Goal: Task Accomplishment & Management: Manage account settings

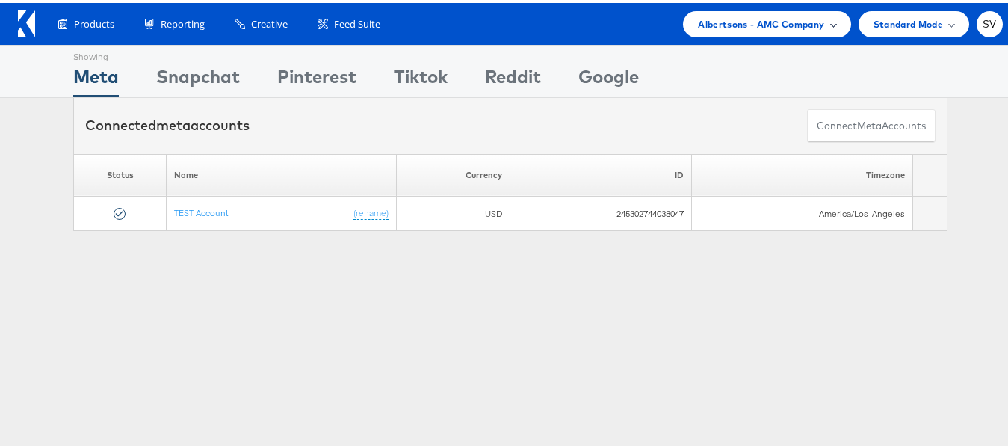
click at [728, 16] on span "Albertsons - AMC Company" at bounding box center [761, 21] width 126 height 16
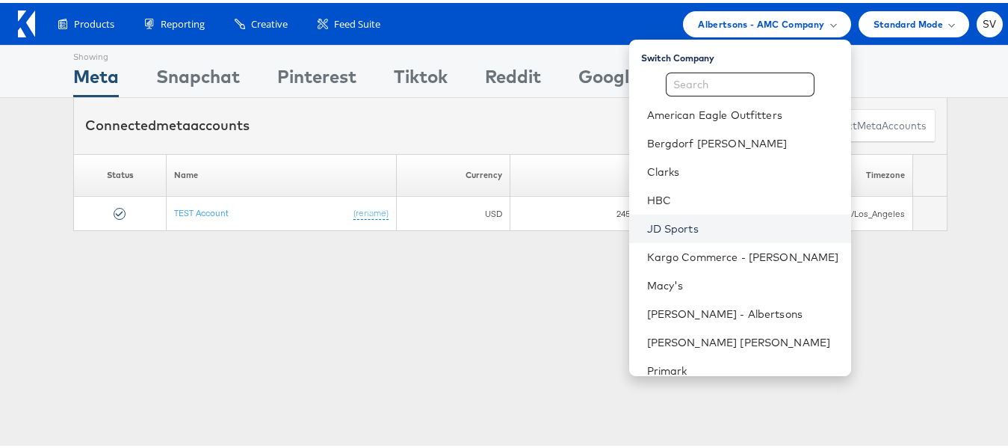
scroll to position [72, 0]
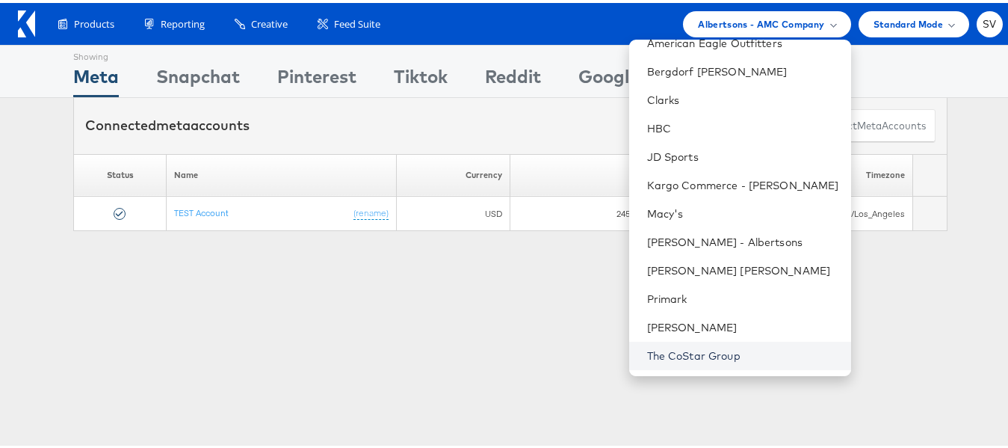
click at [694, 348] on link "The CoStar Group" at bounding box center [743, 352] width 192 height 15
click at [691, 349] on link "The CoStar Group" at bounding box center [743, 352] width 192 height 15
click at [721, 357] on link "The CoStar Group" at bounding box center [743, 352] width 192 height 15
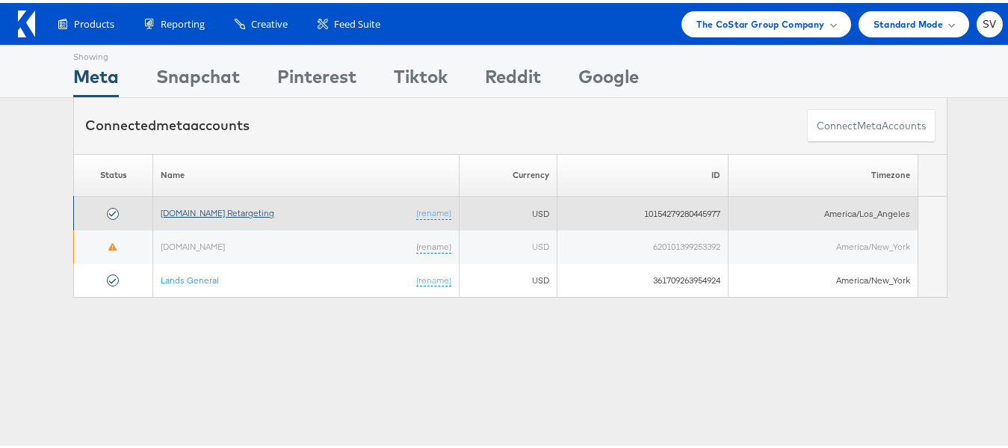
click at [234, 210] on link "[DOMAIN_NAME] Retargeting" at bounding box center [218, 209] width 114 height 11
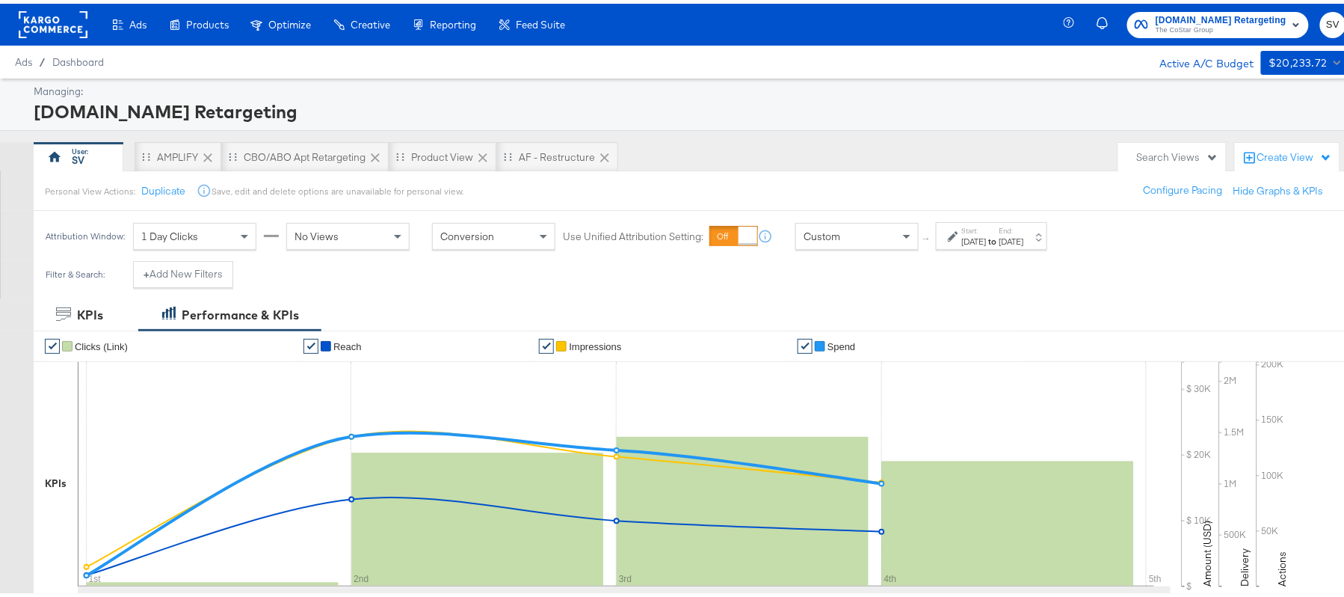
click at [1024, 239] on div "Sep 4th 2025" at bounding box center [1011, 238] width 25 height 12
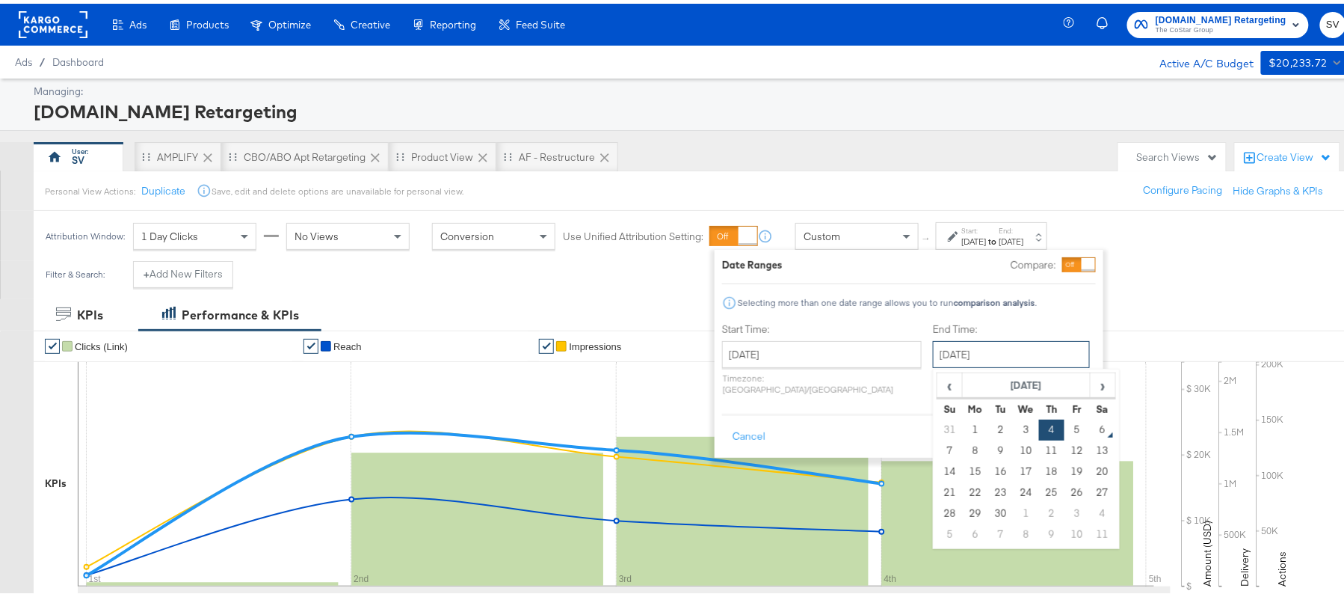
click at [975, 342] on input "September 4th 2025" at bounding box center [1011, 350] width 157 height 27
click at [1064, 429] on td "5" at bounding box center [1076, 426] width 25 height 21
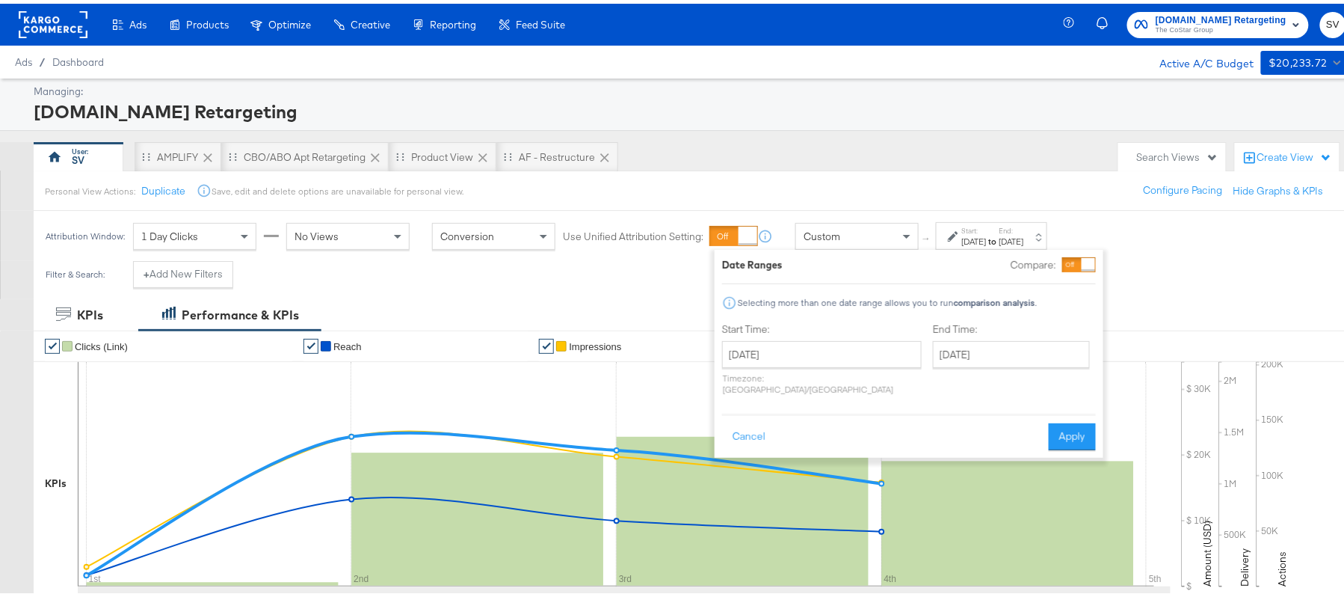
type input "September 5th 2025"
click at [1072, 422] on button "Apply" at bounding box center [1072, 432] width 47 height 27
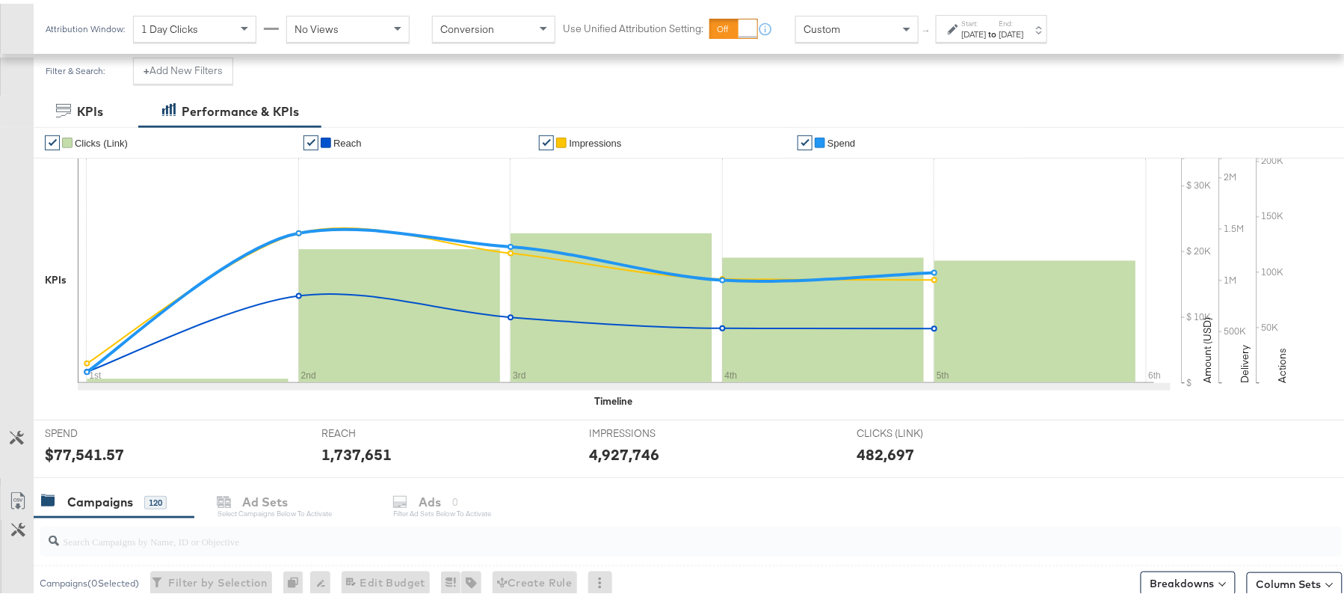
scroll to position [347, 0]
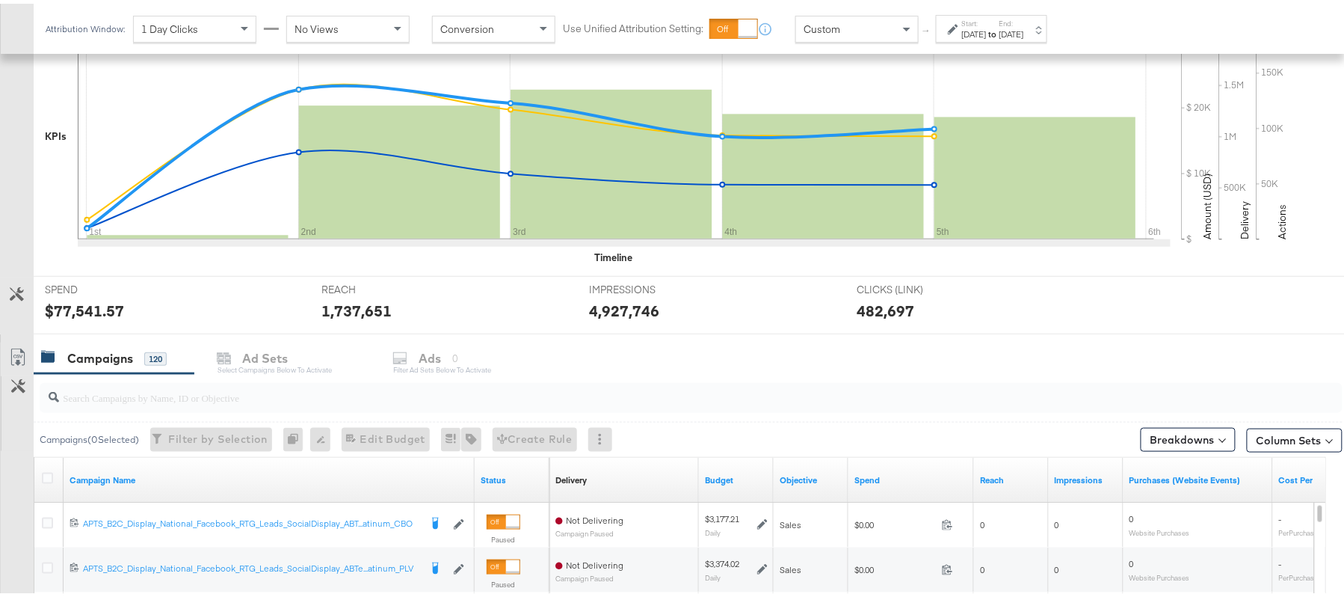
click at [209, 407] on div at bounding box center [691, 394] width 1303 height 30
paste input "APTS_B2C_Display_National_Facebook_RTG_Leads_SocialDisplay_Retargeting_Diamond_…"
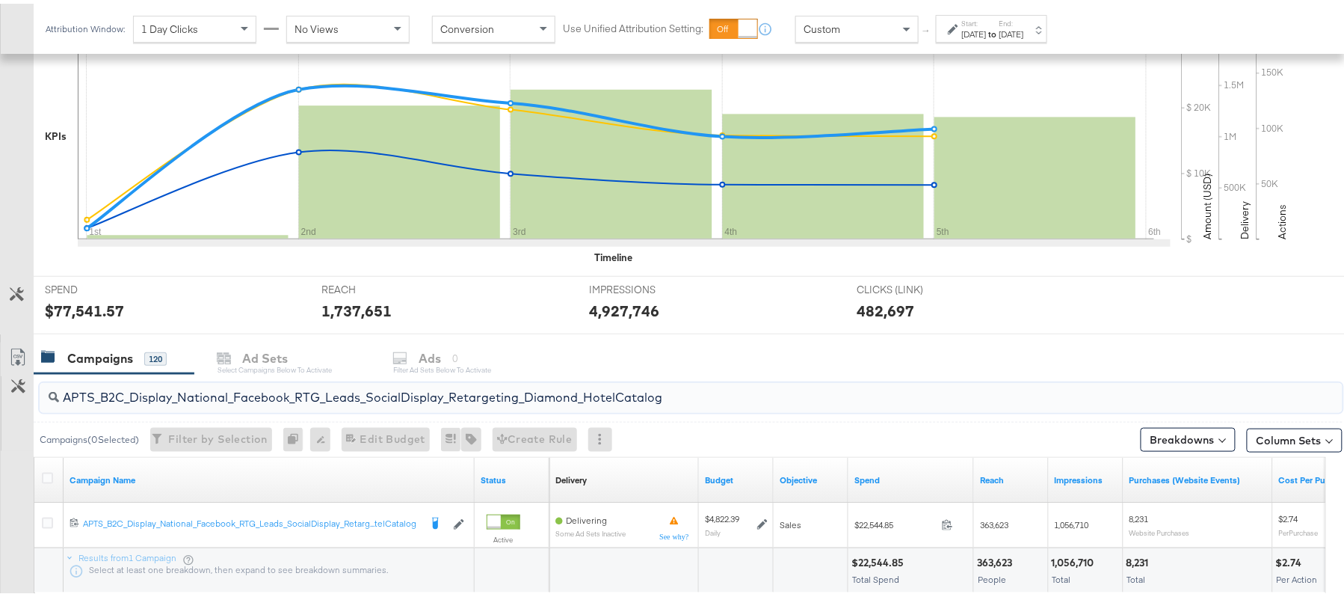
scroll to position [450, 0]
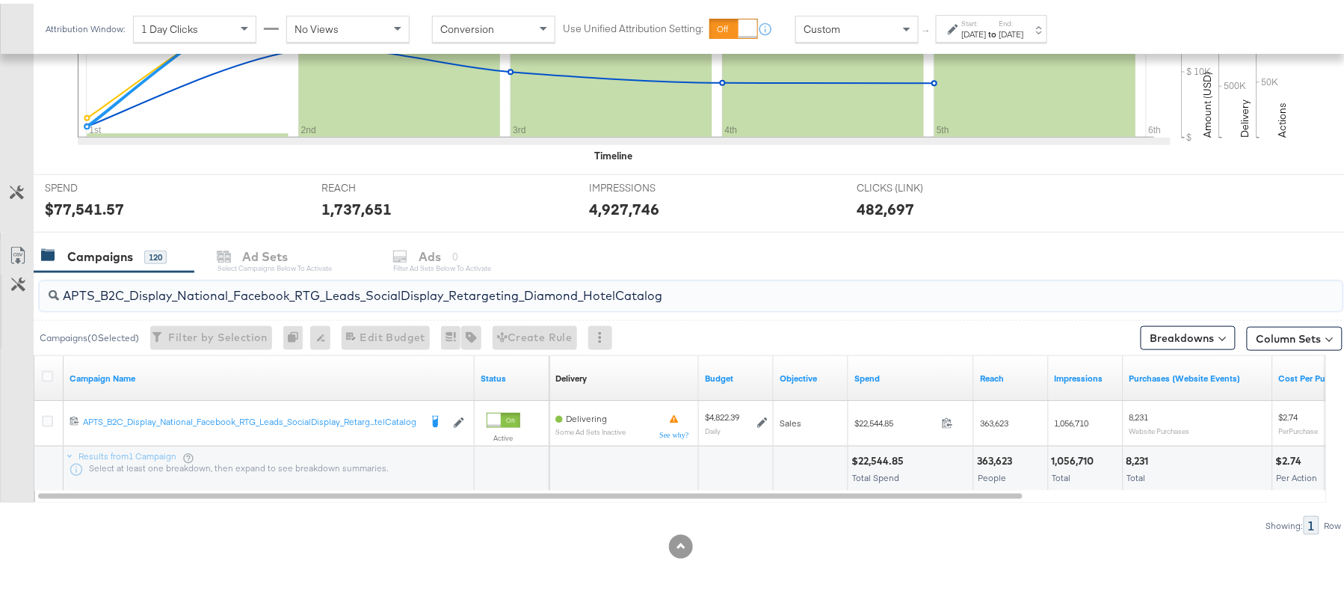
click at [872, 455] on div "$22,544.85" at bounding box center [879, 457] width 57 height 14
copy div "22,544.85"
click at [330, 294] on input "APTS_B2C_Display_National_Facebook_RTG_Leads_SocialDisplay_Retargeting_Diamond_…" at bounding box center [641, 285] width 1165 height 29
paste input "alwayson_Retargeting_DARE24_DiamondPlatinum"
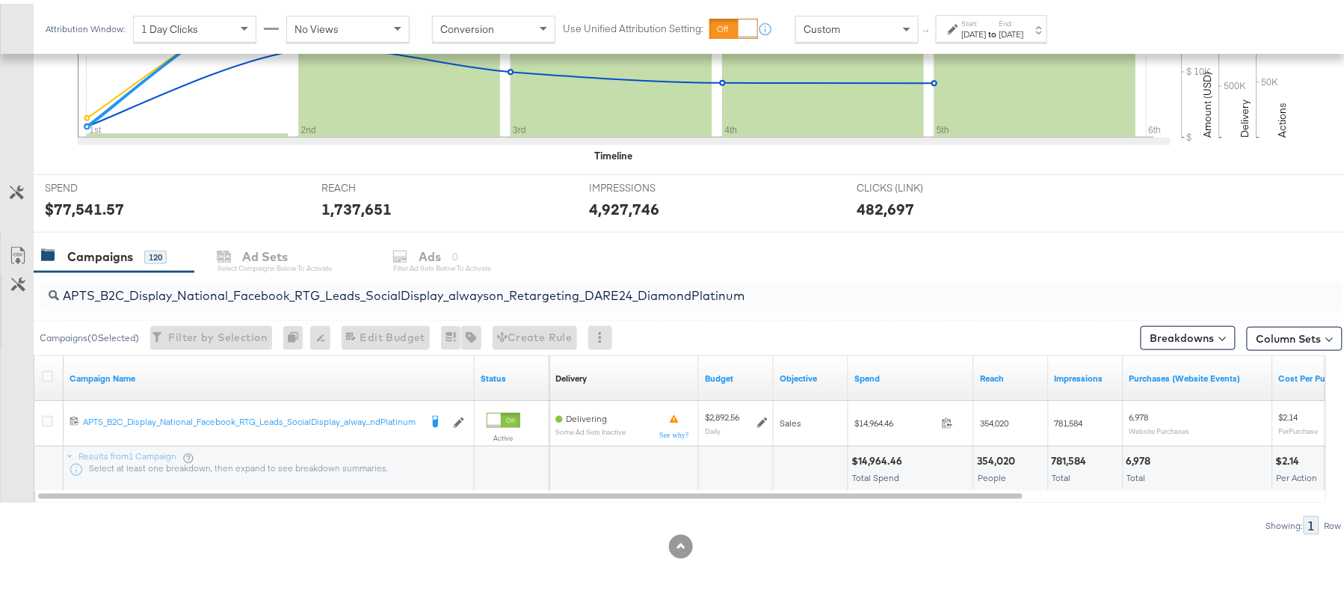
click at [879, 457] on div "$14,964.46" at bounding box center [878, 457] width 55 height 14
copy div "14,964.46"
click at [374, 279] on input "APTS_B2C_Display_National_Facebook_RTG_Leads_SocialDisplay_alwayson_Retargeting…" at bounding box center [641, 285] width 1165 height 29
paste input "FR_B2C_Display_National_Facebook_RTG_Leads_SocialDisplay_alwayson_Retargeting_FR"
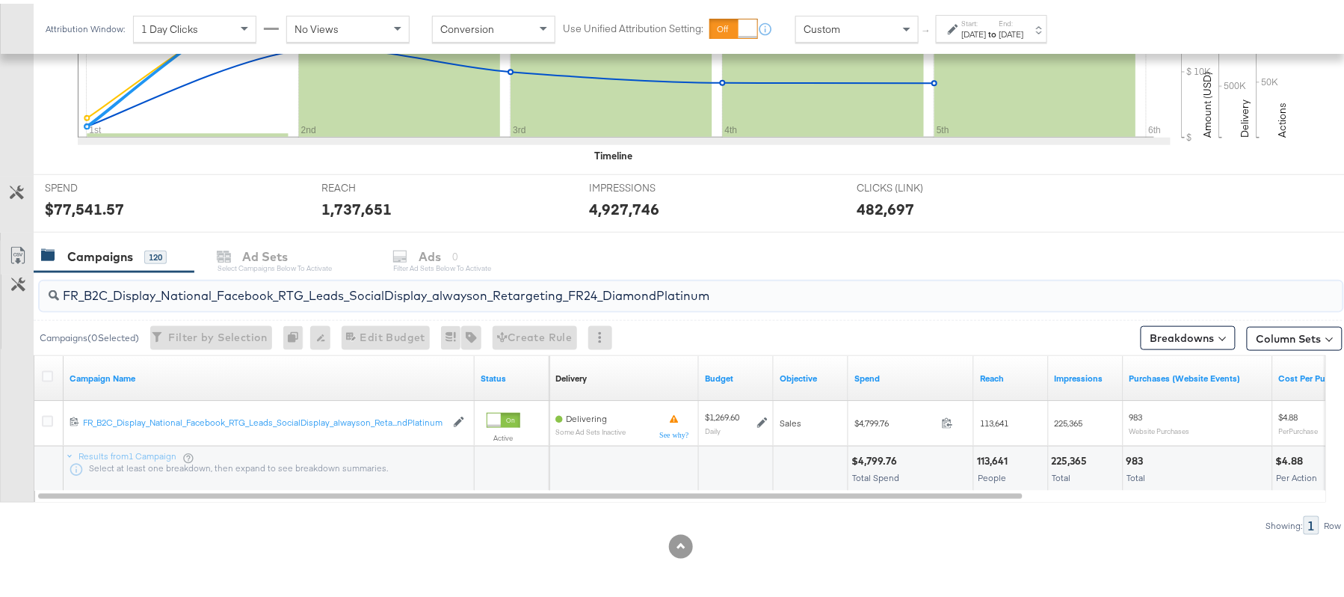
click at [879, 452] on div "$4,799.76" at bounding box center [876, 457] width 50 height 14
copy div "4,799.76"
click at [333, 285] on input "FR_B2C_Display_National_Facebook_RTG_Leads_SocialDisplay_alwayson_Retargeting_F…" at bounding box center [641, 285] width 1165 height 29
paste input "AF_B2C_Display_National_Facebook_RTG_Leads_SocialDisplay_alwayson_Retargeting_AF"
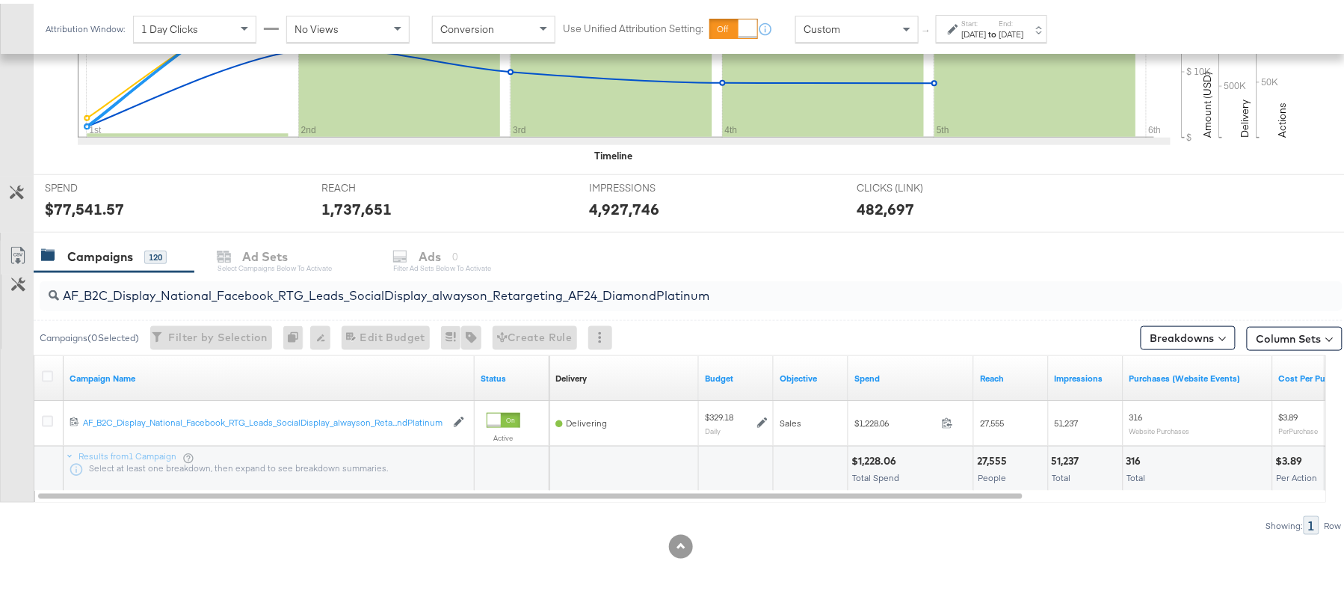
click at [879, 450] on div "$1,228.06" at bounding box center [875, 457] width 49 height 14
copy div "1,228.06"
click at [333, 299] on input "AF_B2C_Display_National_Facebook_RTG_Leads_SocialDisplay_alwayson_Retargeting_A…" at bounding box center [641, 285] width 1165 height 29
paste input "HL_B2C_Display_National_Facebook_RTG_Leads_SocialDisplay_alwayson_Retargeting_A…"
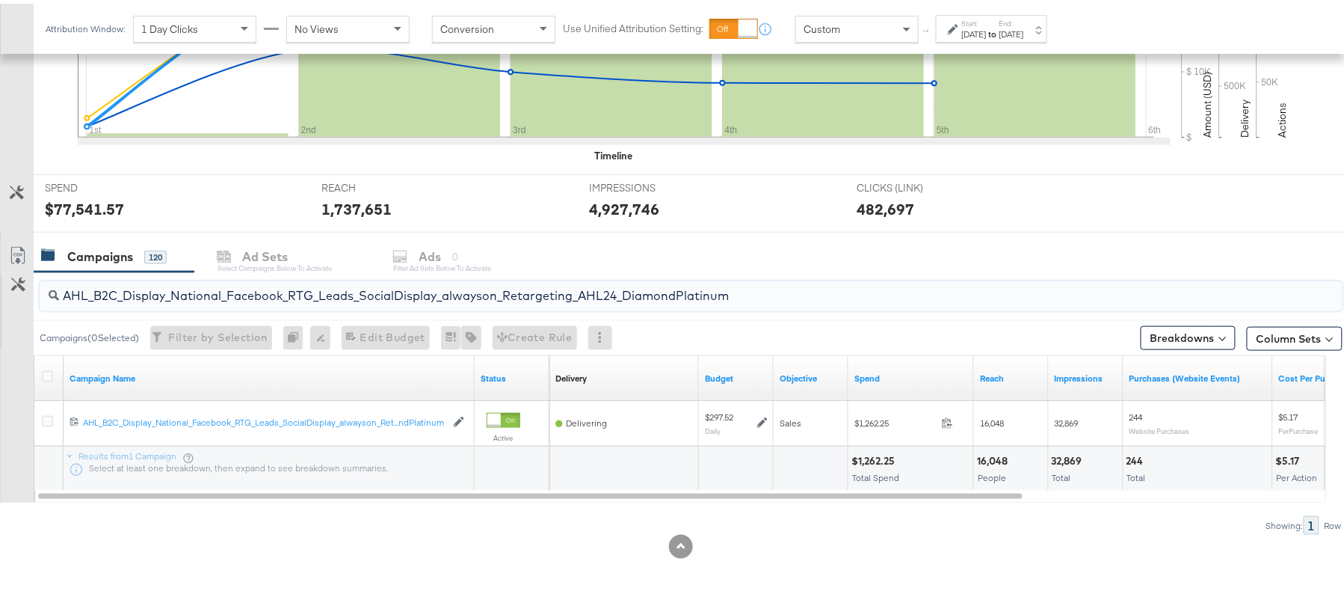
click at [872, 459] on div "$1,262.25" at bounding box center [875, 457] width 48 height 14
copy div "1,262.25"
click at [451, 284] on input "AHL_B2C_Display_National_Facebook_RTG_Leads_SocialDisplay_alwayson_Retargeting_…" at bounding box center [641, 285] width 1165 height 29
paste input "PTS_B2C_Display_National_Facebook_PRO_Traffic_SocialDisplay_alwayson_ASC_DARE24…"
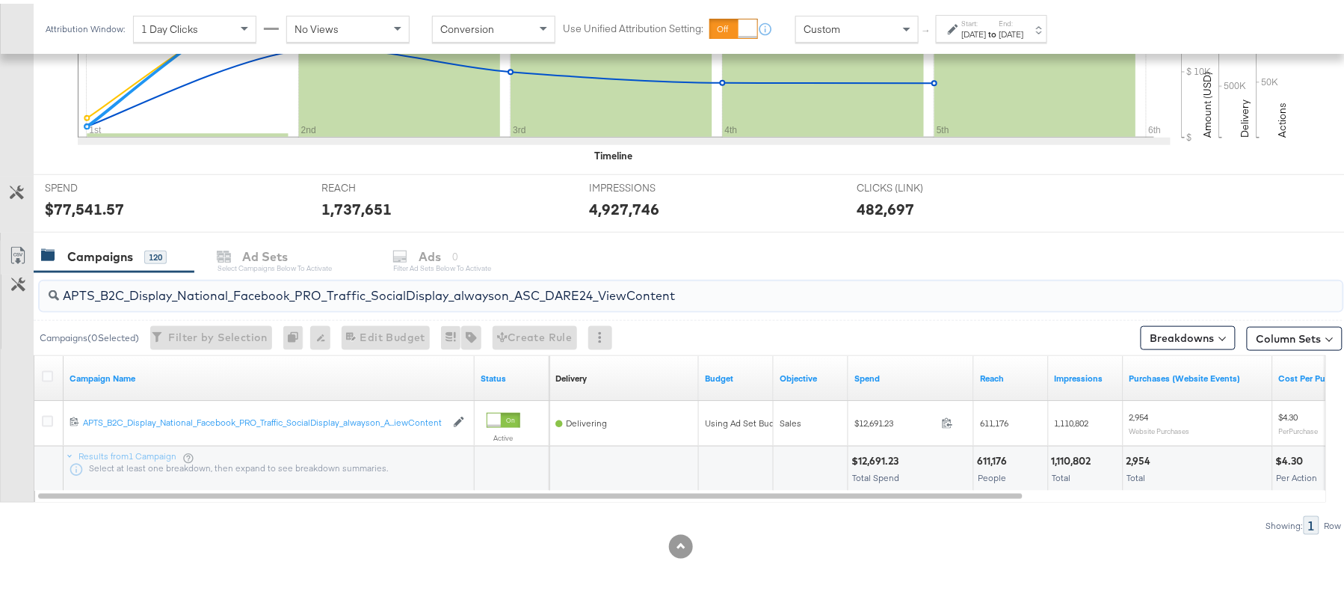
click at [871, 454] on div "$12,691.23" at bounding box center [877, 457] width 52 height 14
copy div "12,691.23"
click at [366, 297] on input "APTS_B2C_Display_National_Facebook_PRO_Traffic_SocialDisplay_alwayson_ASC_DARE2…" at bounding box center [641, 285] width 1165 height 29
paste input "Leads_SocialDisplay_alwayson_ASC_DARE24_Purchase"
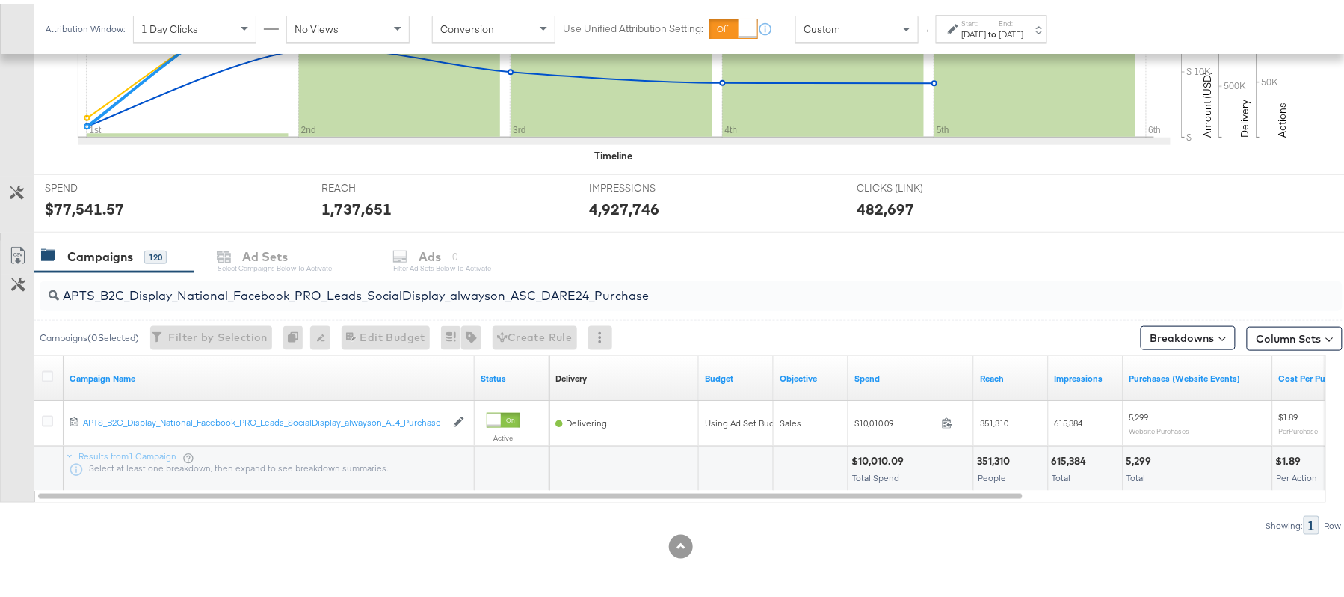
click at [874, 458] on div "$10,010.09" at bounding box center [879, 457] width 57 height 14
copy div "10,010.09"
click at [356, 294] on input "APTS_B2C_Display_National_Facebook_PRO_Leads_SocialDisplay_alwayson_ASC_DARE24_…" at bounding box center [641, 285] width 1165 height 29
paste input "F_B2C_Display_National_Facebook_PRO_Traffic_SocialDisplay_alwayson_ASC_AF24_Vie…"
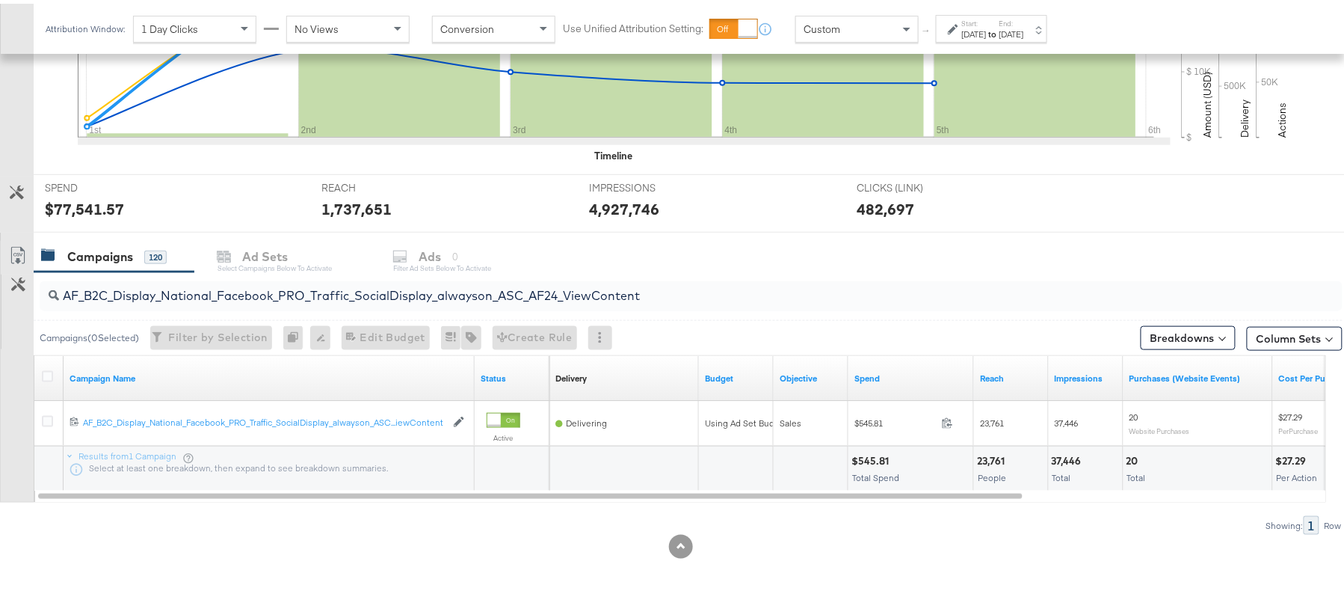
click at [871, 456] on div "$545.81" at bounding box center [872, 457] width 42 height 14
copy div "545.81"
click at [404, 295] on input "AF_B2C_Display_National_Facebook_PRO_Traffic_SocialDisplay_alwayson_ASC_AF24_Vi…" at bounding box center [641, 285] width 1165 height 29
paste input "FR_B2C_Display_National_Facebook_PRO_Traffic_SocialDisplay_alwayson_ASC_FR"
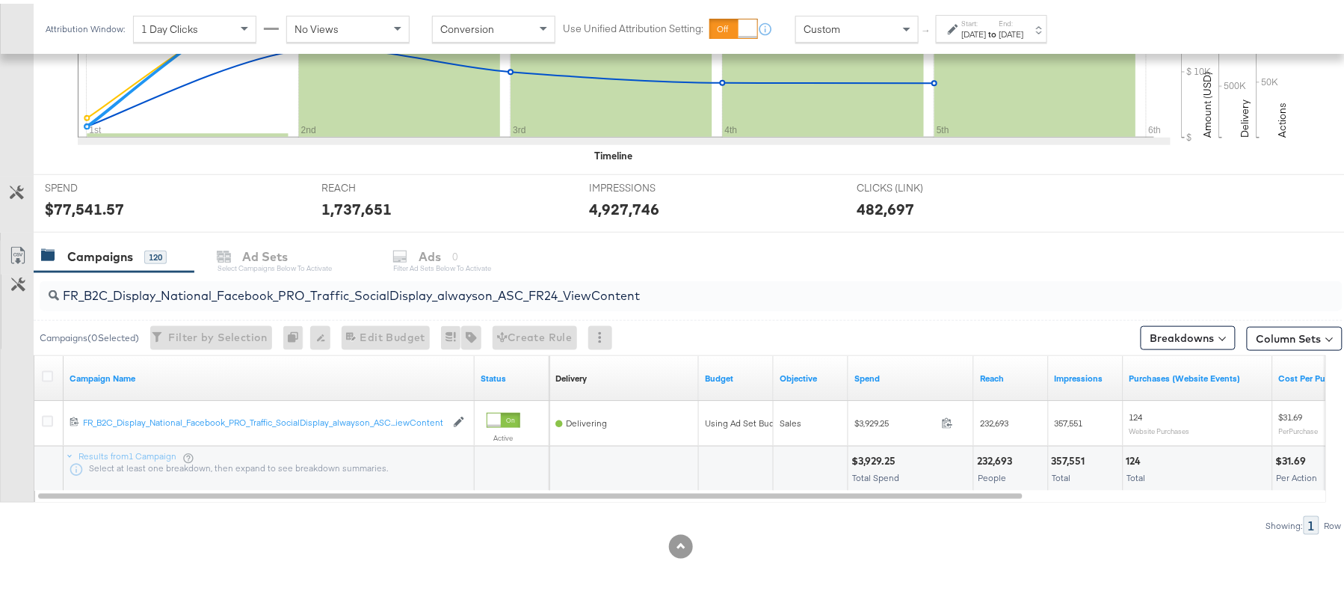
click at [869, 454] on div "$3,929.25" at bounding box center [875, 457] width 49 height 14
copy div "3,929.25"
click at [317, 293] on input "FR_B2C_Display_National_Facebook_PRO_Traffic_SocialDisplay_alwayson_ASC_FR24_Vi…" at bounding box center [641, 285] width 1165 height 29
paste input "AHL_B2C_Display_National_Facebook_PRO_Traffic_SocialDisplay_alwayson_ASC_AHL"
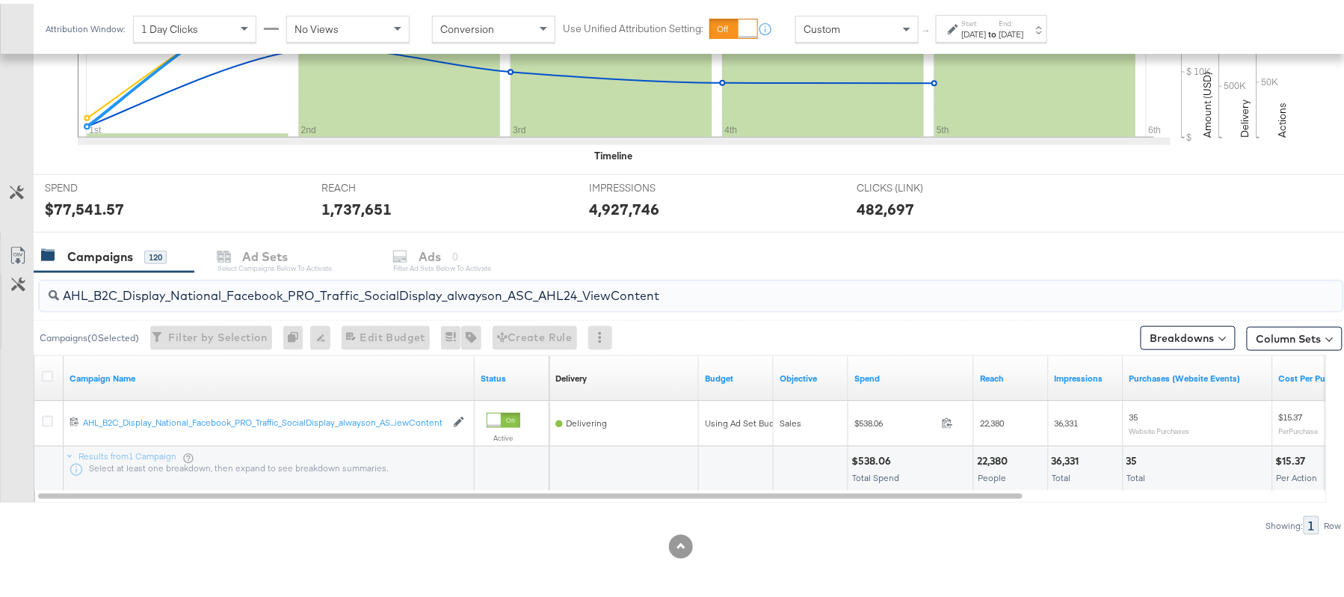
type input "AHL_B2C_Display_National_Facebook_PRO_Traffic_SocialDisplay_alwayson_ASC_AHL24_…"
click at [869, 461] on div "$538.06" at bounding box center [873, 457] width 44 height 14
copy div "538.06"
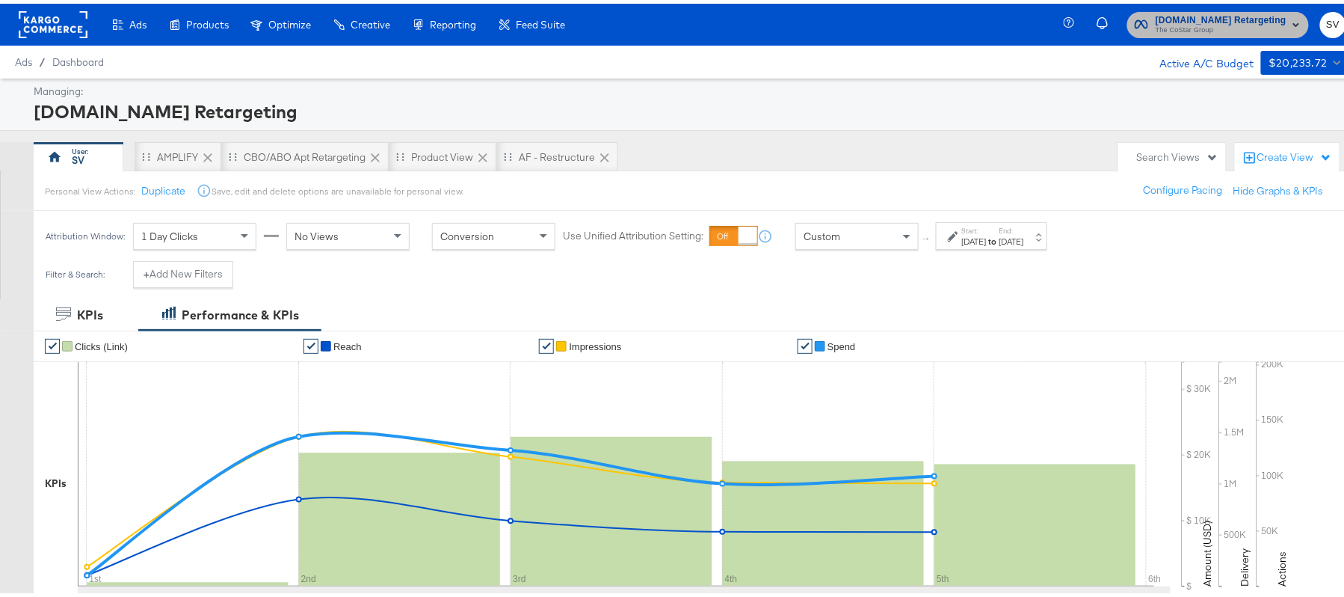
click at [1236, 25] on span "The CoStar Group" at bounding box center [1221, 27] width 131 height 12
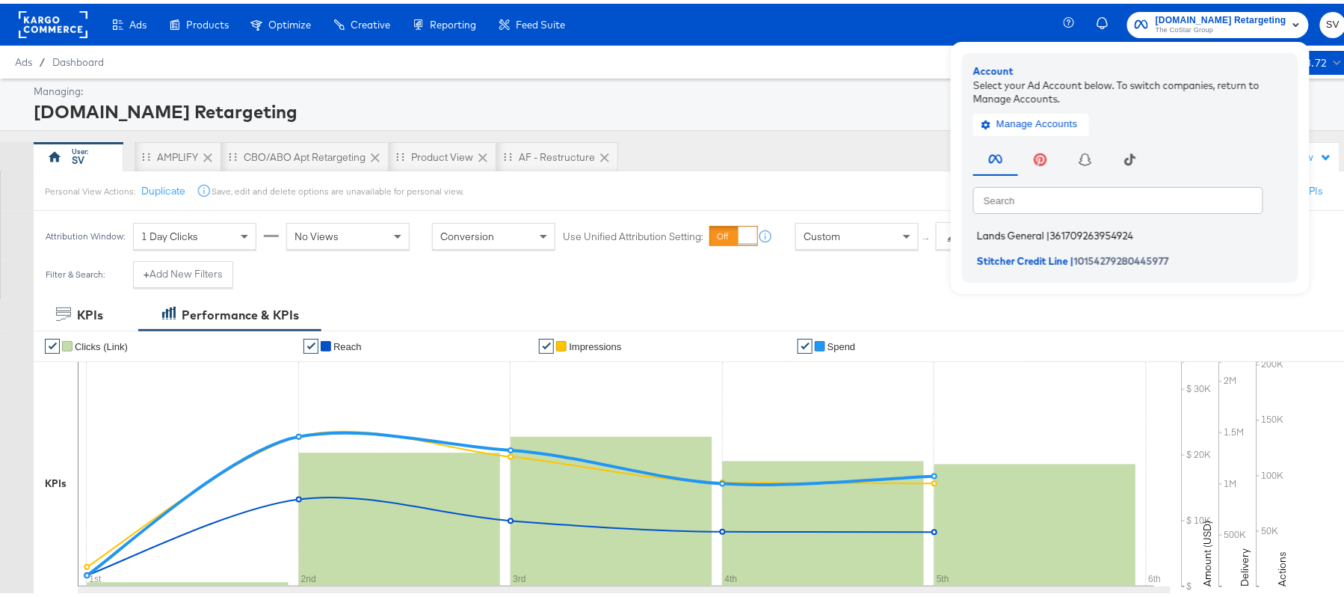
click at [1062, 231] on span "361709263954924" at bounding box center [1091, 232] width 83 height 12
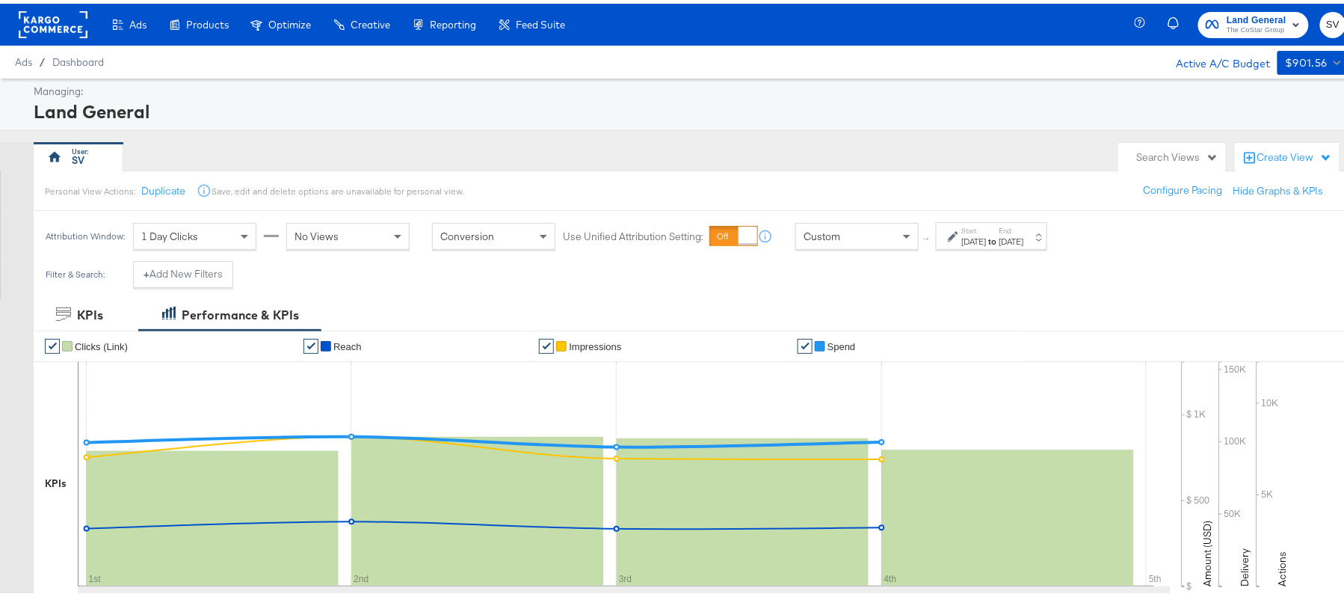
click at [999, 237] on strong "to" at bounding box center [993, 237] width 13 height 11
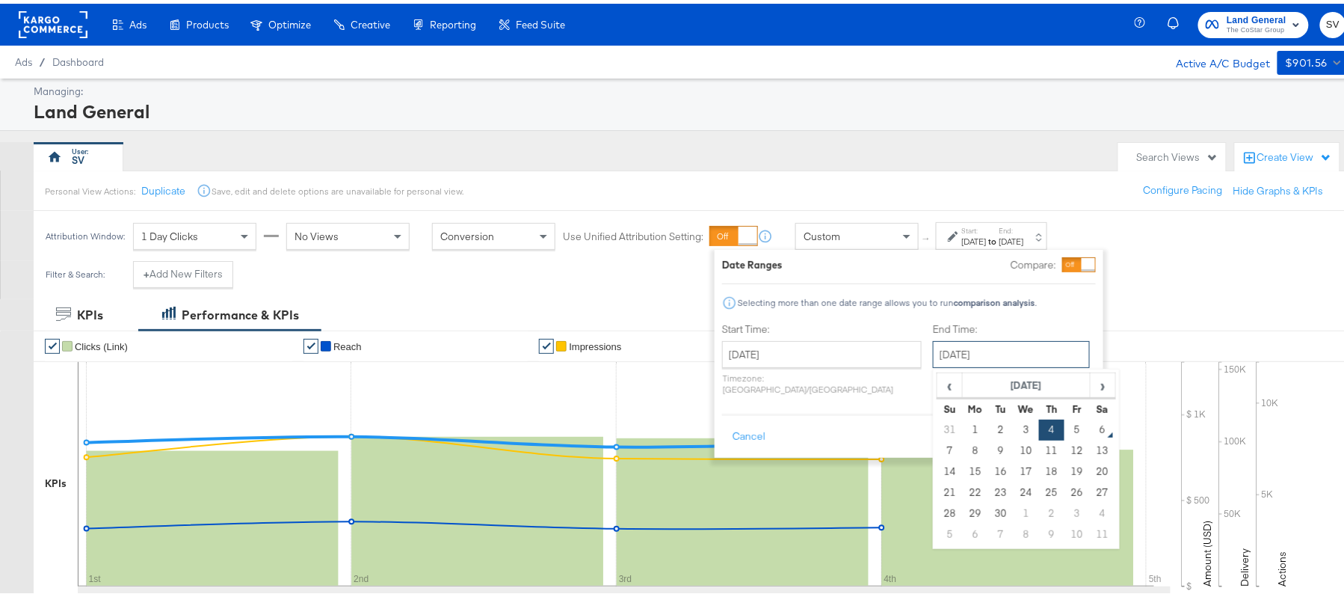
click at [933, 357] on input "September 4th 2025" at bounding box center [1011, 350] width 157 height 27
click at [1064, 428] on td "5" at bounding box center [1076, 426] width 25 height 21
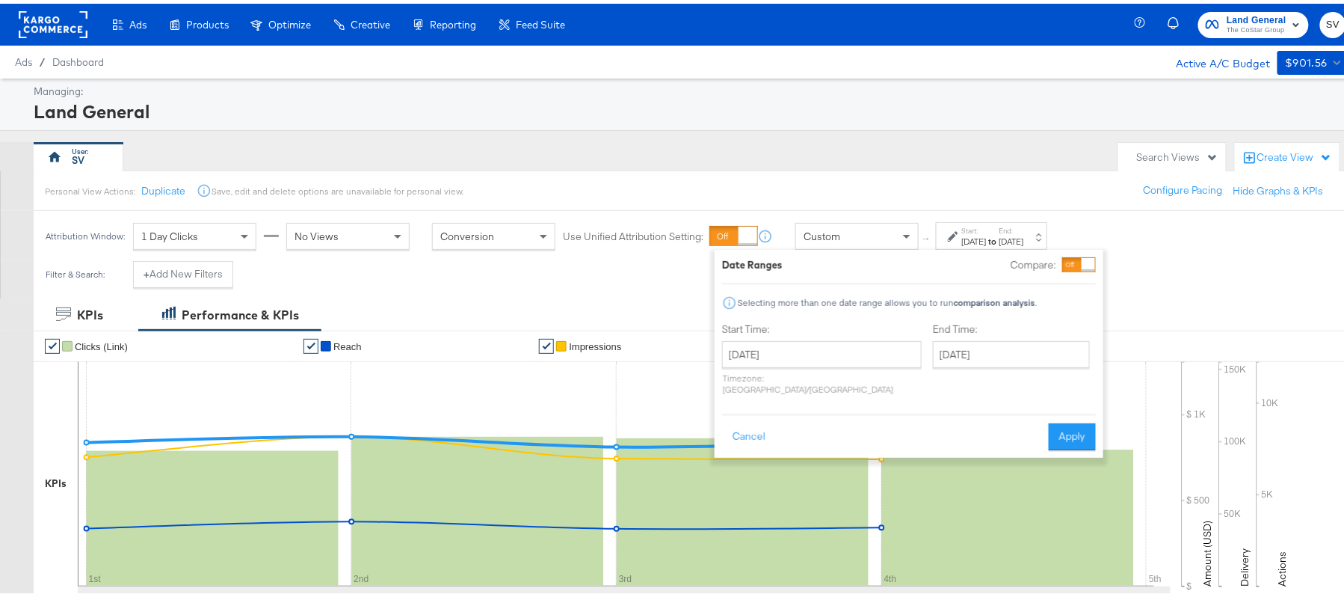
type input "September 5th 2025"
click at [1079, 419] on button "Apply" at bounding box center [1072, 432] width 47 height 27
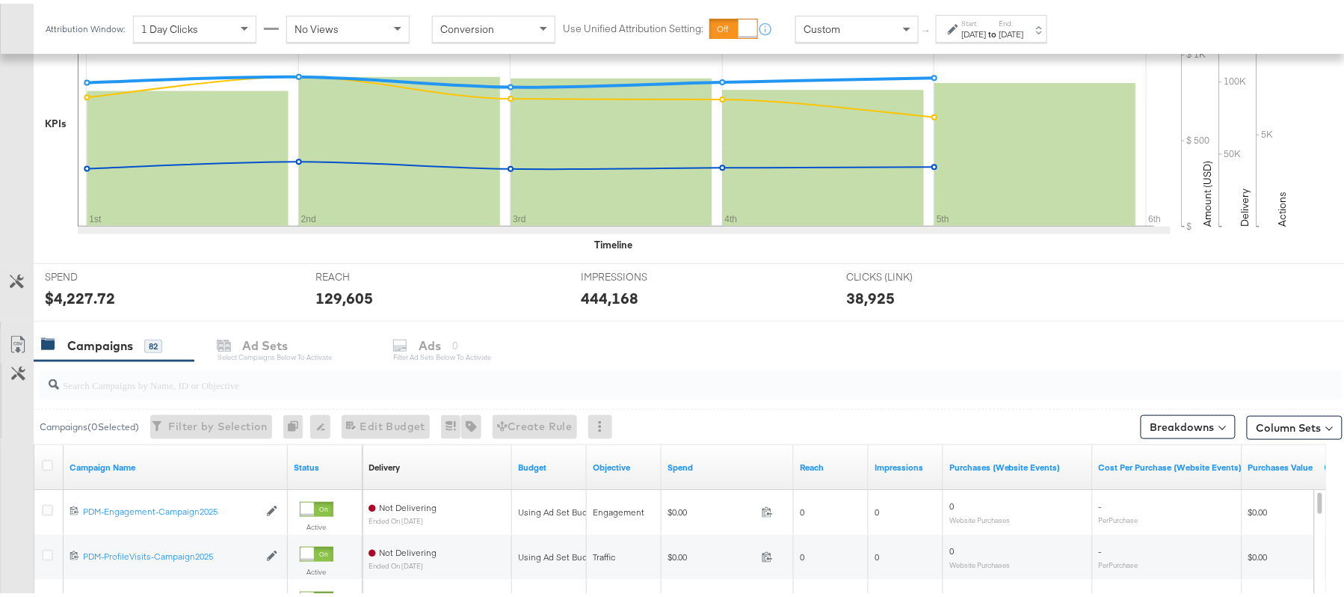
scroll to position [377, 0]
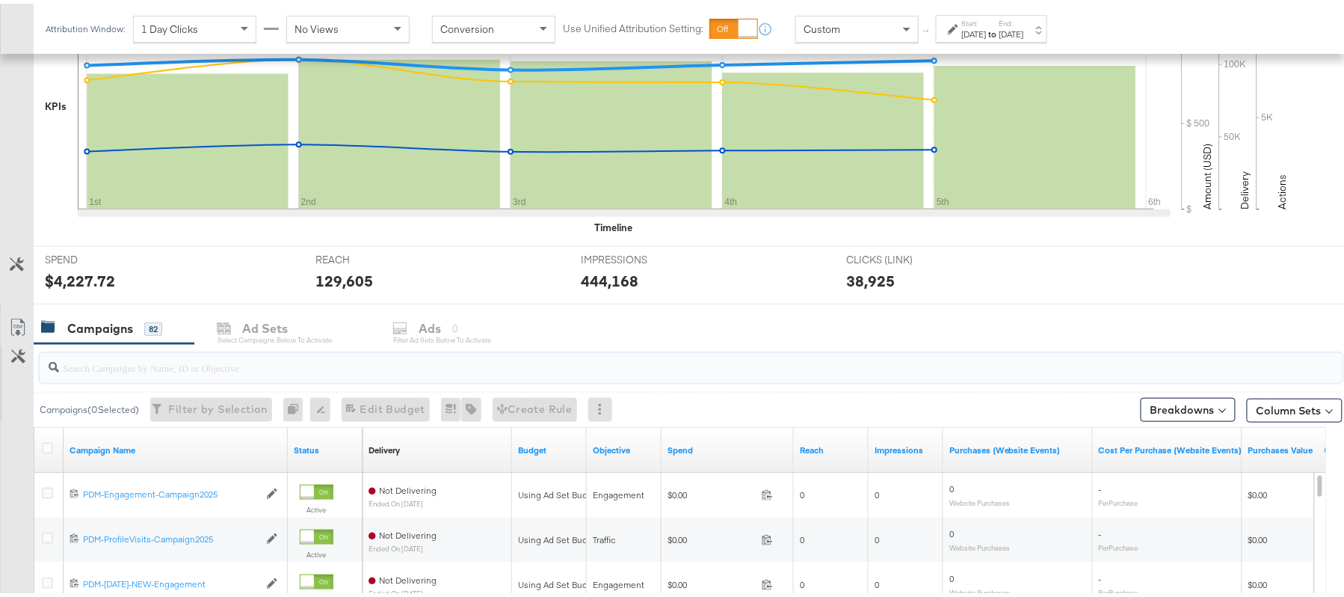
click at [223, 369] on input "search" at bounding box center [641, 357] width 1165 height 29
paste input "B2C_LAND_KC_RT_Sig_24"
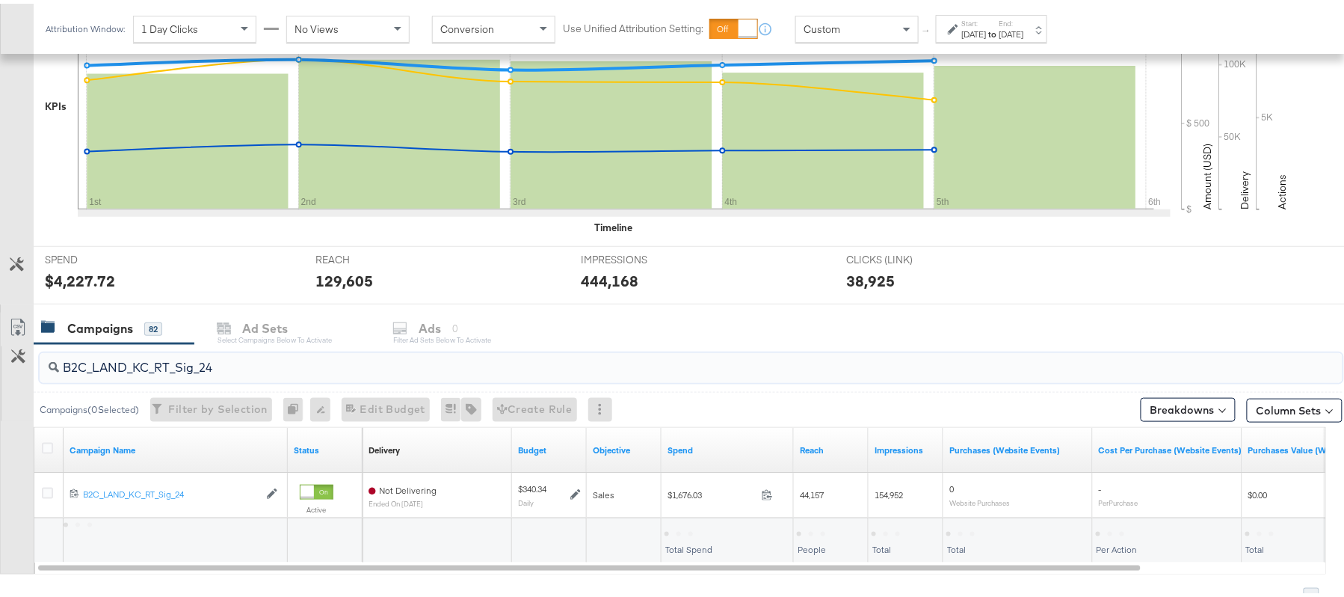
scroll to position [450, 0]
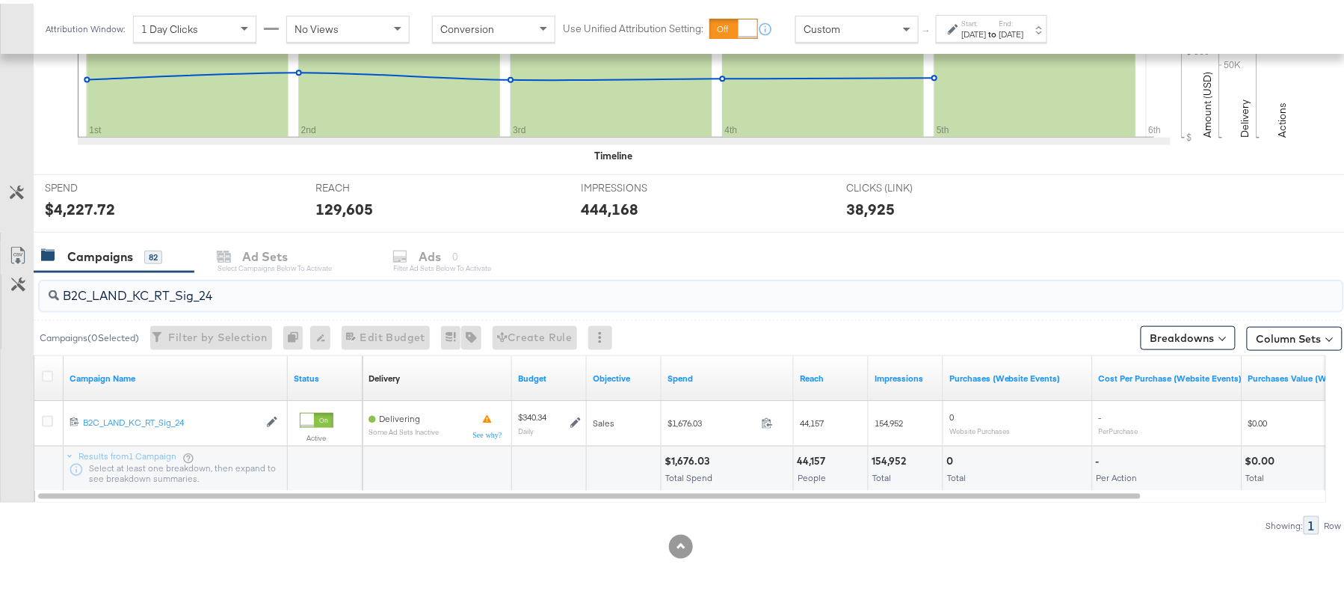
click at [673, 456] on div "$1,676.03" at bounding box center [689, 457] width 49 height 14
copy div "1,676.03"
click at [314, 291] on input "B2C_LAND_KC_RT_Sig_24" at bounding box center [641, 285] width 1165 height 29
paste input "B_Ecommerce_KC_Retargeting_LW&LOA_Traffic"
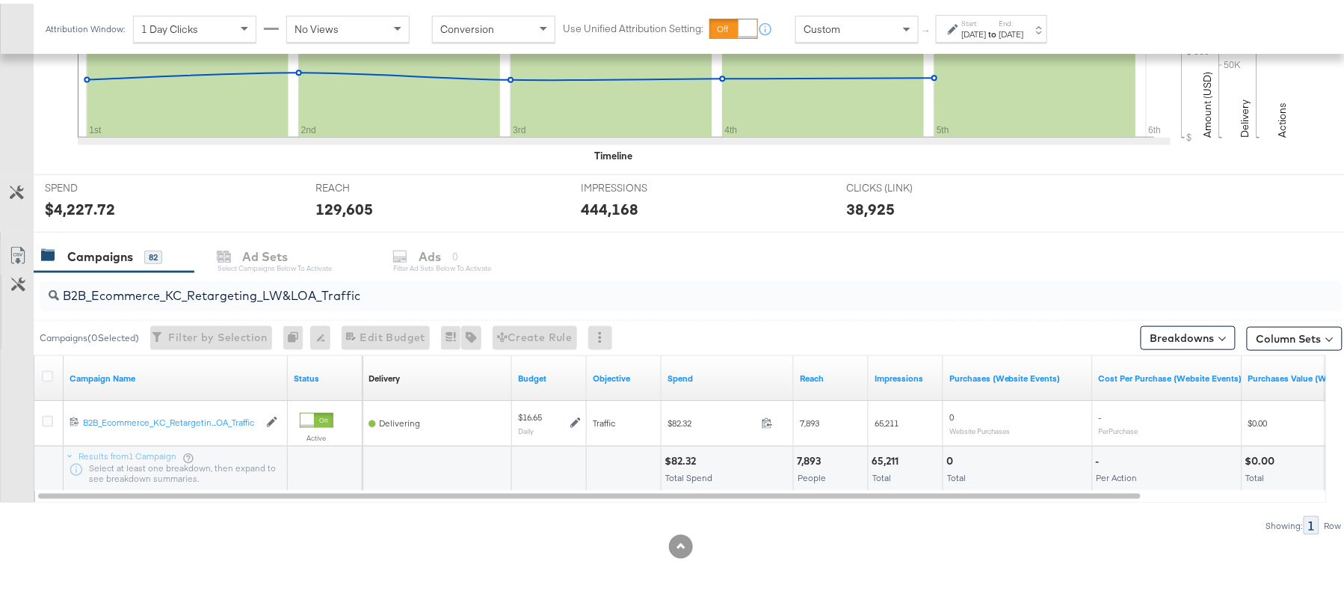
click at [682, 460] on div "$82.32" at bounding box center [683, 457] width 36 height 14
copy div "82.32"
click at [269, 288] on input "B2B_Ecommerce_KC_Retargeting_LW&LOA_Traffic" at bounding box center [641, 285] width 1165 height 29
paste input "KC_Retargeting_Prospects & Clients_Conversions"
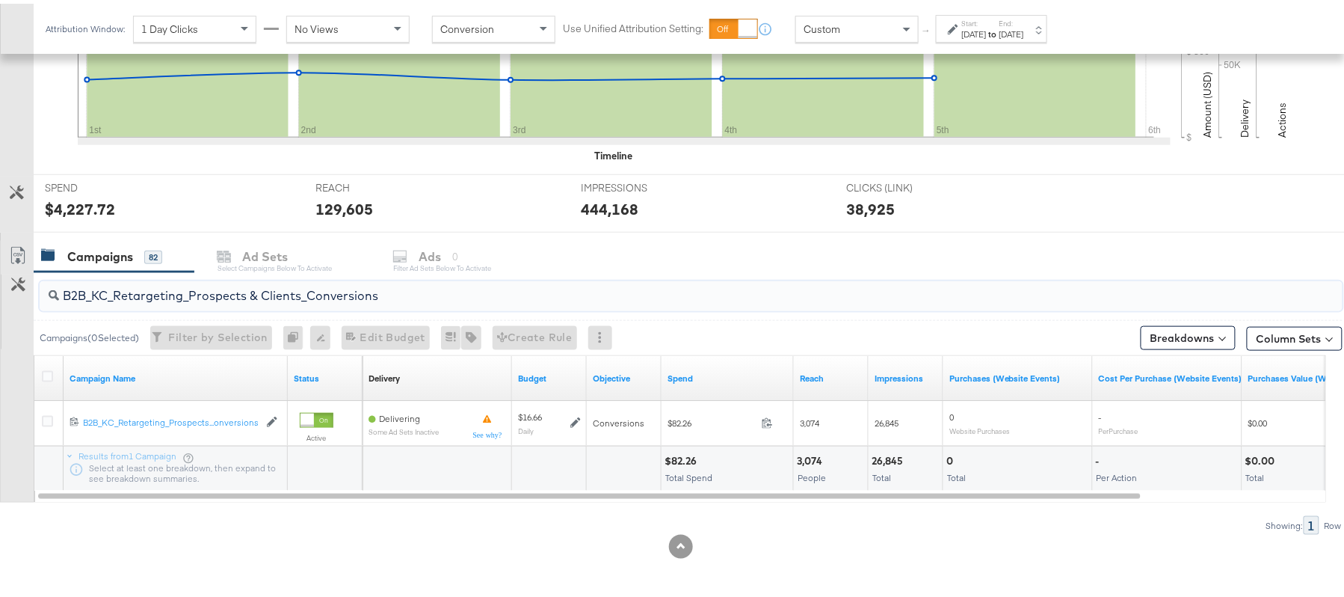
click at [685, 456] on div "$82.26" at bounding box center [683, 457] width 37 height 14
copy div "82.26"
click at [345, 293] on input "B2B_KC_Retargeting_Prospects & Clients_Conversions" at bounding box center [641, 285] width 1165 height 29
paste input "C_LAND_KC_Pros_Sig"
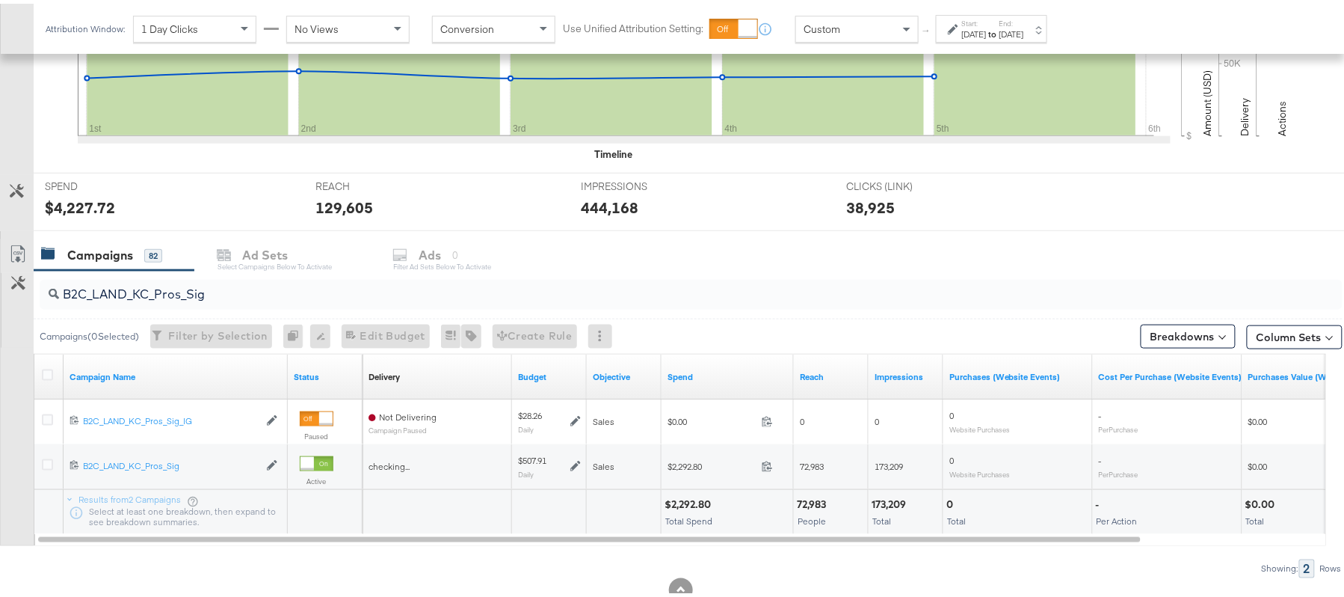
click at [683, 501] on div "$2,292.80" at bounding box center [690, 500] width 51 height 14
copy div "2,292.80"
click at [234, 297] on input "B2C_LAND_KC_Pros_Sig" at bounding box center [641, 284] width 1165 height 29
paste input "RT_Sig_24"
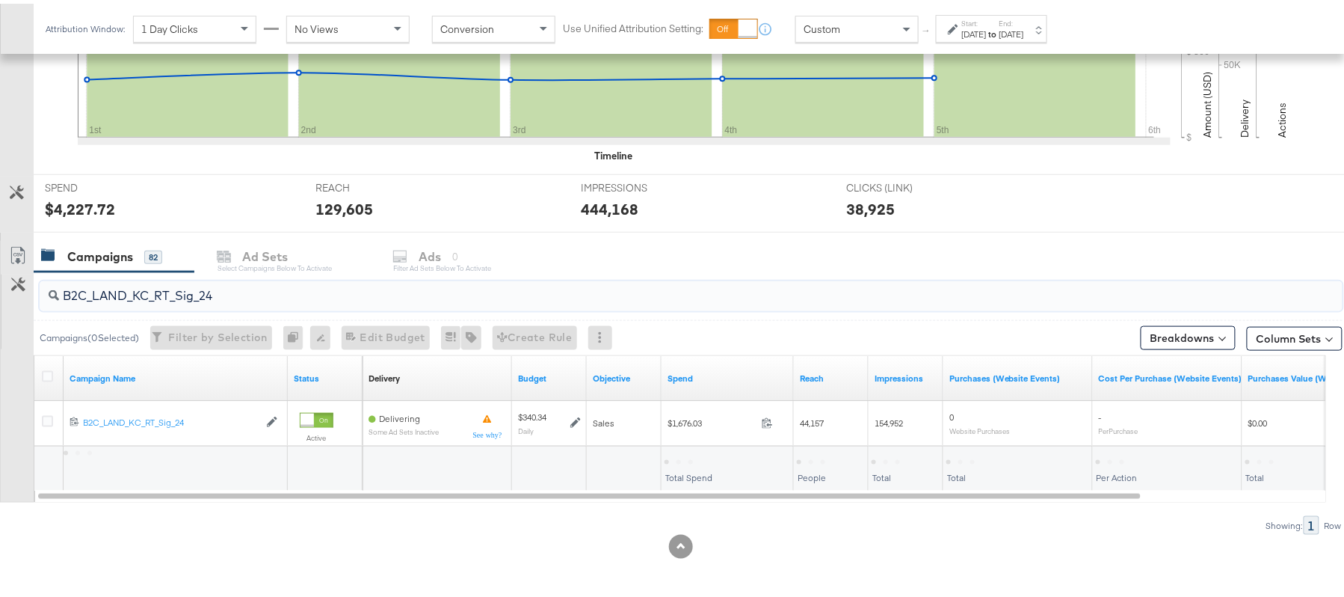
type input "B2C_LAND_KC_RT_Sig_24"
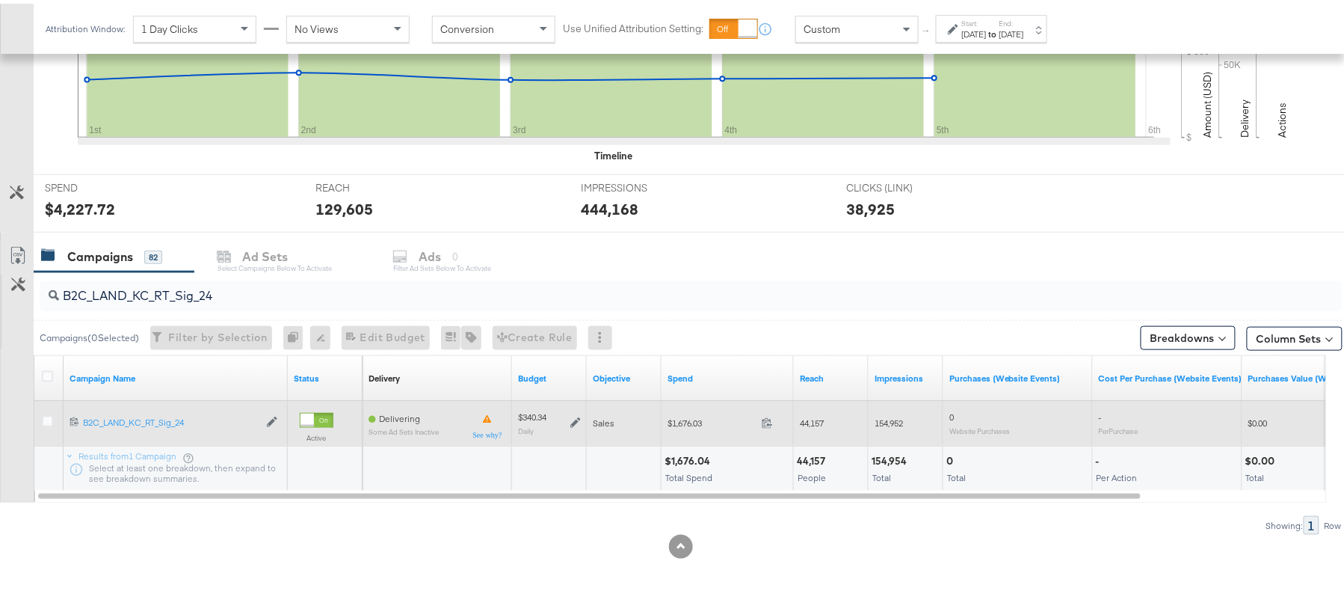
click at [580, 424] on icon at bounding box center [575, 418] width 10 height 10
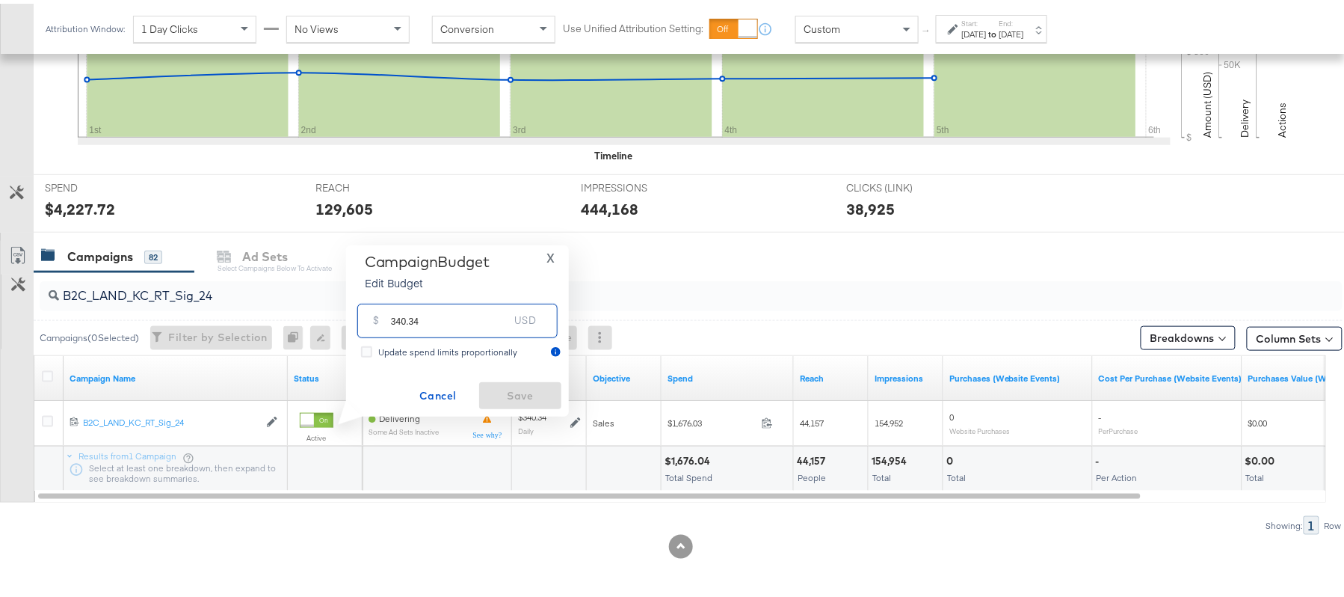
click at [473, 317] on input "340.34" at bounding box center [450, 311] width 118 height 32
paste input "$374.37"
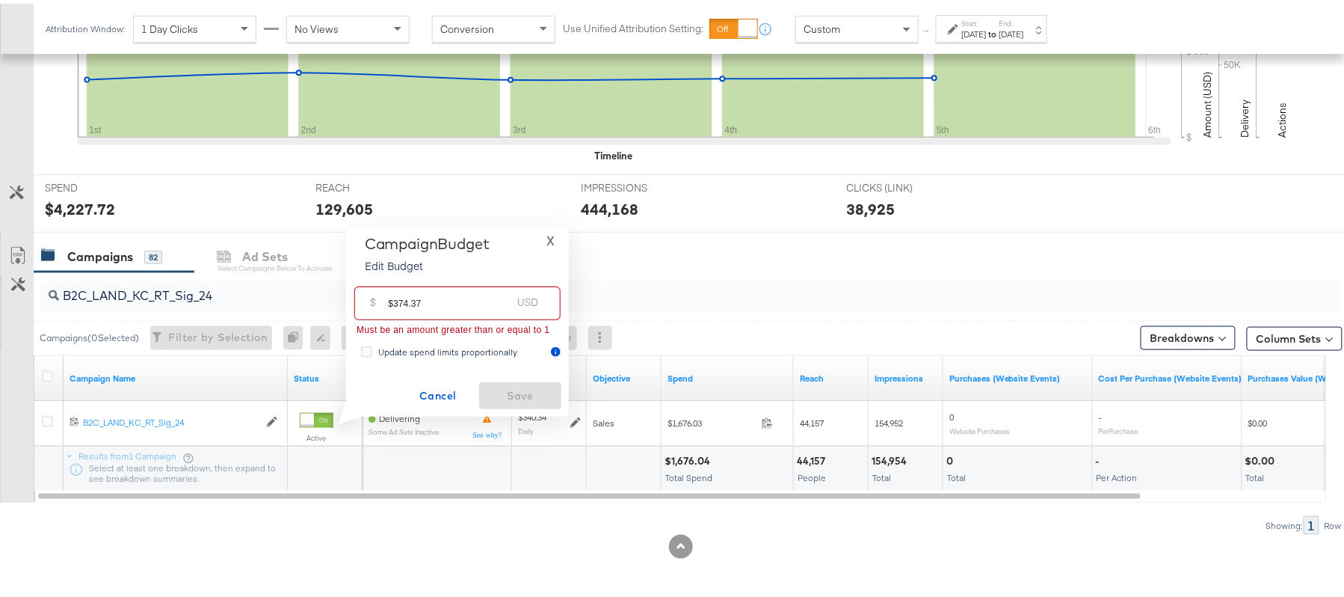
click at [393, 297] on input "$374.37" at bounding box center [449, 293] width 123 height 32
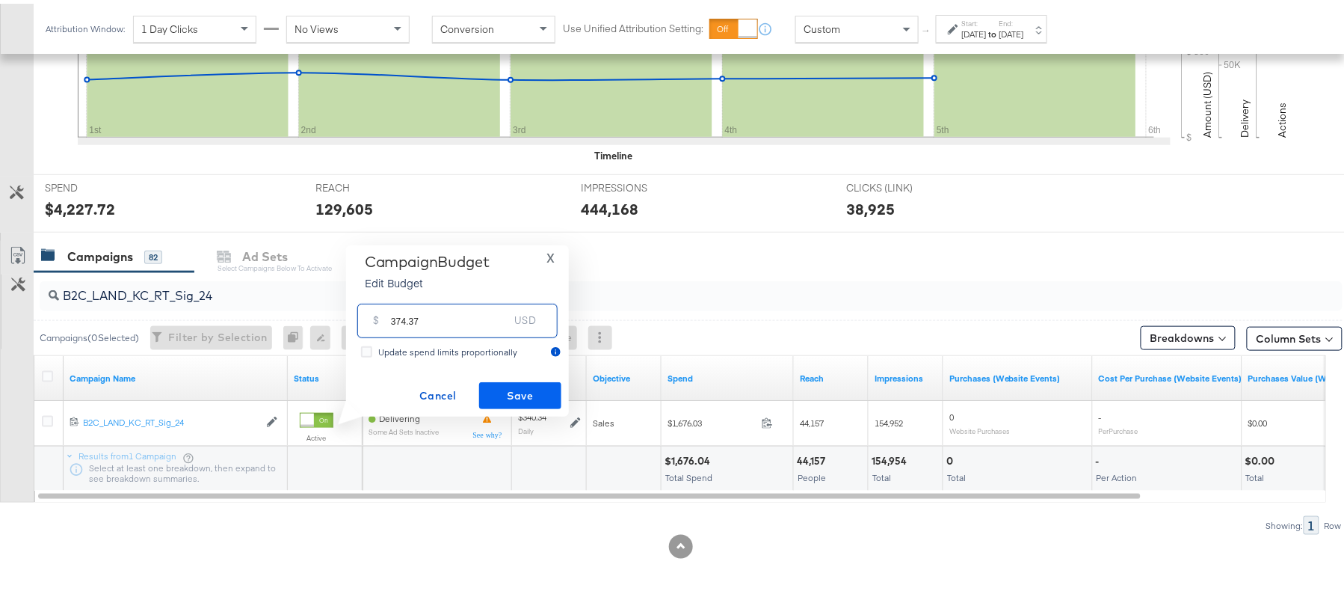
type input "374.37"
click at [527, 380] on button "Save" at bounding box center [520, 391] width 82 height 27
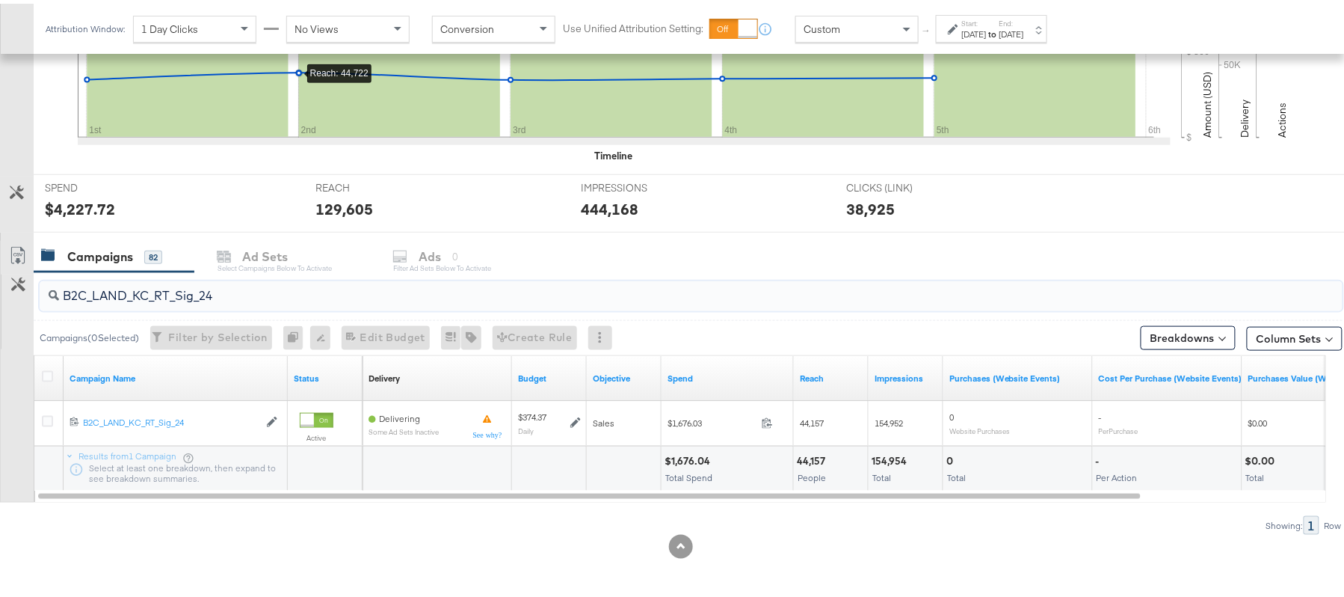
click at [326, 296] on input "B2C_LAND_KC_RT_Sig_24" at bounding box center [641, 285] width 1165 height 29
paste input "B_Ecommerce_KC_Retargeting_LW&LOA_Traffic"
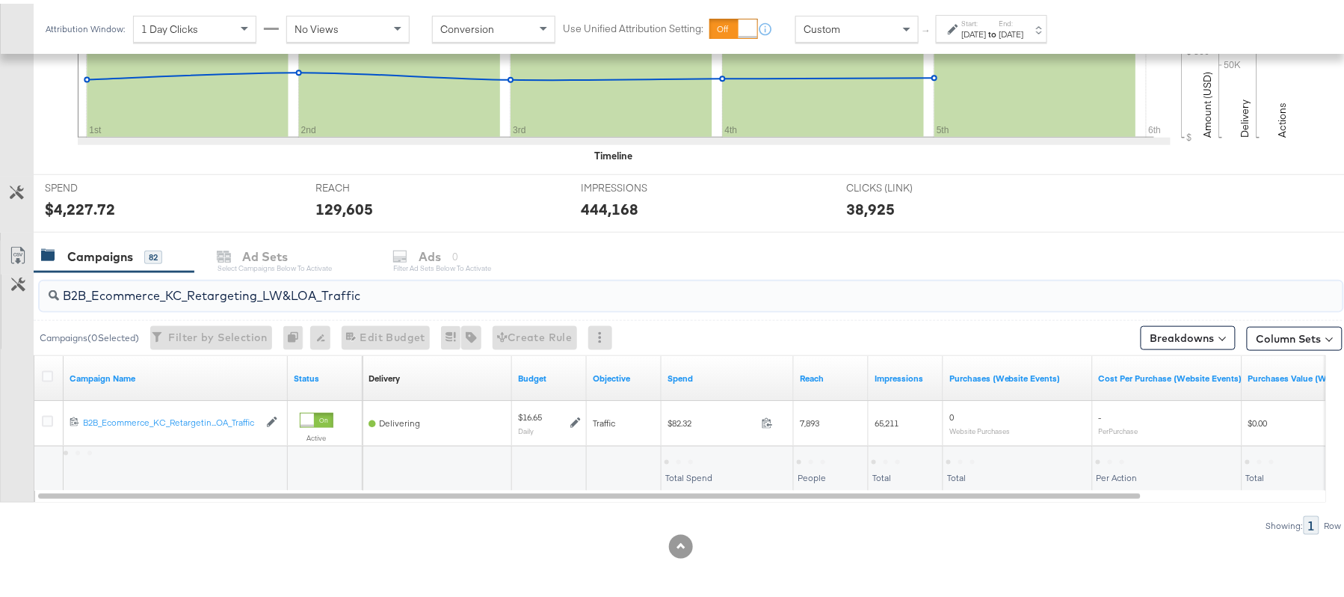
type input "B2B_Ecommerce_KC_Retargeting_LW&LOA_Traffic"
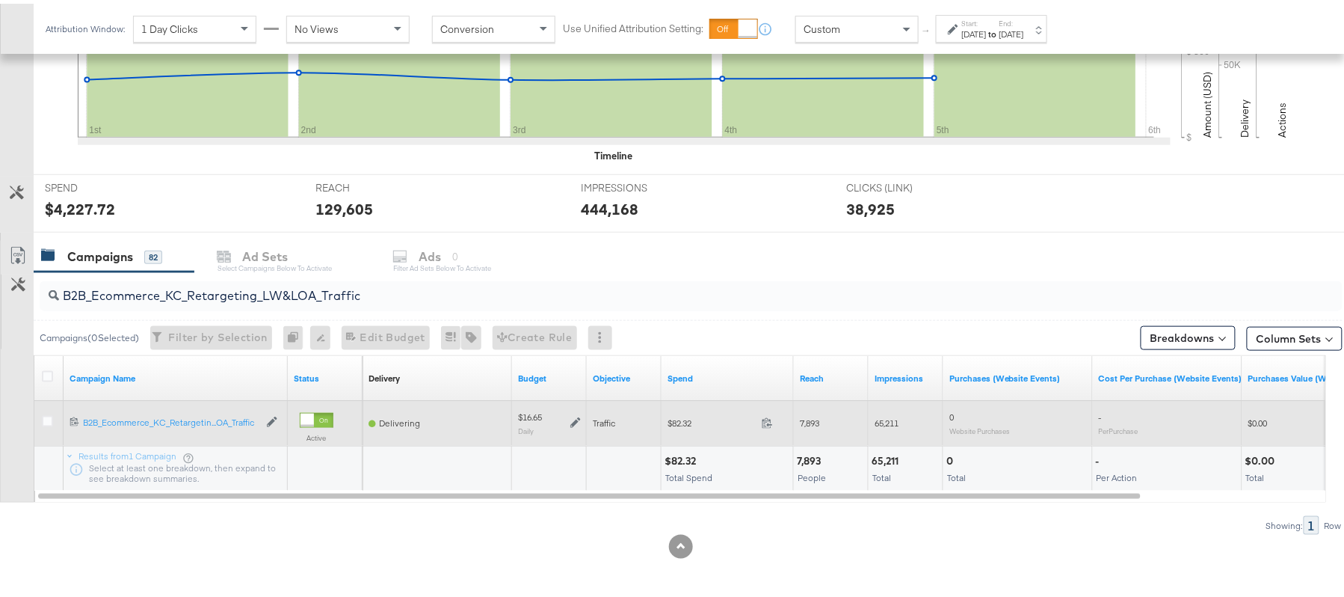
click at [577, 417] on icon at bounding box center [575, 419] width 10 height 10
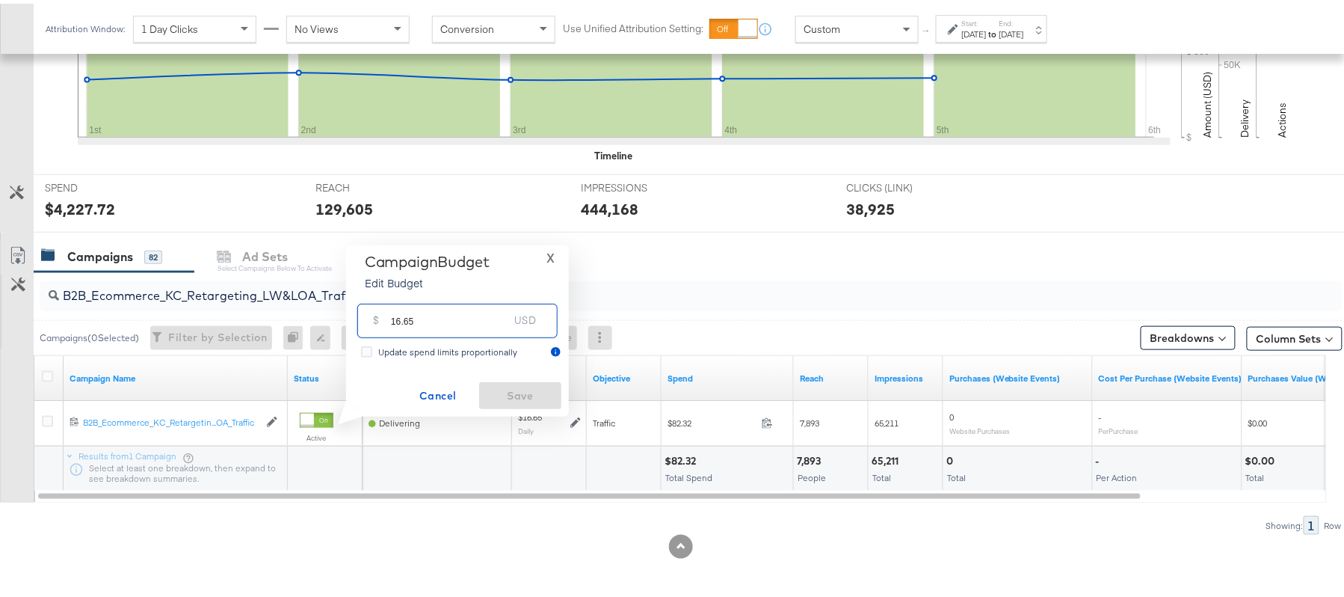
click at [475, 326] on input "16.65" at bounding box center [450, 311] width 118 height 32
paste input "$17.48"
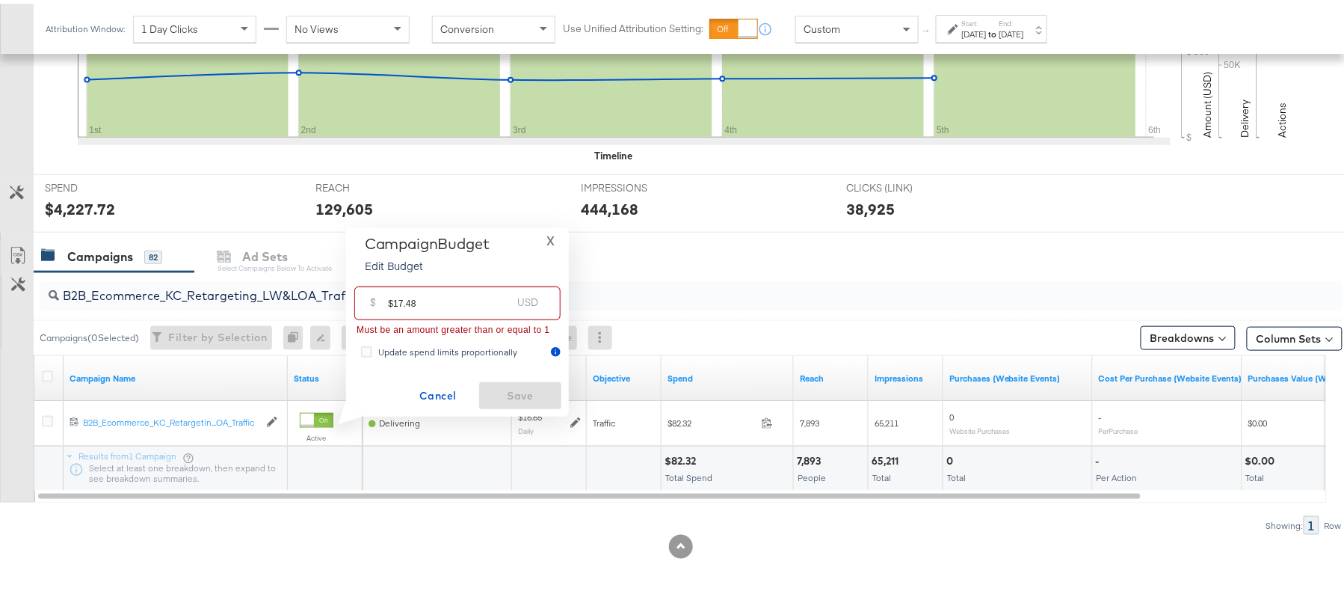
click at [392, 296] on input "$17.48" at bounding box center [449, 293] width 123 height 32
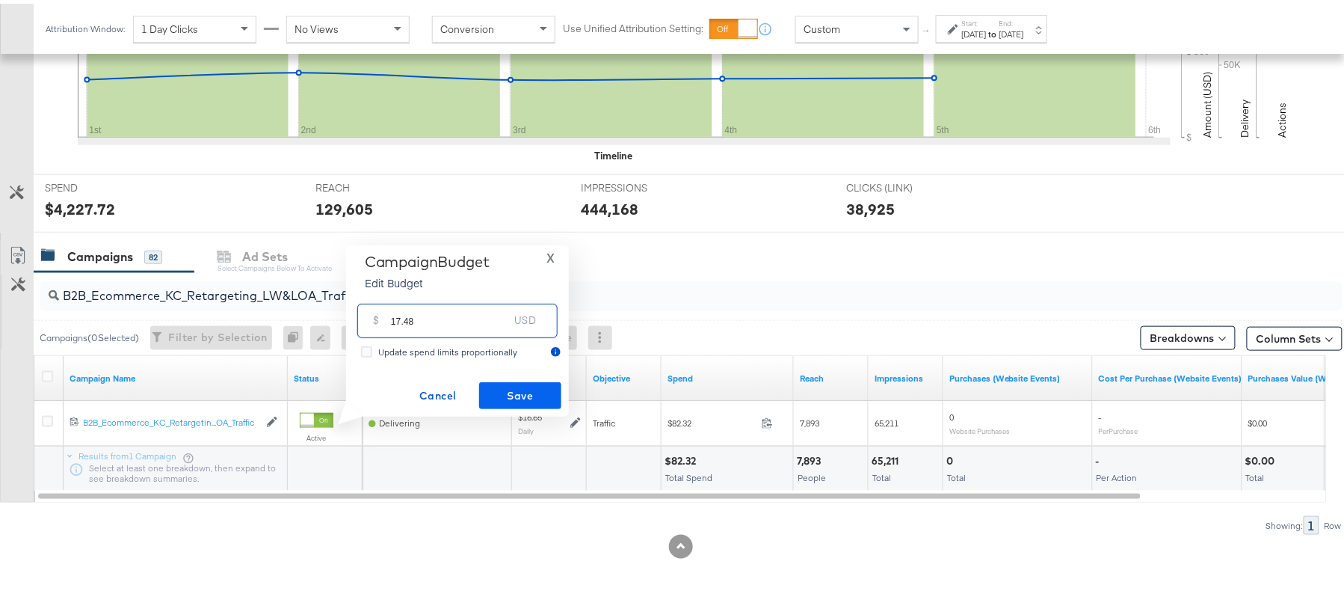
type input "17.48"
click at [535, 384] on span "Save" at bounding box center [520, 392] width 70 height 19
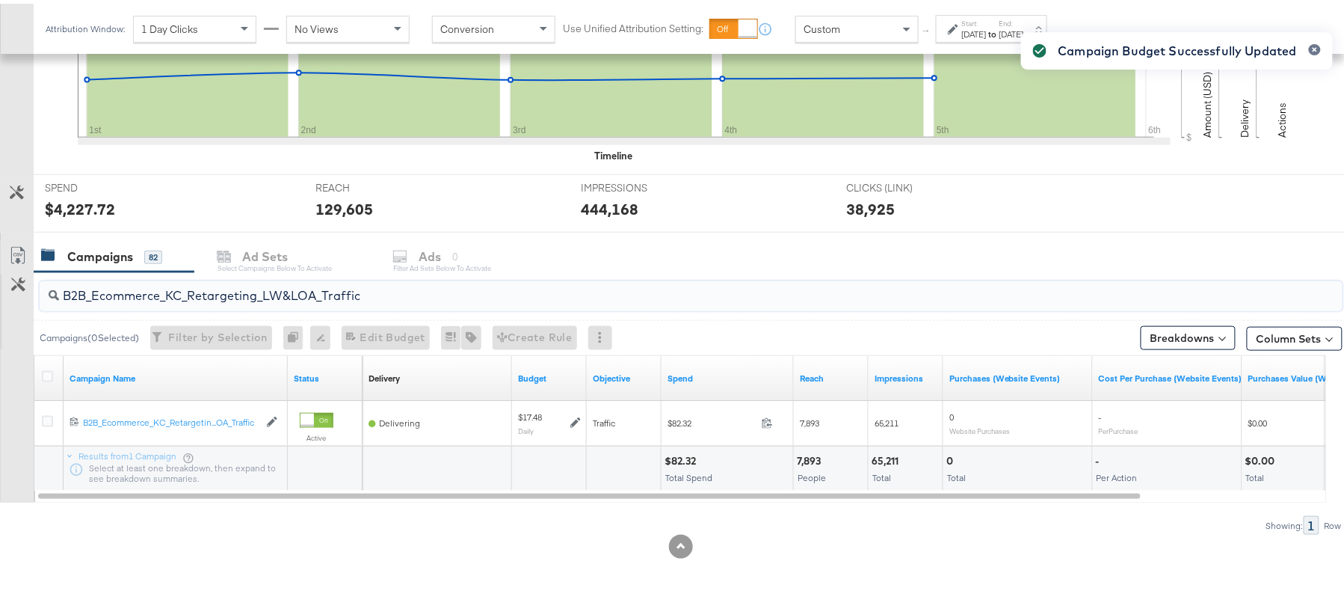
click at [351, 289] on input "B2B_Ecommerce_KC_Retargeting_LW&LOA_Traffic" at bounding box center [641, 285] width 1165 height 29
paste input "KC_Retargeting_Prospects & Clients_Conversions"
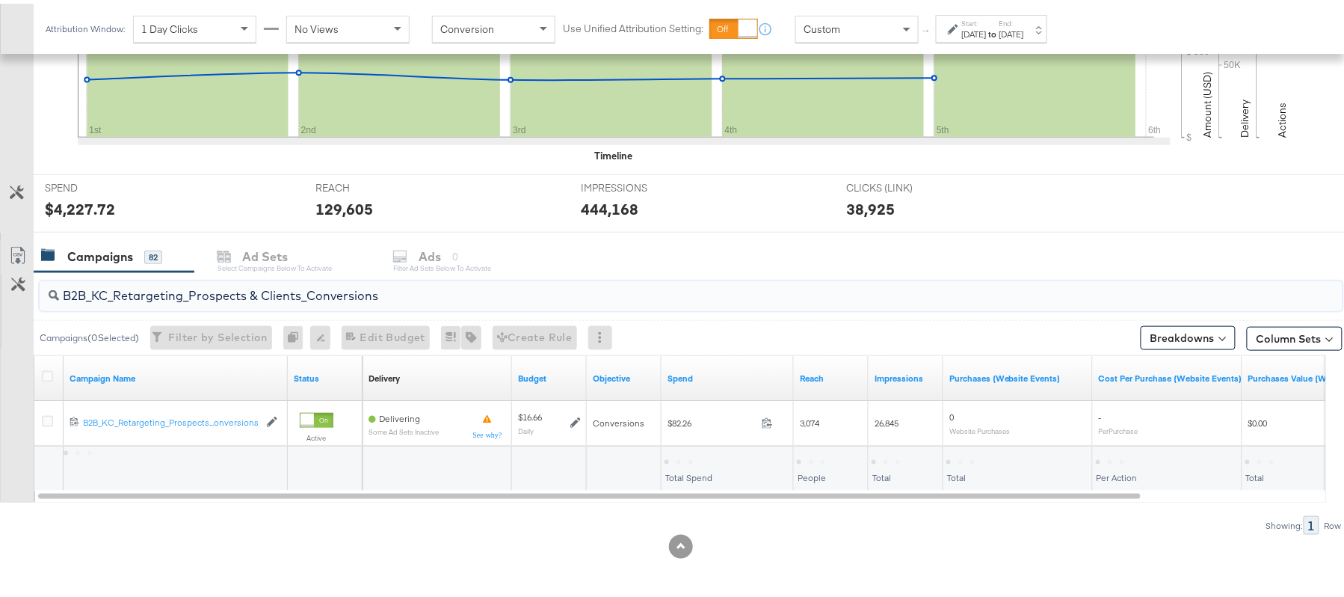
type input "B2B_KC_Retargeting_Prospects & Clients_Conversions"
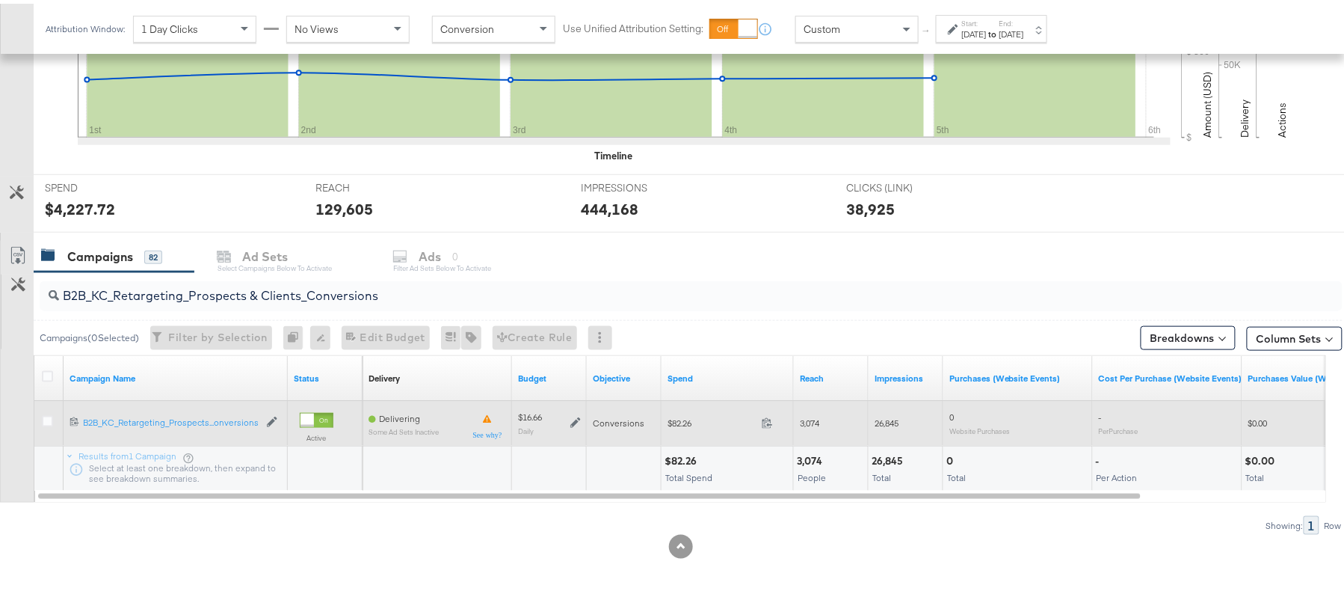
click at [574, 417] on icon at bounding box center [575, 418] width 10 height 10
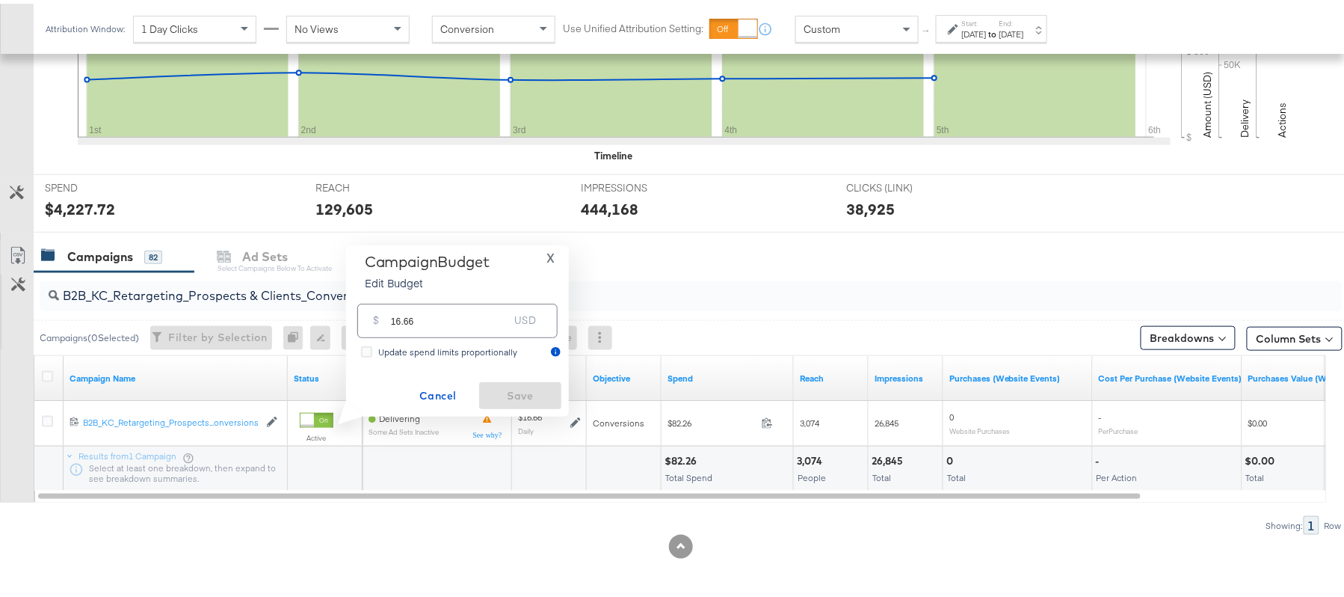
click at [429, 315] on input "16.66" at bounding box center [450, 311] width 118 height 32
paste input "$17.49"
click at [393, 296] on input "$17.49" at bounding box center [449, 293] width 123 height 32
type input "17.49"
click at [540, 392] on span "Save" at bounding box center [520, 392] width 70 height 19
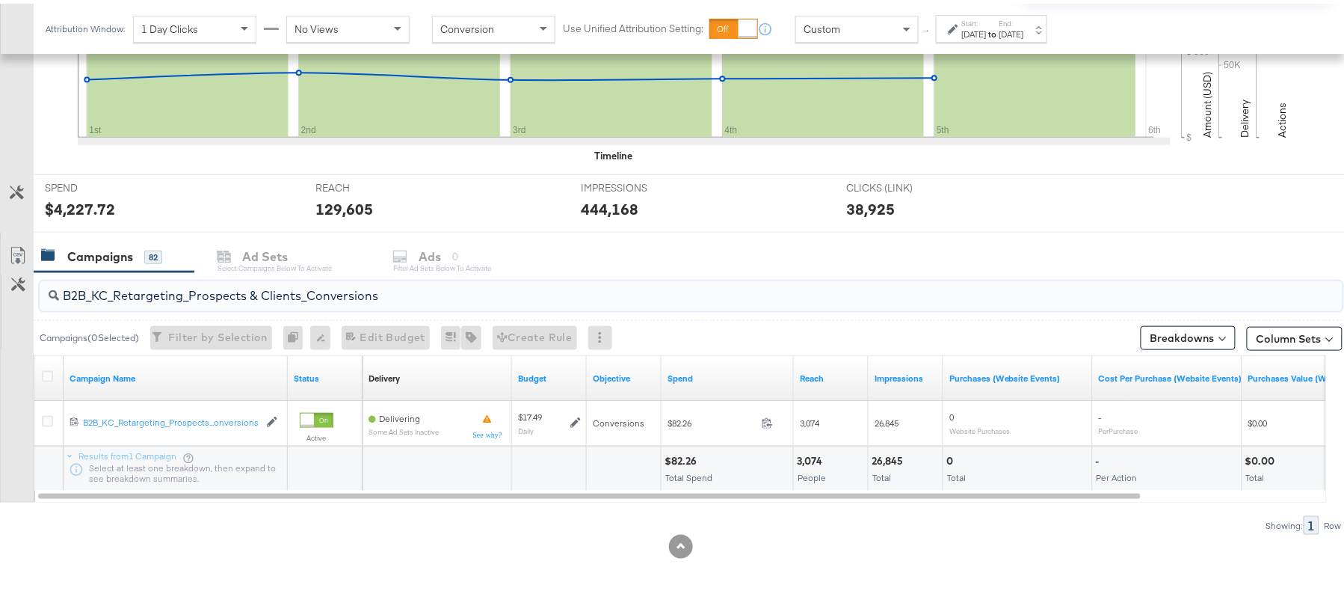
click at [333, 281] on input "B2B_KC_Retargeting_Prospects & Clients_Conversions" at bounding box center [641, 285] width 1165 height 29
paste input "C_LAND_KC_Pros_Sig"
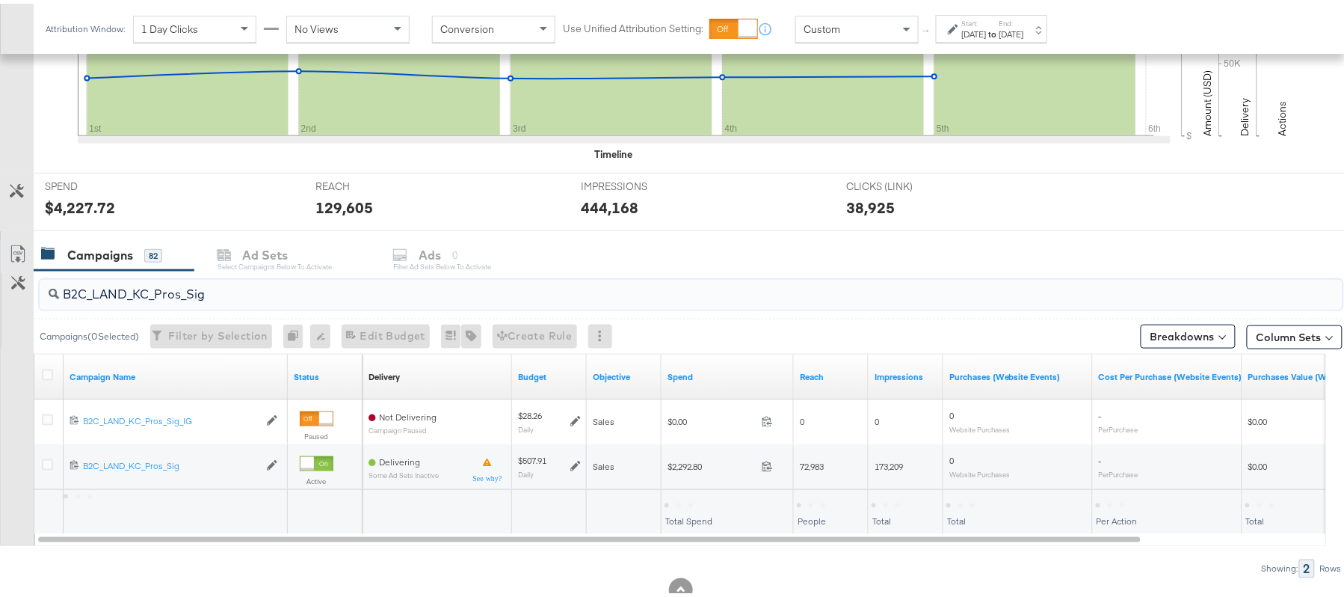
type input "B2C_LAND_KC_Pros_Sig"
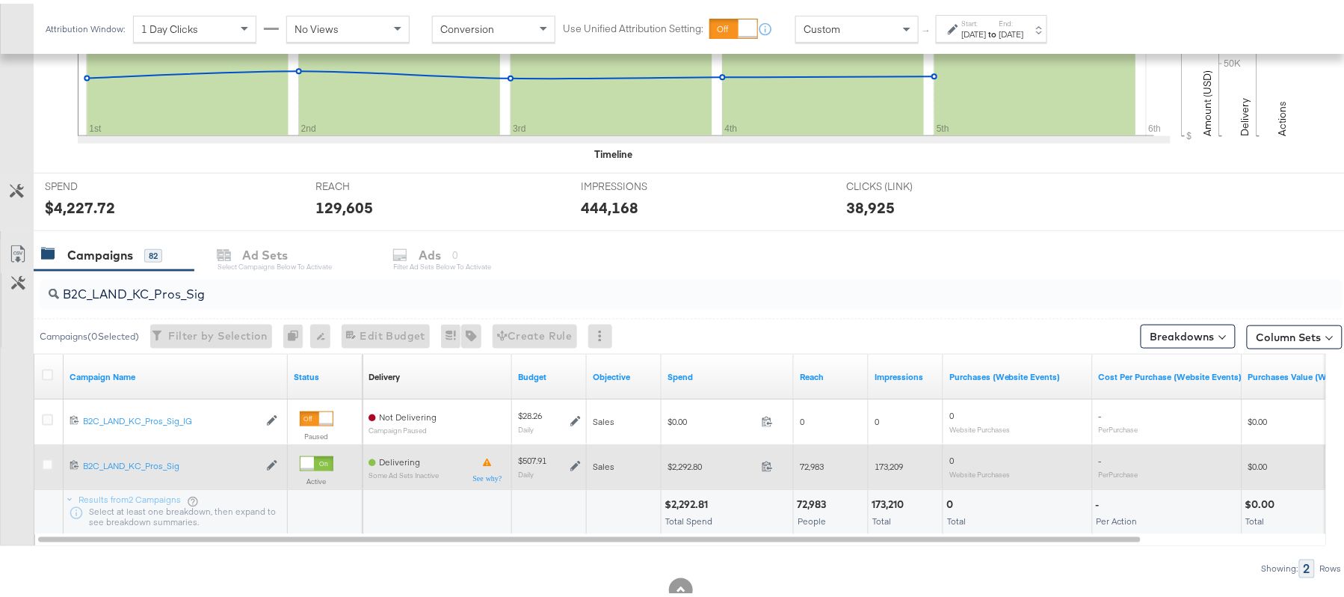
click at [576, 466] on icon at bounding box center [575, 462] width 10 height 10
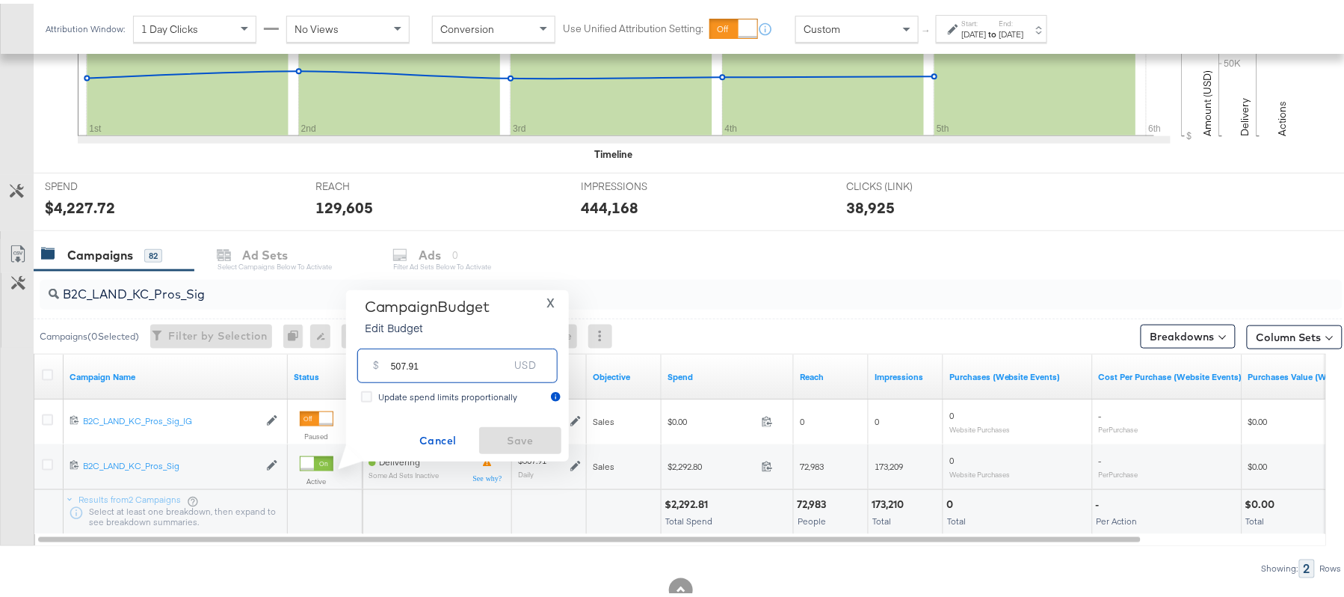
click at [461, 360] on input "507.91" at bounding box center [450, 355] width 118 height 32
paste input "$460.29"
click at [393, 342] on input "$460.29" at bounding box center [449, 338] width 123 height 32
type input "460.29"
click at [509, 425] on button "Save" at bounding box center [520, 436] width 82 height 27
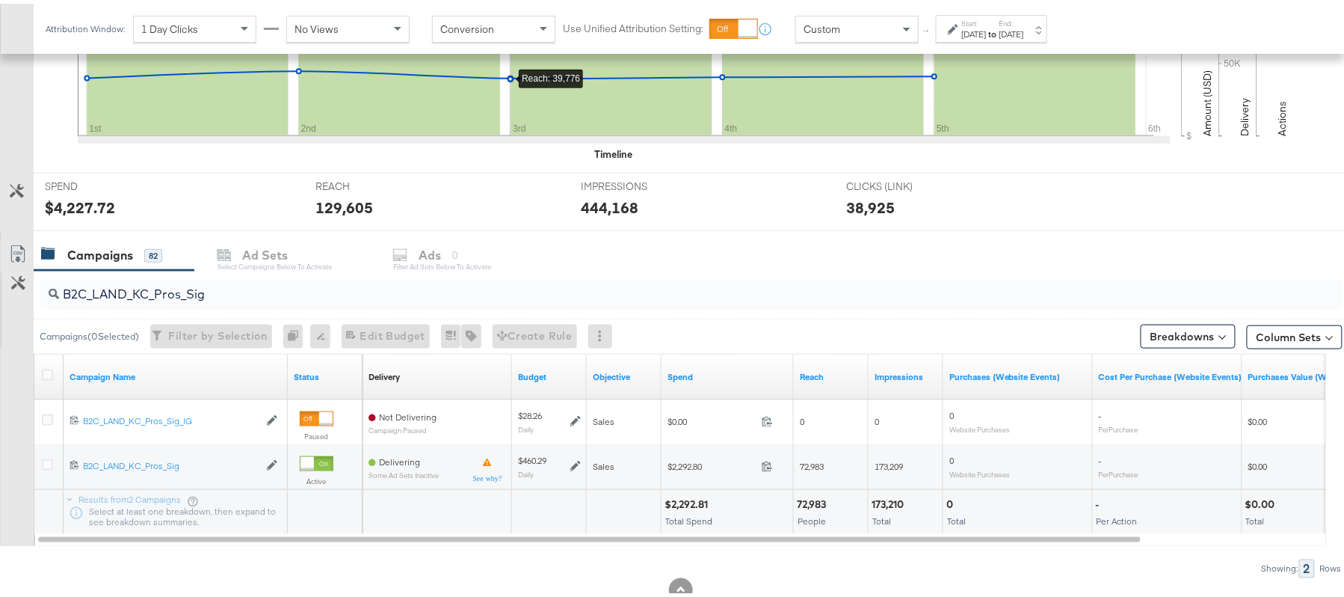
scroll to position [0, 0]
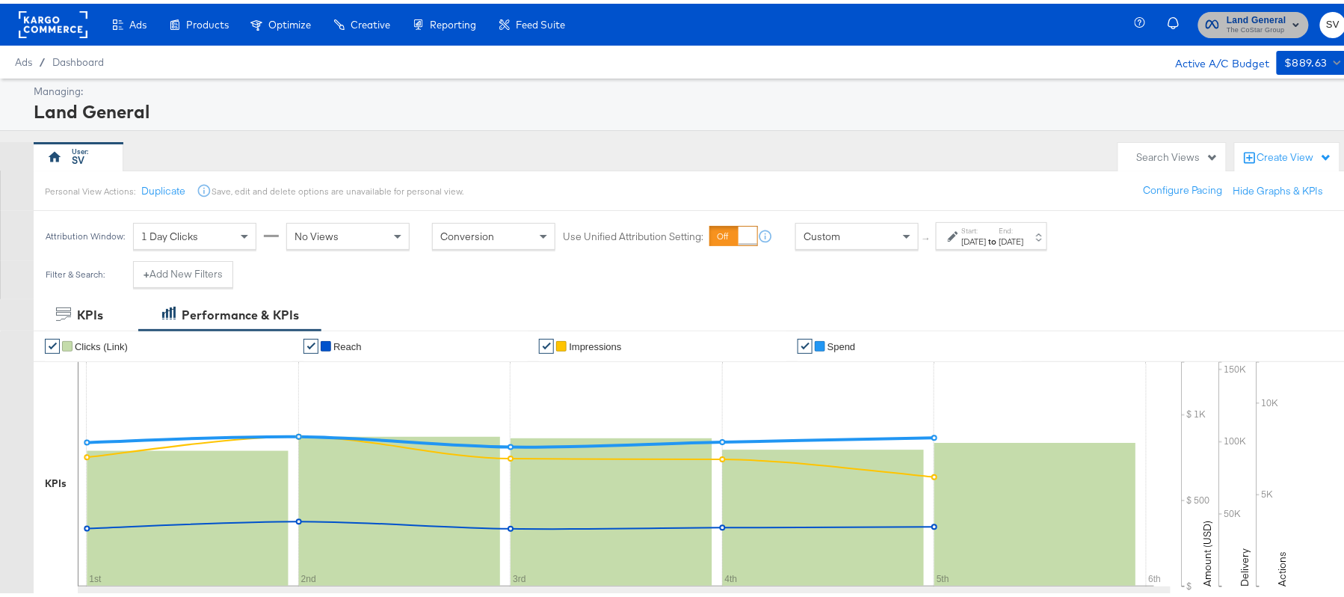
click at [1262, 25] on span "The CoStar Group" at bounding box center [1257, 27] width 60 height 12
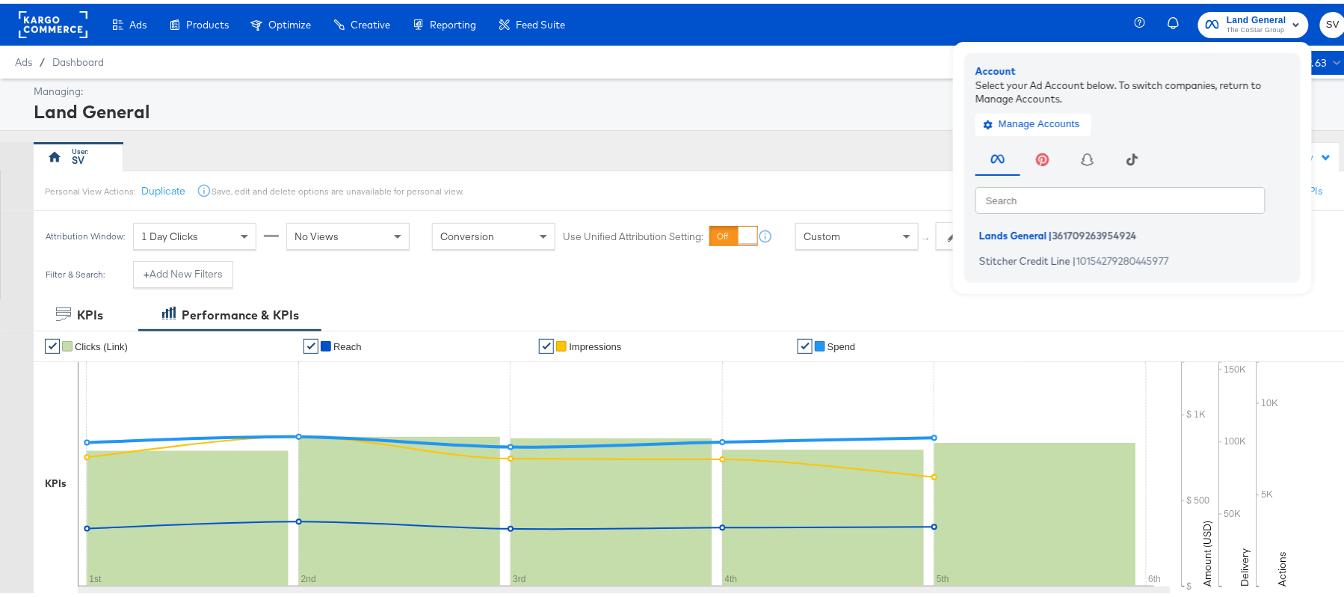
click at [1024, 243] on ul "Lands General | 361709263954924 Stitcher Credit Line | 10154279280445977" at bounding box center [1135, 244] width 321 height 46
click at [1003, 252] on span "Stitcher Credit Line" at bounding box center [1024, 256] width 91 height 12
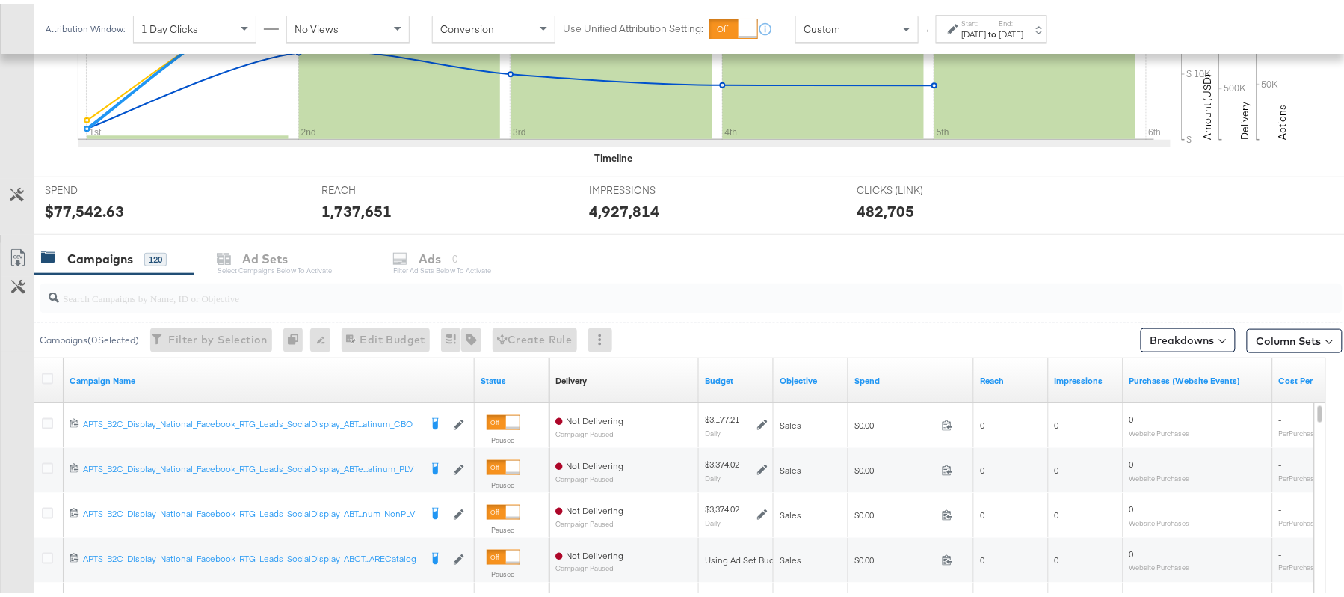
scroll to position [505, 0]
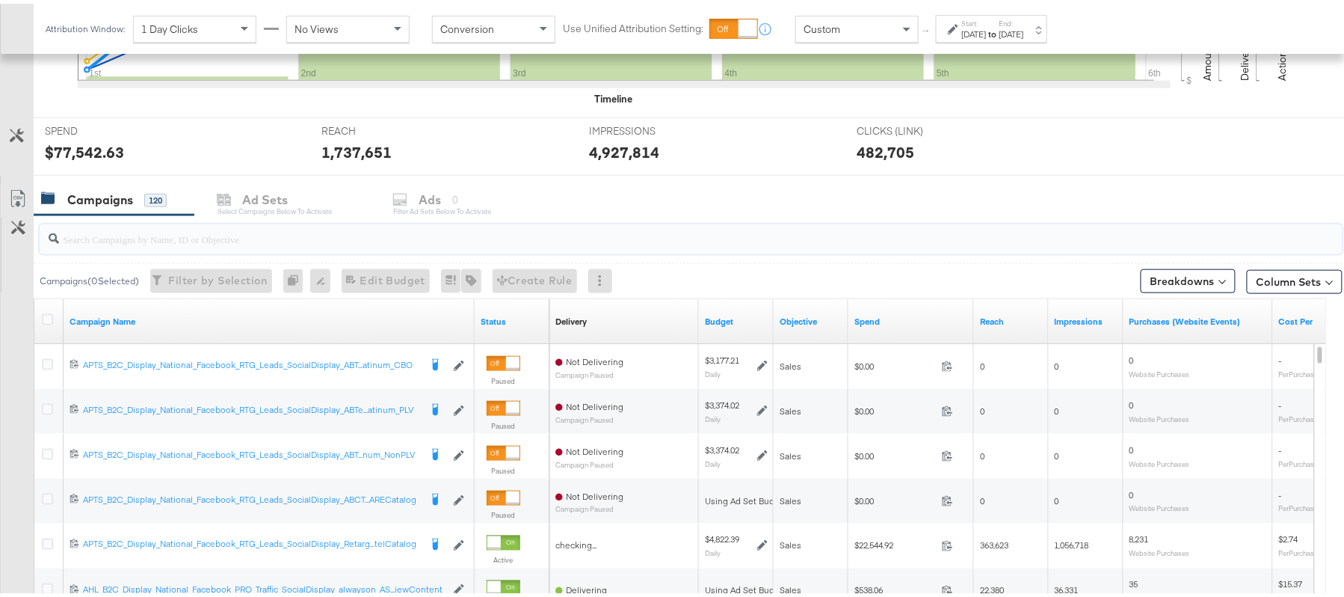
click at [187, 226] on input "search" at bounding box center [641, 229] width 1165 height 29
paste input "APTS_B2C_Display_National_Facebook_RTG_Leads_SocialDisplay_Retargeting_Diamond_…"
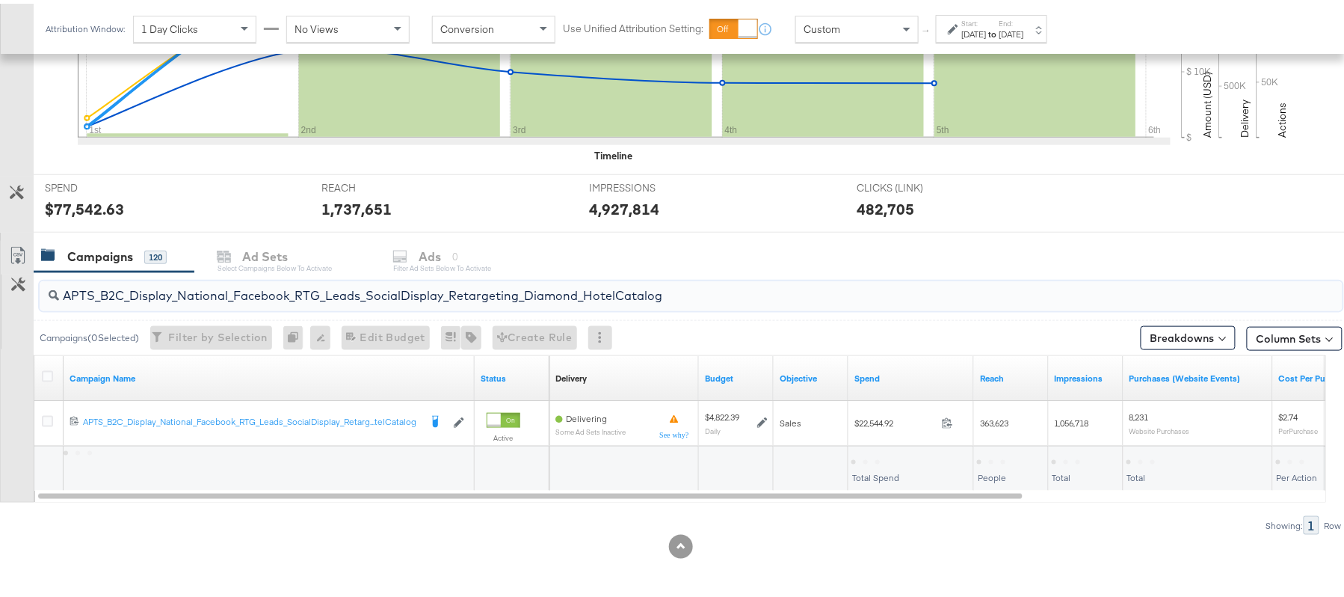
scroll to position [450, 0]
type input "APTS_B2C_Display_National_Facebook_RTG_Leads_SocialDisplay_Retargeting_Diamond_…"
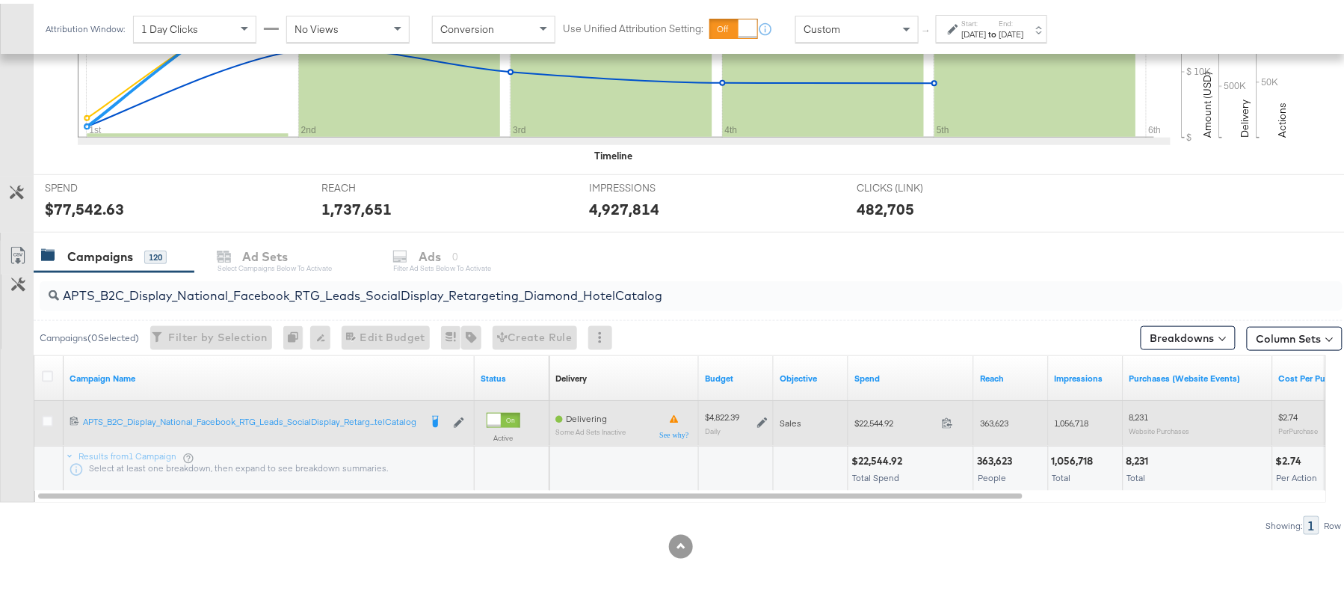
click at [760, 420] on icon at bounding box center [762, 419] width 10 height 10
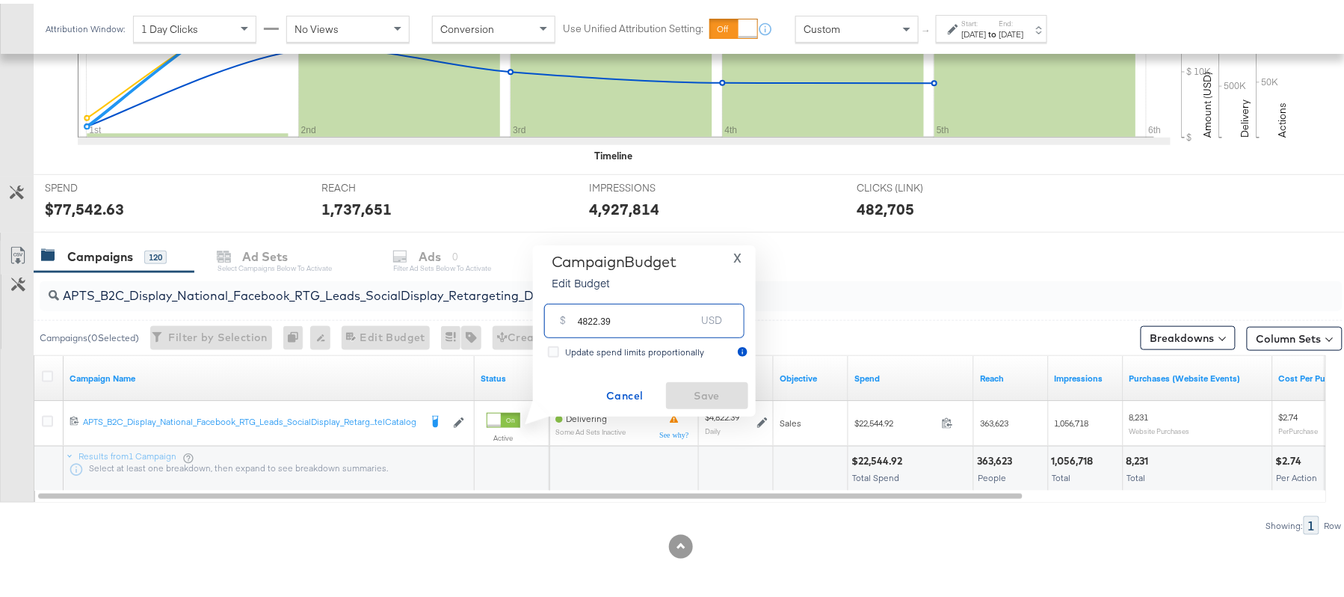
click at [623, 312] on input "4822.39" at bounding box center [637, 311] width 118 height 32
paste input "$4,099.03"
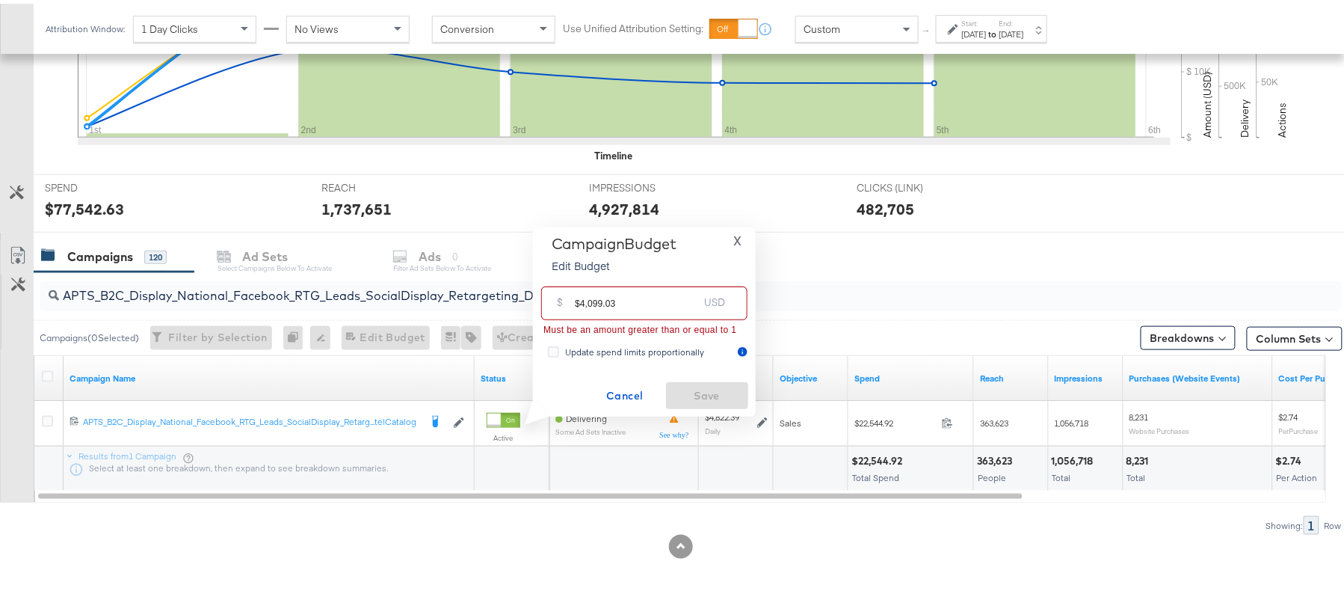
click at [585, 296] on input "$4,099.03" at bounding box center [636, 293] width 123 height 32
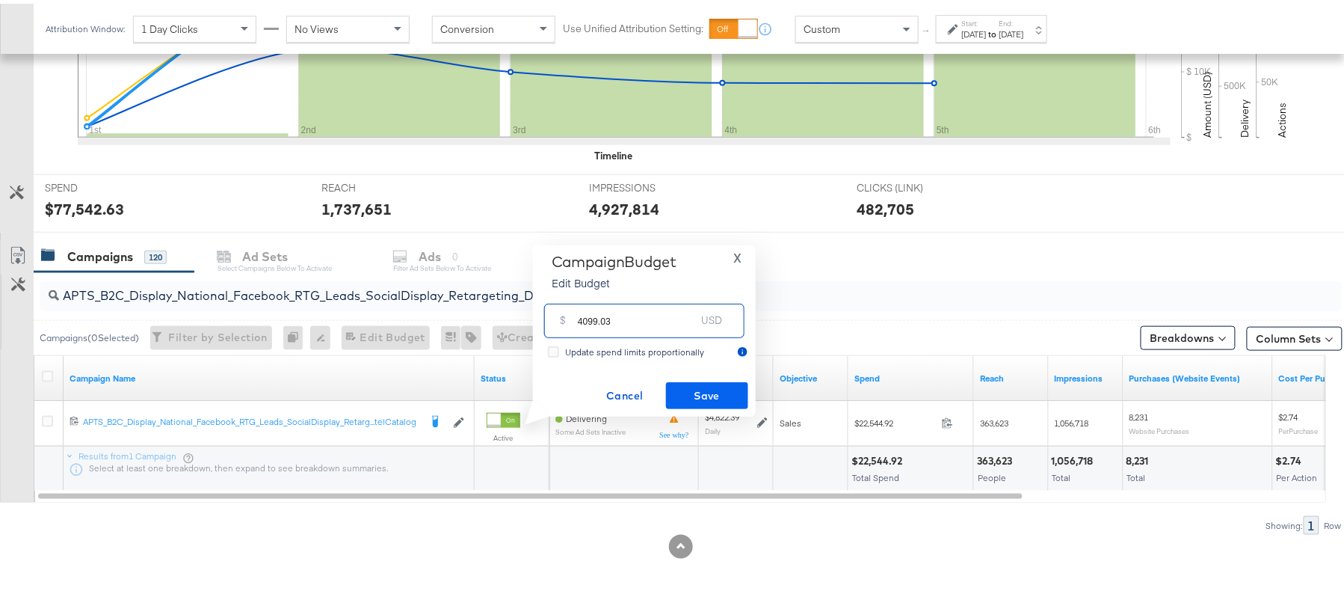
type input "4099.03"
click at [715, 378] on button "Save" at bounding box center [707, 391] width 82 height 27
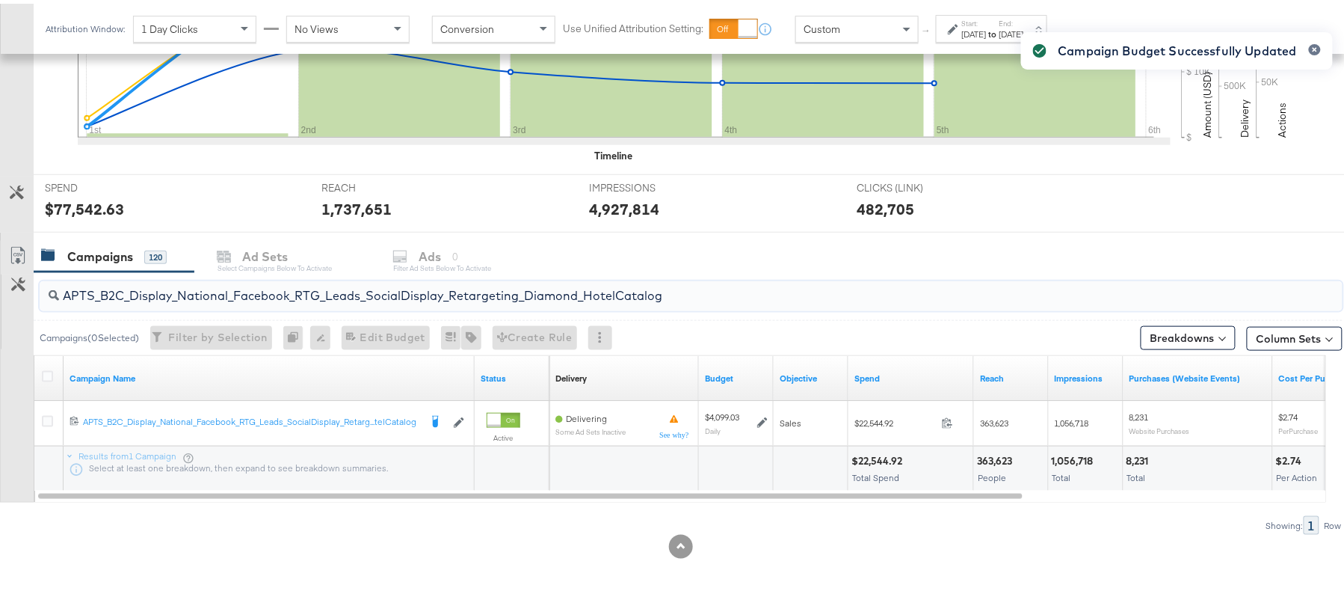
click at [336, 284] on input "APTS_B2C_Display_National_Facebook_RTG_Leads_SocialDisplay_Retargeting_Diamond_…" at bounding box center [641, 285] width 1165 height 29
paste input "alwayson_Retargeting_DARE24_DiamondPlatinum"
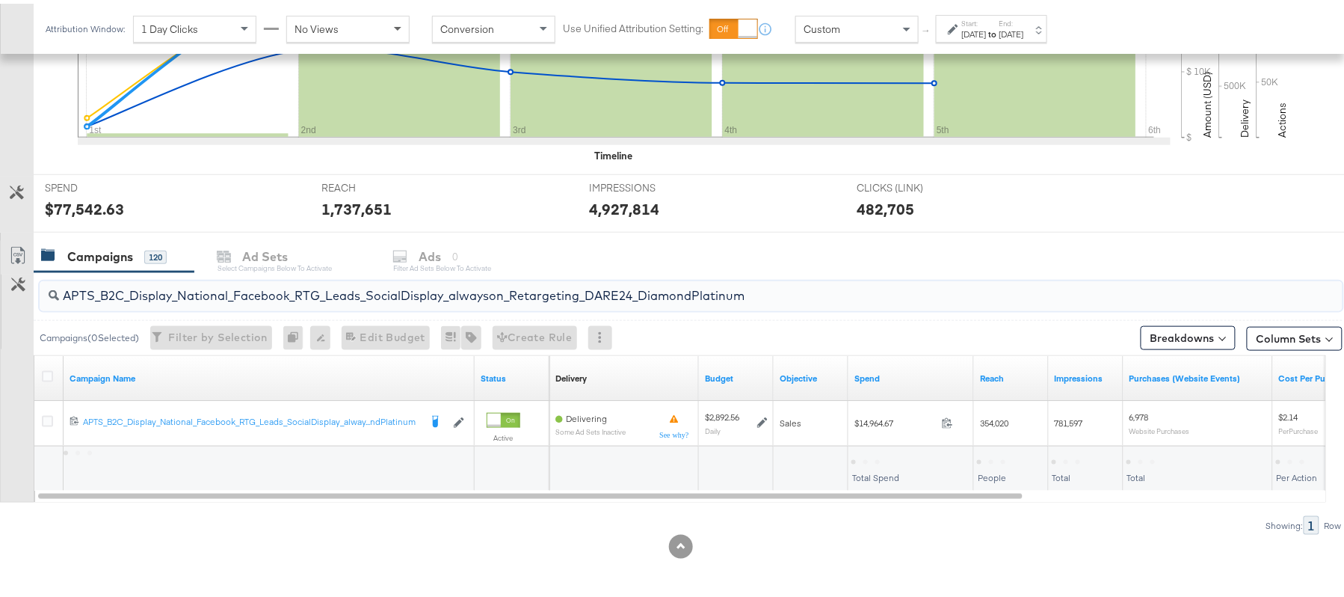
type input "APTS_B2C_Display_National_Facebook_RTG_Leads_SocialDisplay_alwayson_Retargeting…"
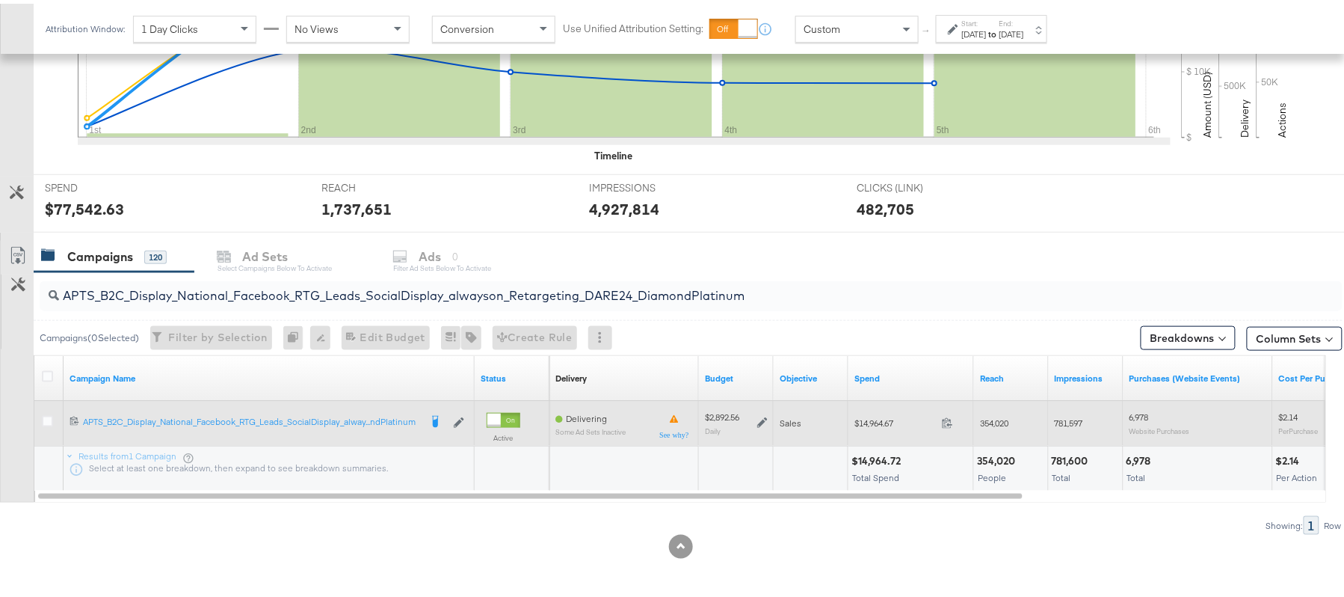
click at [758, 419] on icon at bounding box center [762, 418] width 10 height 10
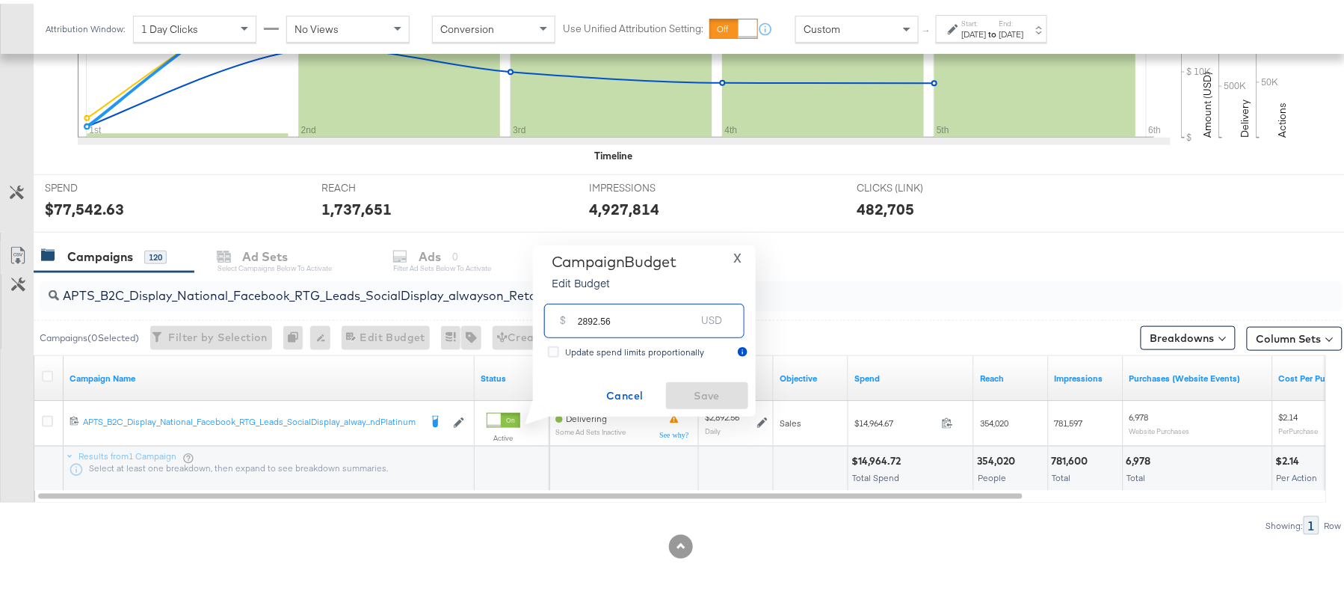
click at [647, 324] on input "2892.56" at bounding box center [637, 311] width 118 height 32
paste input "$2,472.82"
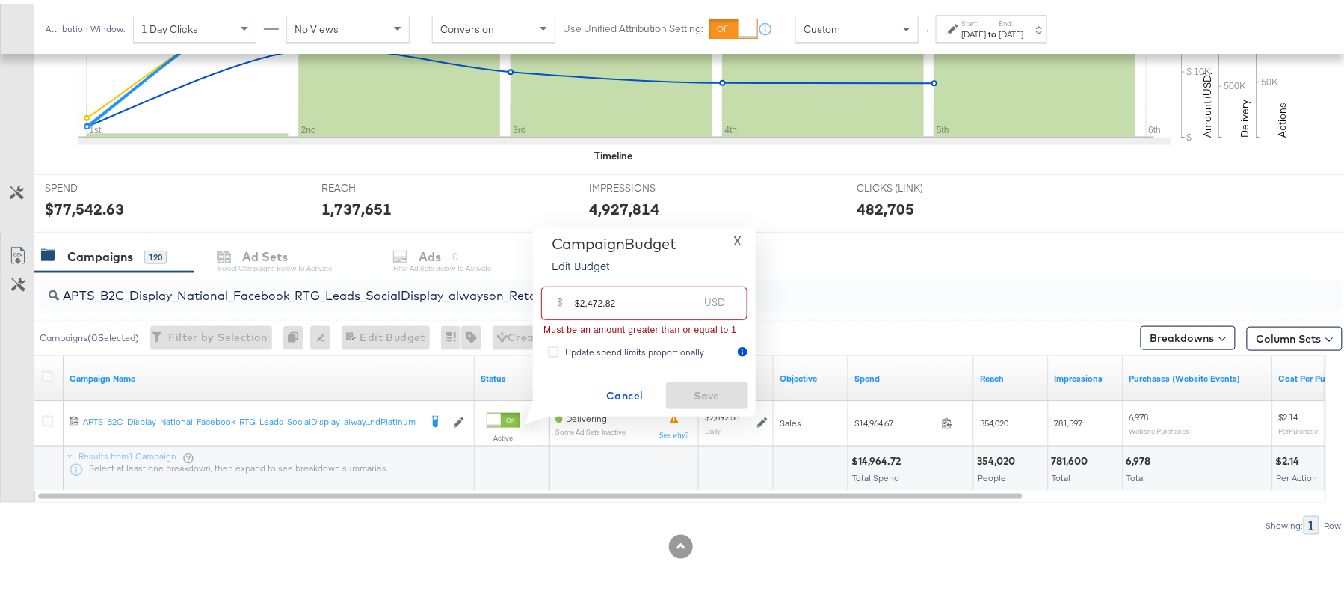
click at [591, 298] on input "$2,472.82" at bounding box center [636, 293] width 123 height 32
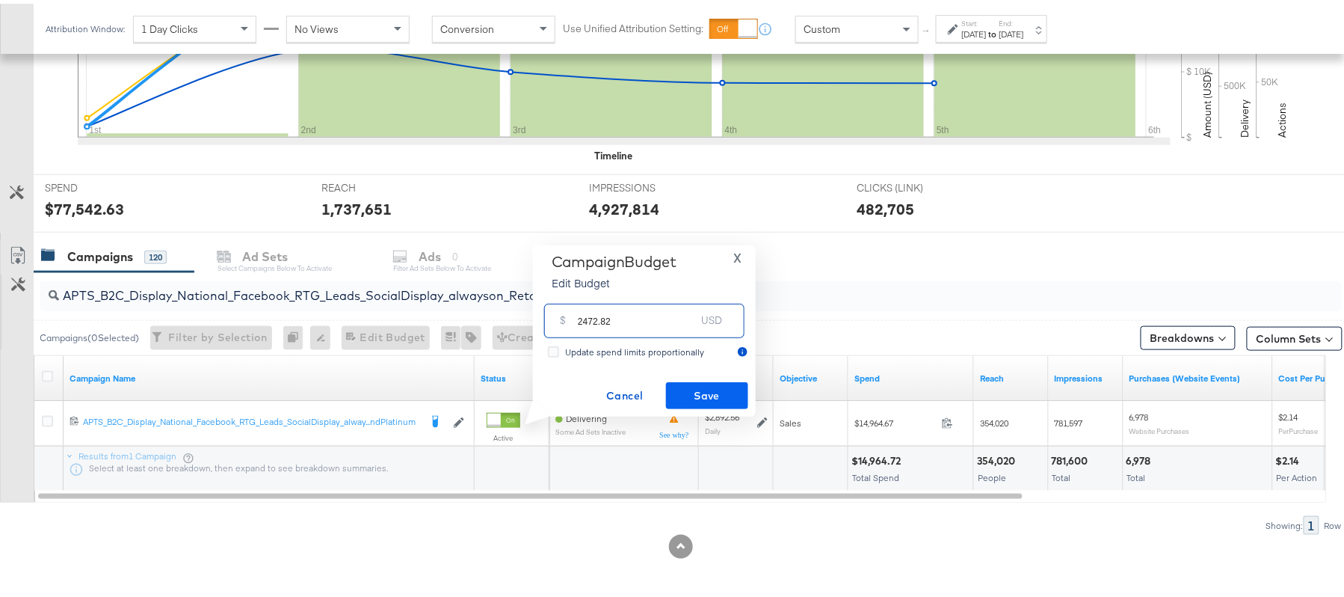
type input "2472.82"
click at [703, 383] on span "Save" at bounding box center [707, 392] width 70 height 19
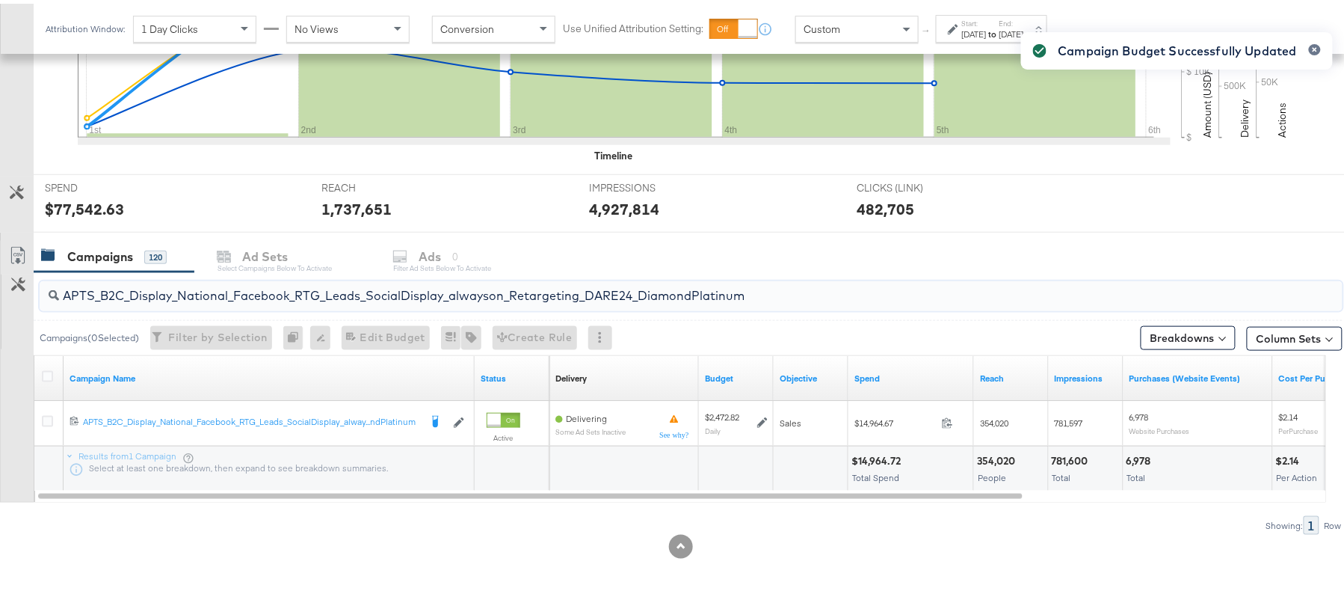
click at [369, 287] on input "APTS_B2C_Display_National_Facebook_RTG_Leads_SocialDisplay_alwayson_Retargeting…" at bounding box center [641, 285] width 1165 height 29
paste input "FR_B2C_Display_National_Facebook_RTG_Leads_SocialDisplay_alwayson_Retargeting_FR"
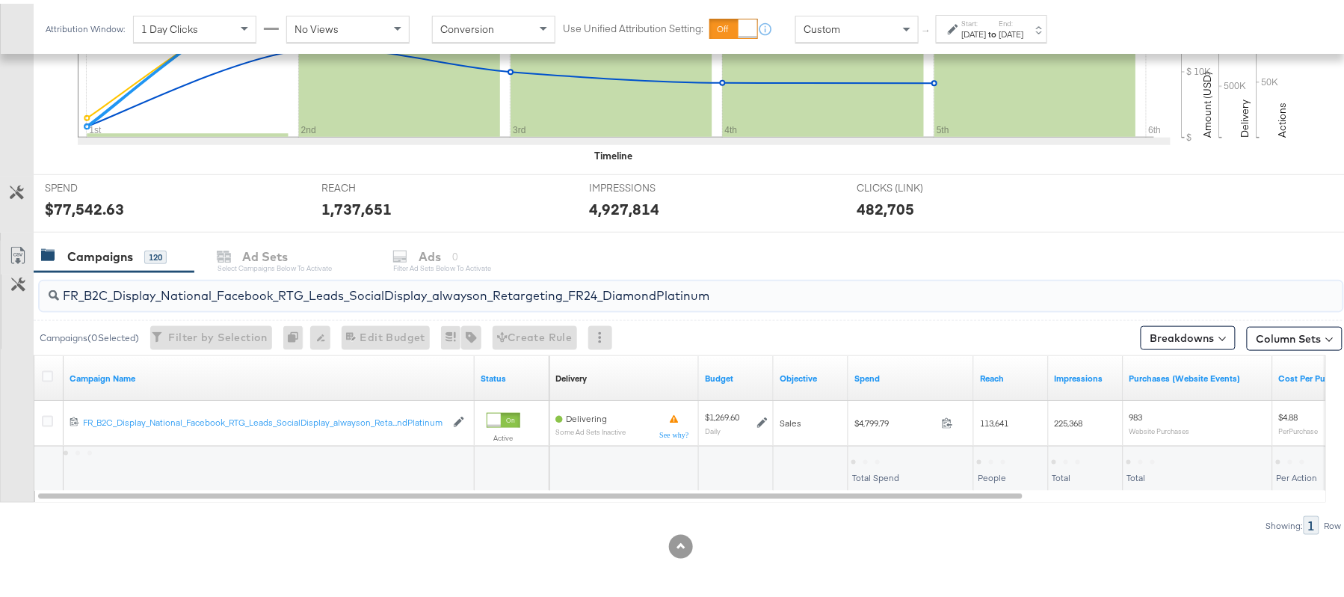
type input "FR_B2C_Display_National_Facebook_RTG_Leads_SocialDisplay_alwayson_Retargeting_F…"
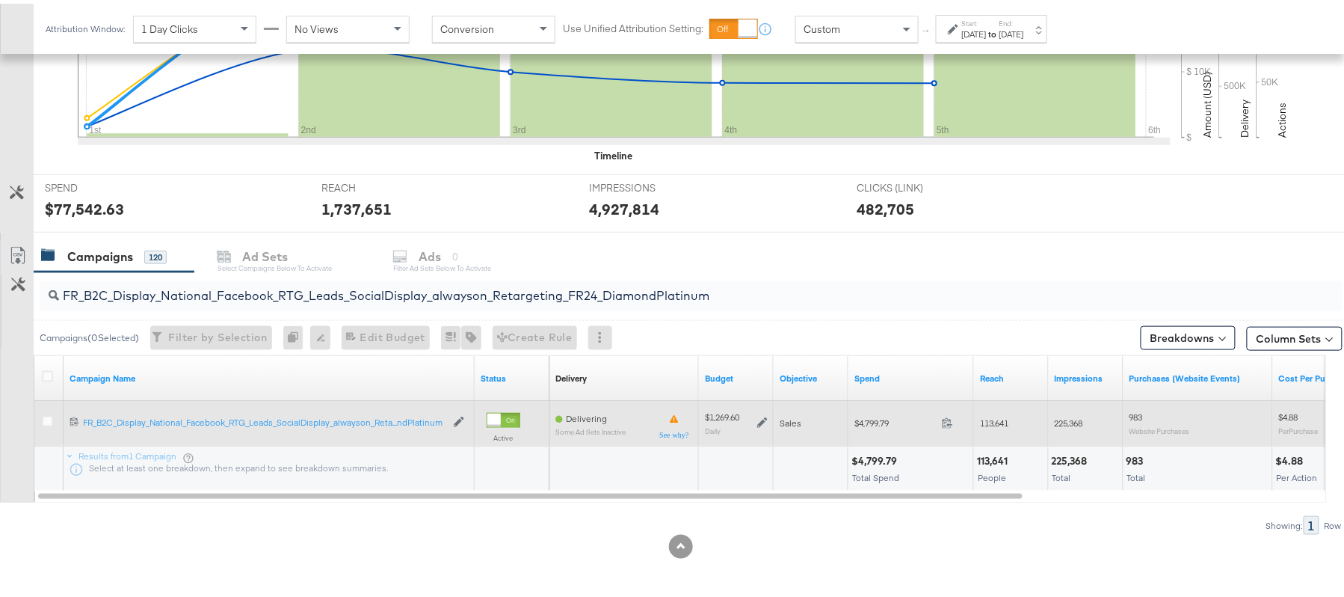
click at [759, 416] on icon at bounding box center [762, 418] width 10 height 10
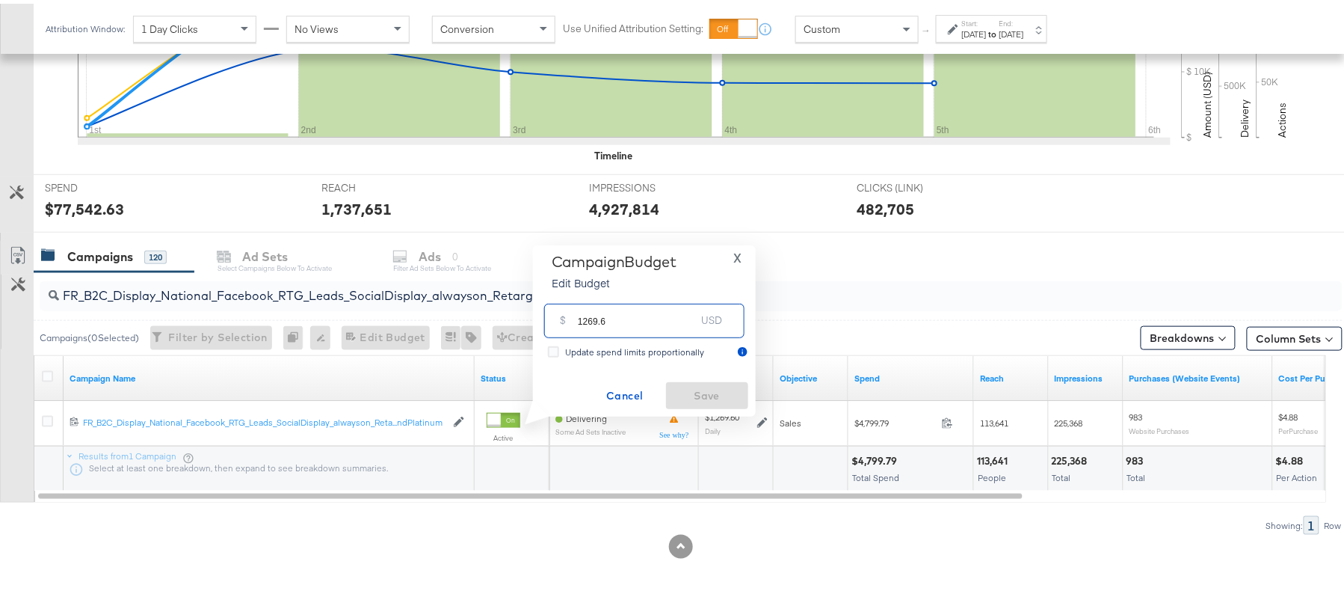
click at [647, 318] on input "1269.6" at bounding box center [637, 311] width 118 height 32
paste input "$1,079.1"
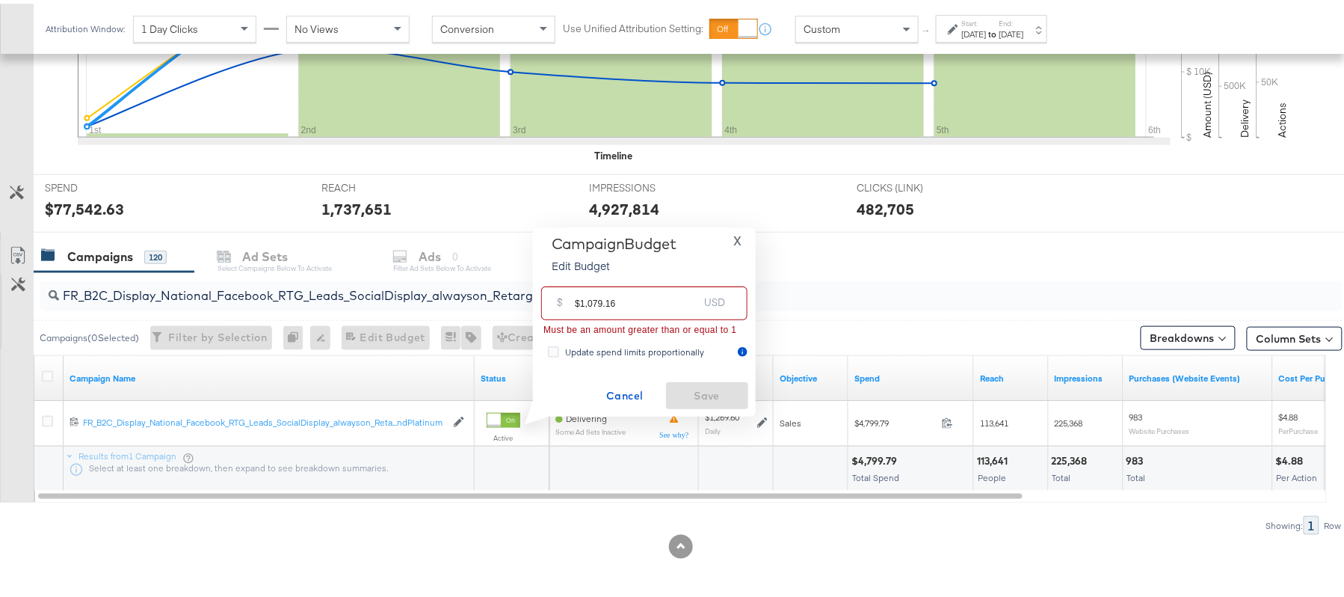
click at [589, 297] on input "$1,079.16" at bounding box center [636, 293] width 123 height 32
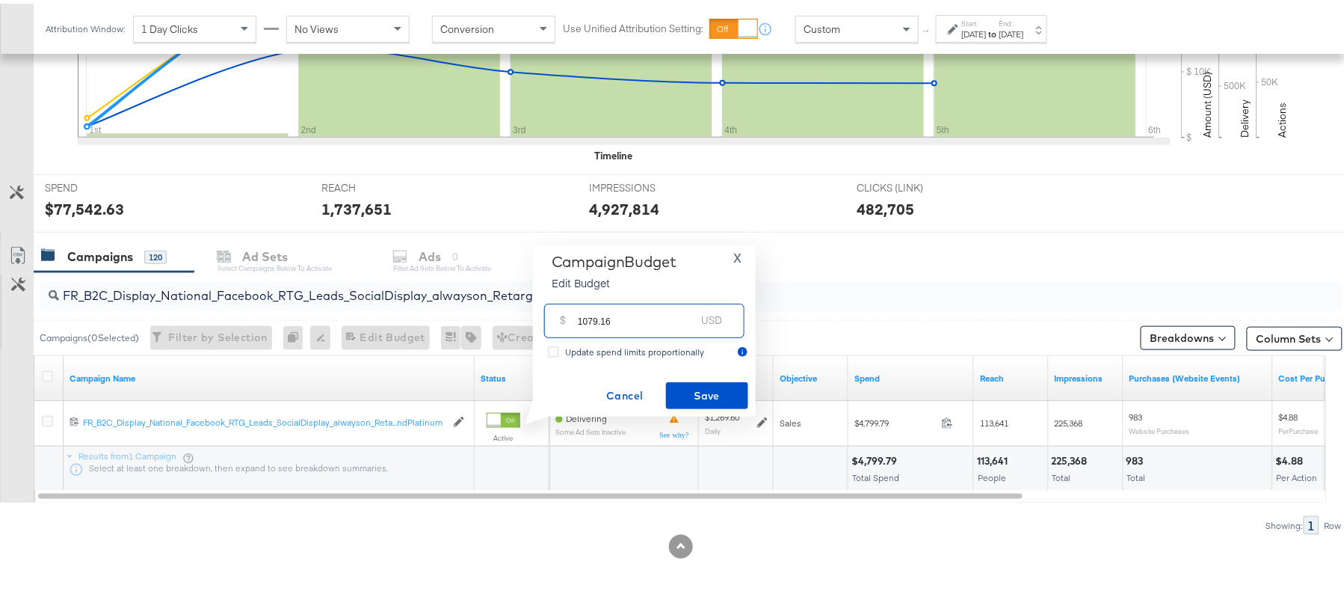
type input "1079.16"
click at [692, 377] on div "Campaign Budget Edit Budget X $ 1079.16 USD Update spend limits proportionally …" at bounding box center [644, 327] width 208 height 156
click at [715, 383] on span "Save" at bounding box center [707, 392] width 70 height 19
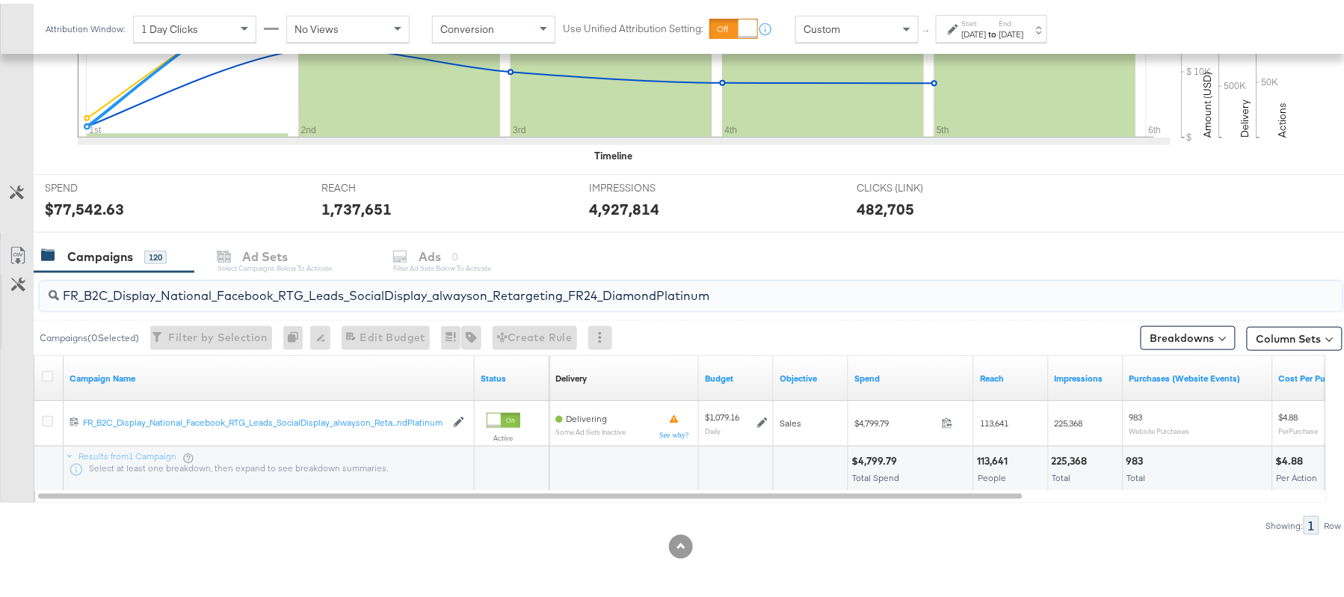
click at [532, 292] on input "FR_B2C_Display_National_Facebook_RTG_Leads_SocialDisplay_alwayson_Retargeting_F…" at bounding box center [641, 285] width 1165 height 29
paste input "AF_B2C_Display_National_Facebook_RTG_Leads_SocialDisplay_alwayson_Retargeting_AF"
type input "AF_B2C_Display_National_Facebook_RTG_Leads_SocialDisplay_alwayson_Retargeting_A…"
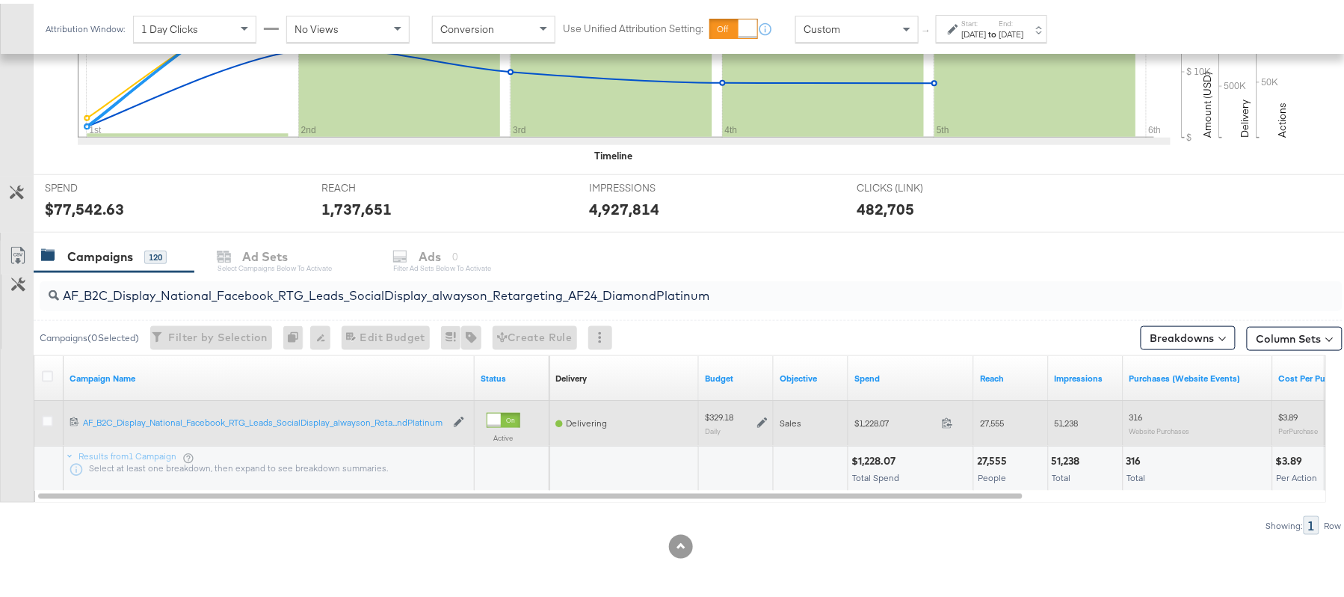
click at [762, 419] on icon at bounding box center [762, 419] width 10 height 10
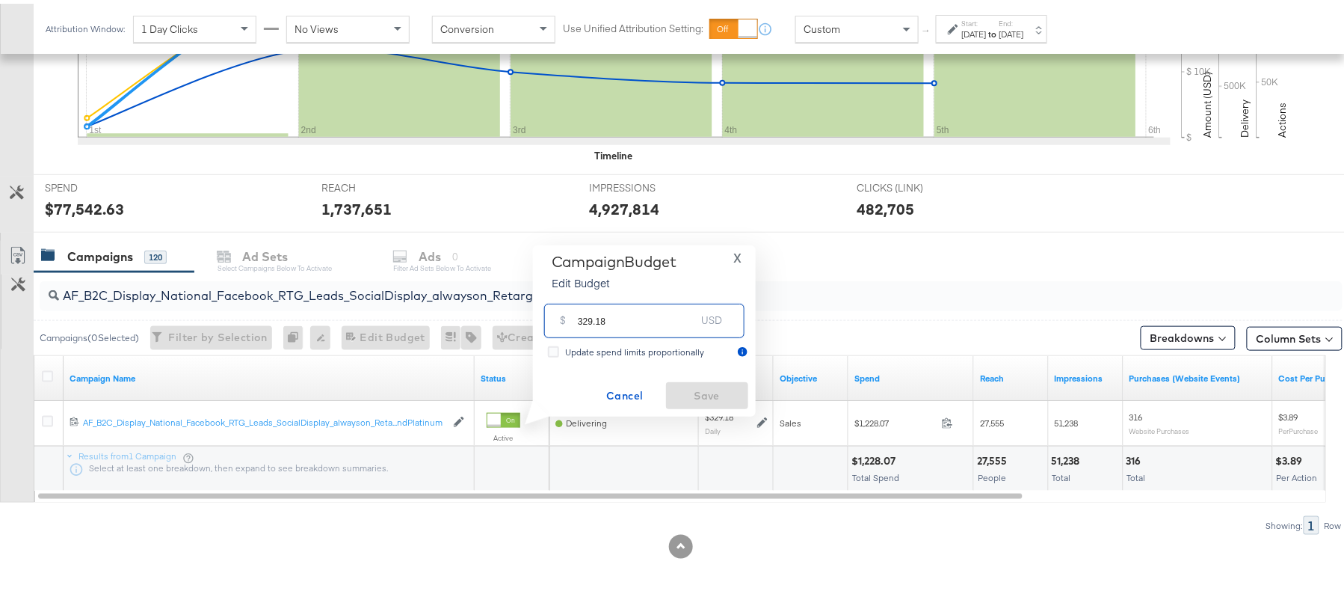
click at [647, 315] on input "329.18" at bounding box center [637, 311] width 118 height 32
paste input "$279.80"
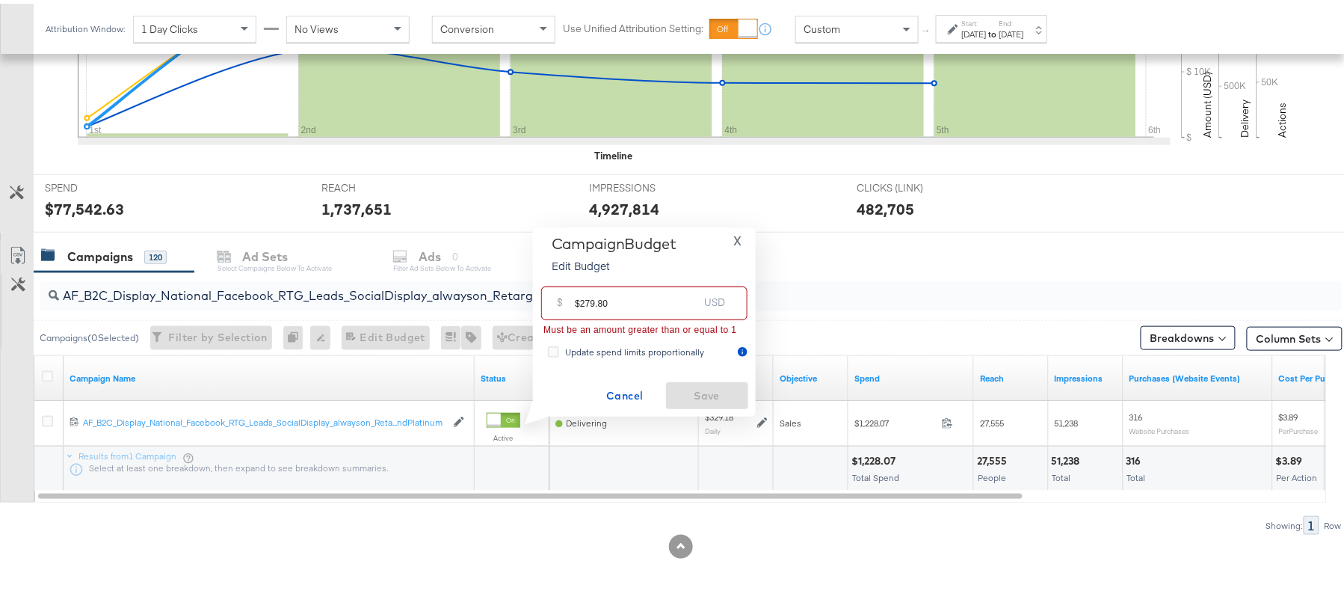
click at [579, 293] on input "$279.80" at bounding box center [636, 293] width 123 height 32
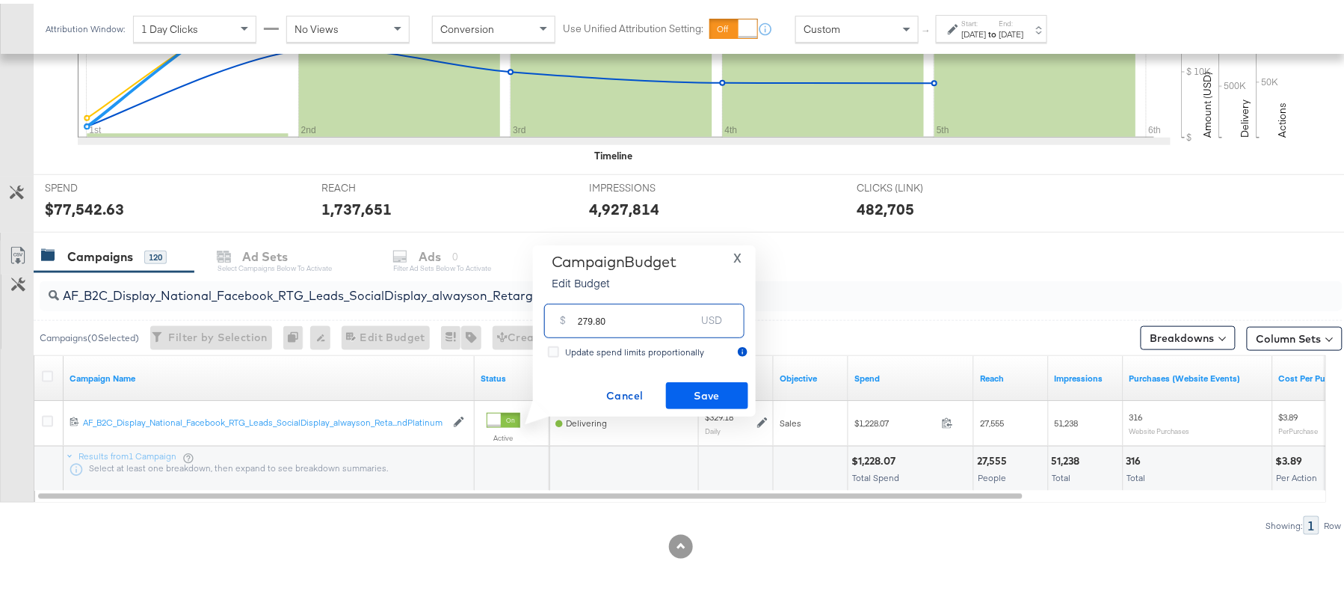
type input "279.80"
click at [715, 383] on span "Save" at bounding box center [707, 392] width 70 height 19
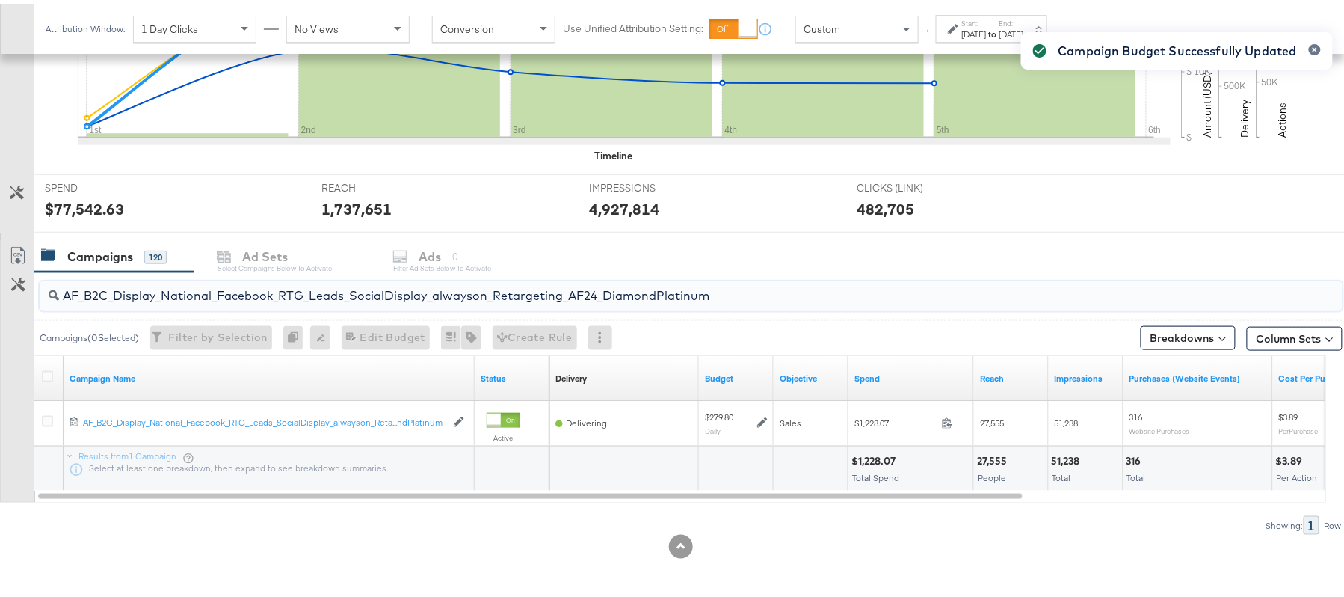
click at [392, 289] on input "AF_B2C_Display_National_Facebook_RTG_Leads_SocialDisplay_alwayson_Retargeting_A…" at bounding box center [641, 285] width 1165 height 29
paste input "HL_B2C_Display_National_Facebook_RTG_Leads_SocialDisplay_alwayson_Retargeting_A…"
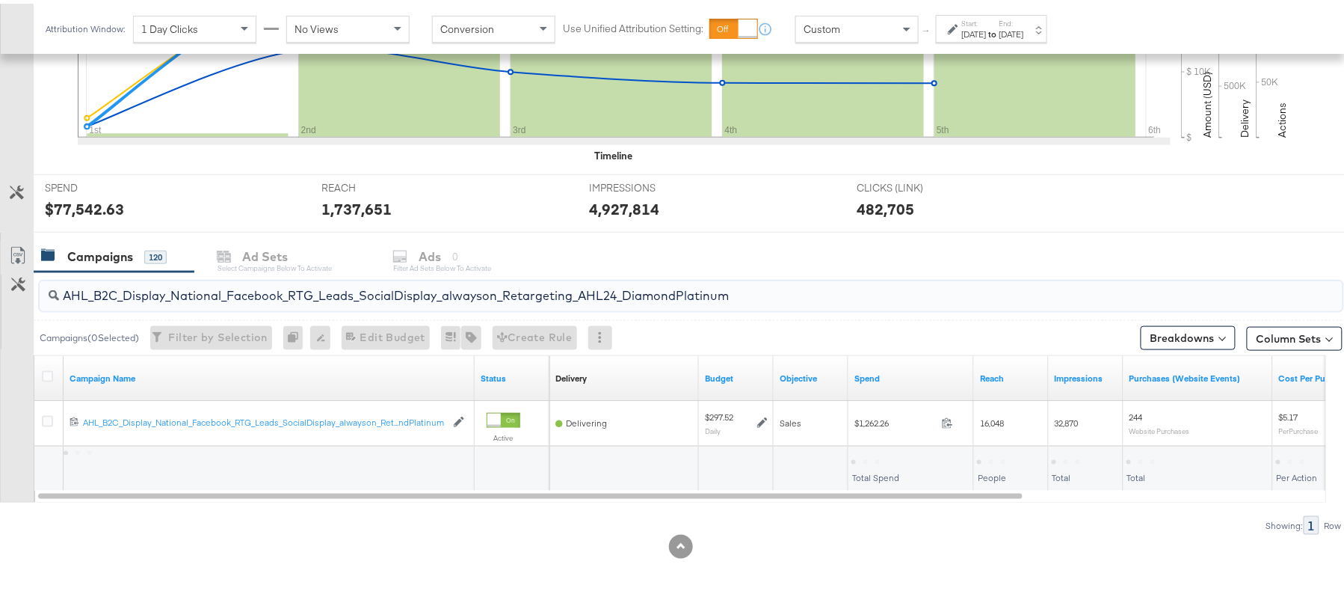
type input "AHL_B2C_Display_National_Facebook_RTG_Leads_SocialDisplay_alwayson_Retargeting_…"
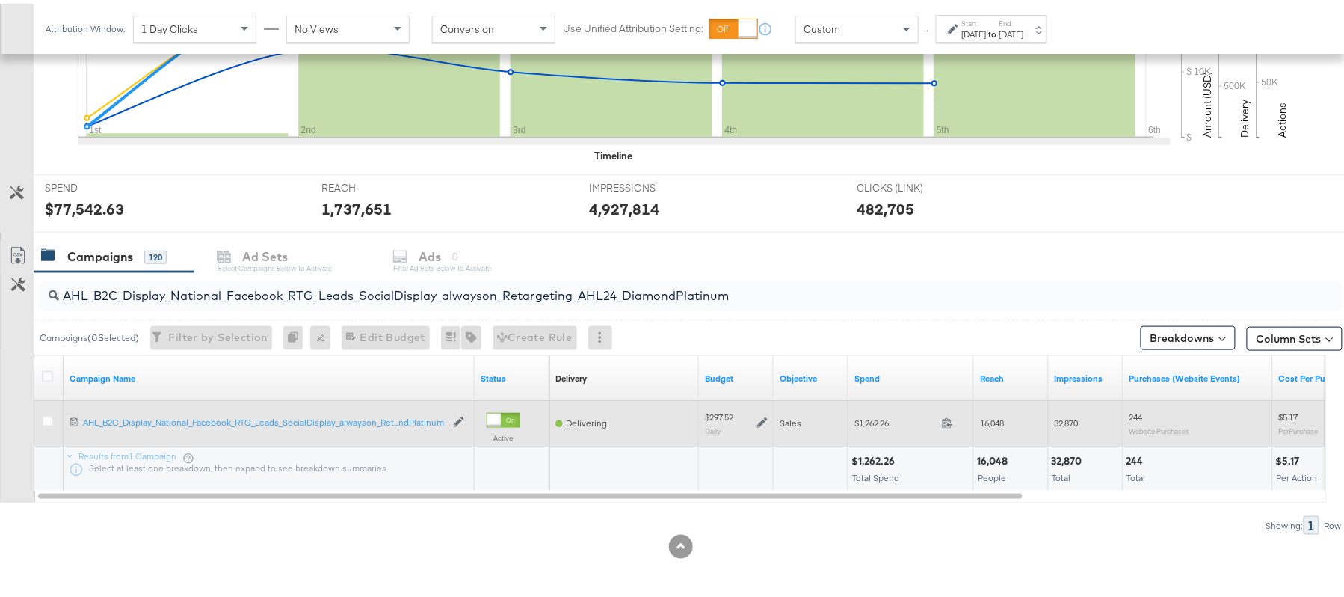
click at [763, 419] on icon at bounding box center [762, 419] width 10 height 10
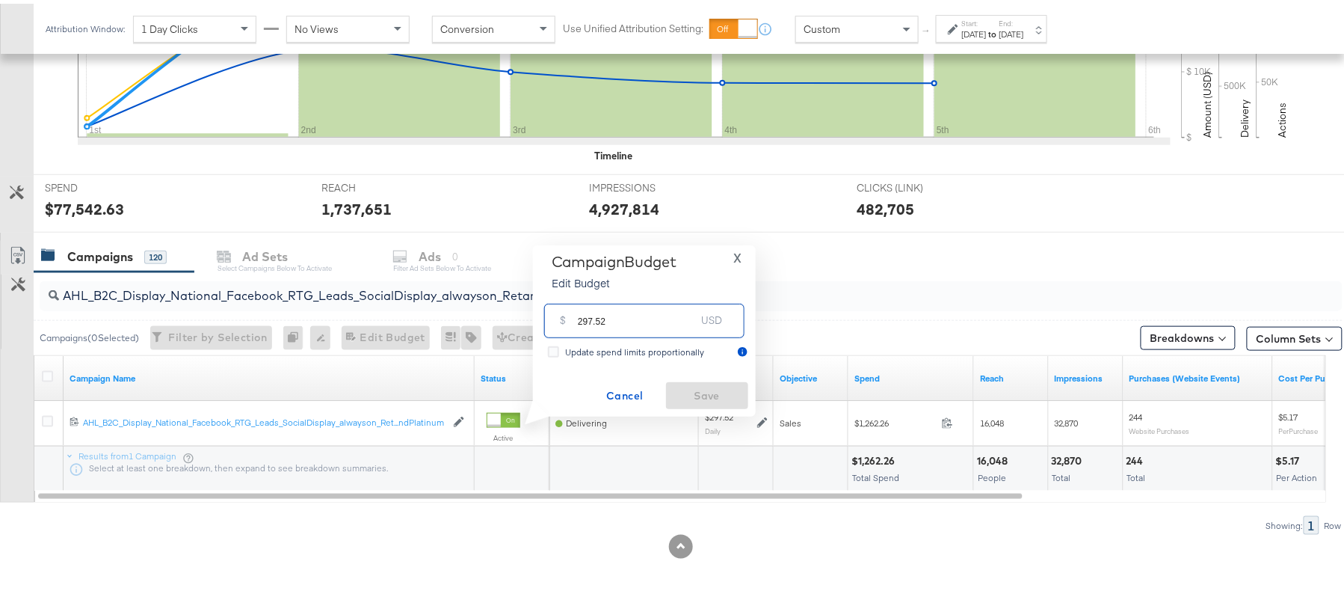
click at [625, 321] on input "297.52" at bounding box center [637, 311] width 118 height 32
paste input "$252.89"
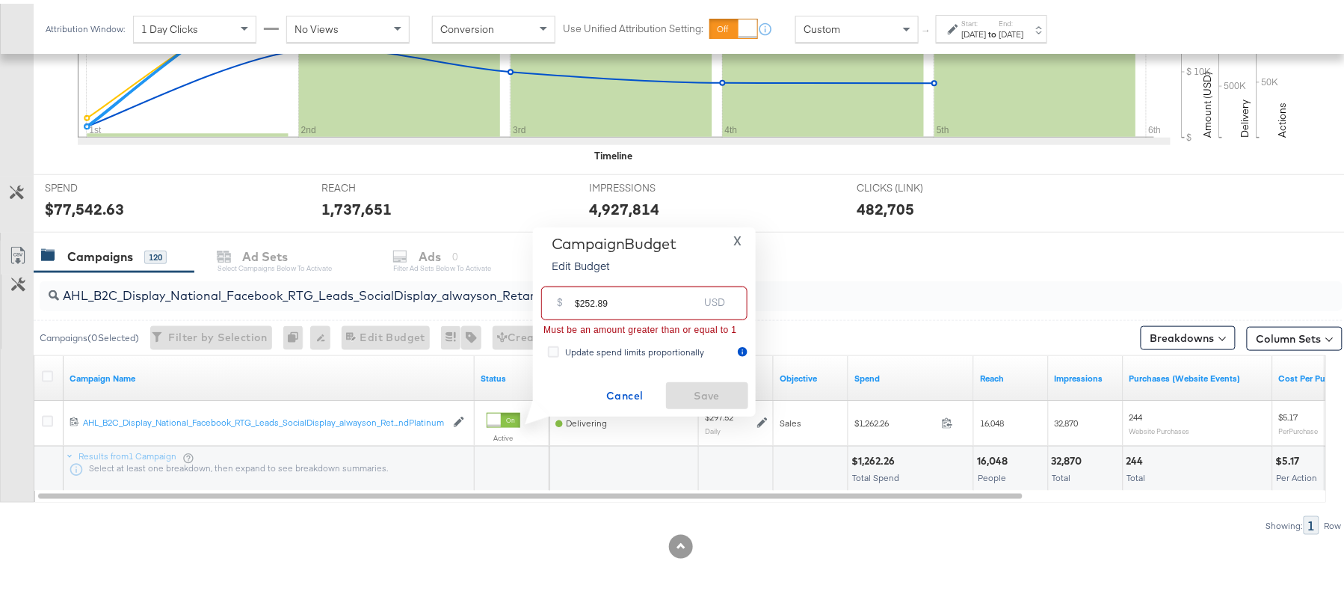
click at [579, 298] on input "$252.89" at bounding box center [636, 293] width 123 height 32
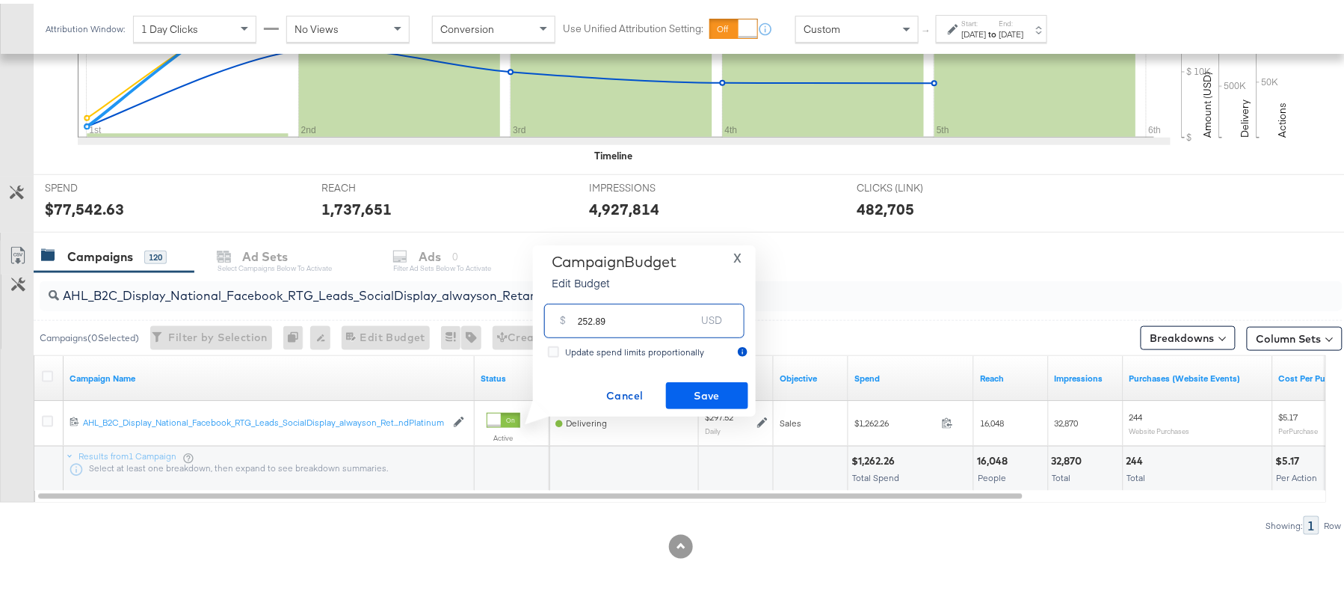
type input "252.89"
click at [710, 396] on span "Save" at bounding box center [707, 392] width 70 height 19
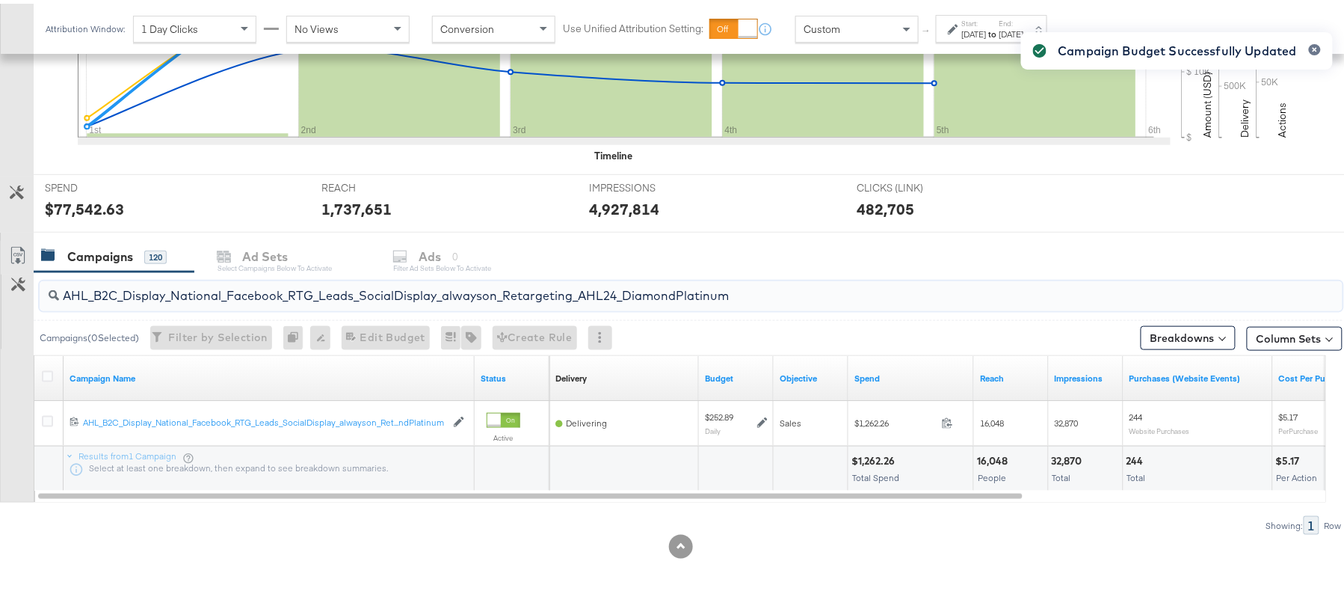
click at [366, 283] on input "AHL_B2C_Display_National_Facebook_RTG_Leads_SocialDisplay_alwayson_Retargeting_…" at bounding box center [641, 285] width 1165 height 29
paste input "PTS_B2C_Display_National_Facebook_PRO_Traffic_SocialDisplay_alwayson_ASC_DARE24…"
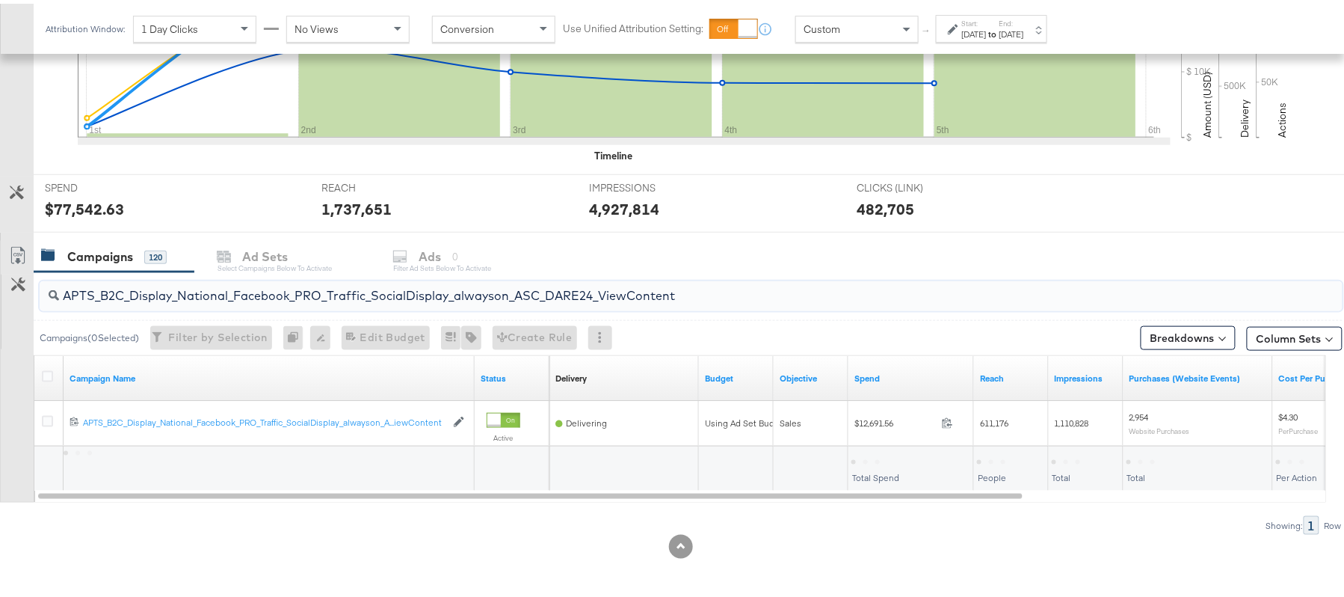
type input "APTS_B2C_Display_National_Facebook_PRO_Traffic_SocialDisplay_alwayson_ASC_DARE2…"
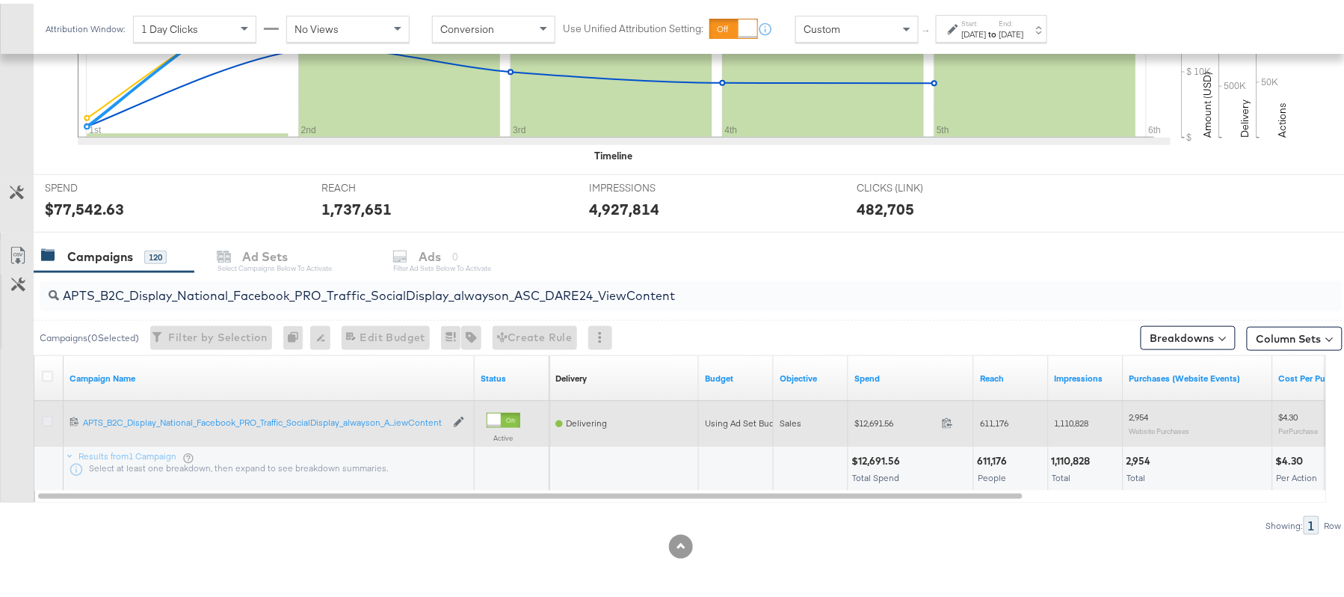
click at [51, 419] on icon at bounding box center [47, 417] width 11 height 11
click at [0, 0] on input "checkbox" at bounding box center [0, 0] width 0 height 0
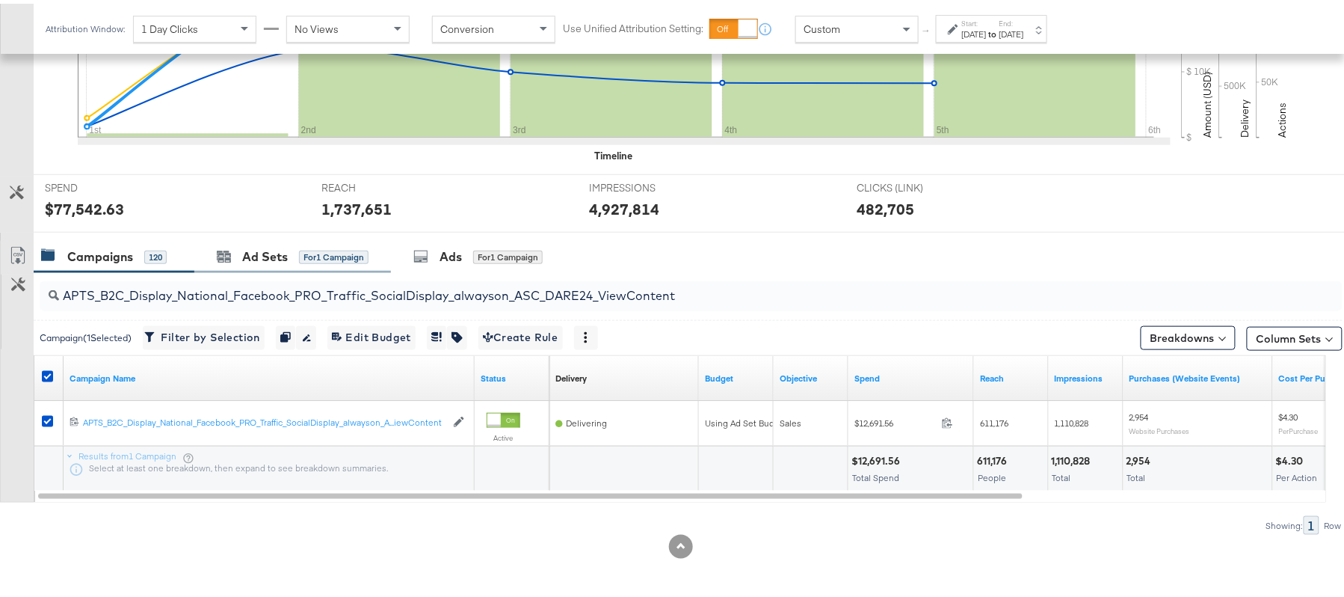
click at [268, 267] on div "Ad Sets for 1 Campaign" at bounding box center [292, 253] width 197 height 32
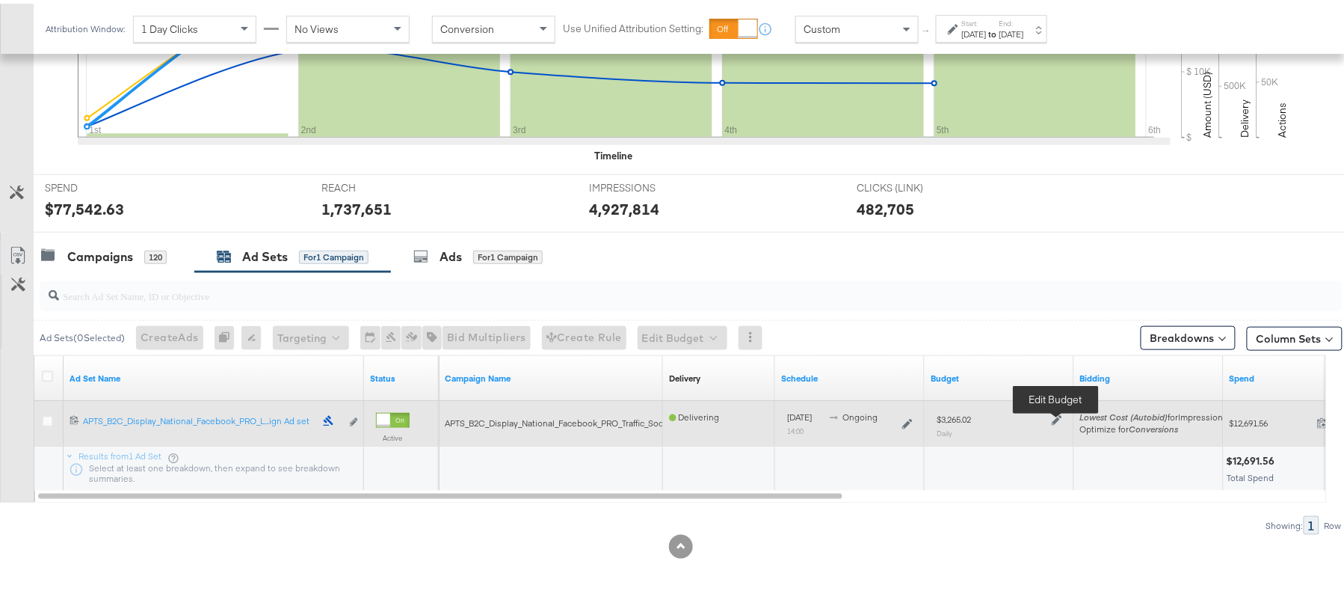
click at [1061, 417] on icon at bounding box center [1057, 416] width 10 height 10
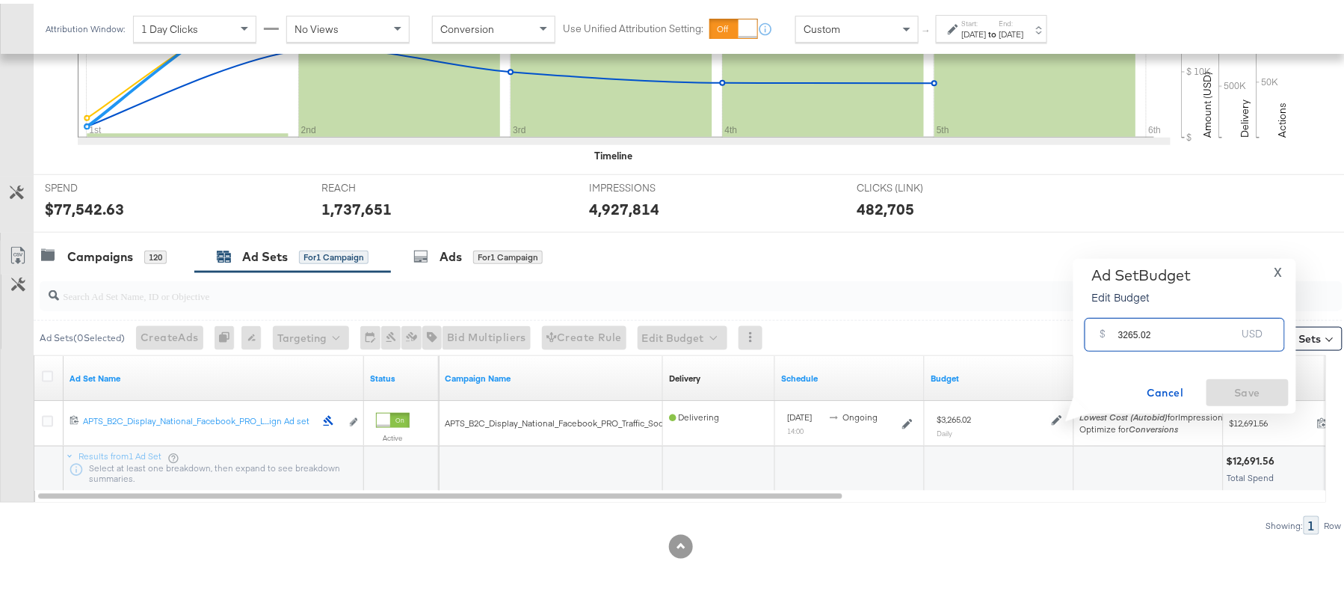
click at [1199, 332] on input "3265.02" at bounding box center [1177, 325] width 118 height 32
paste input "$2,775.27"
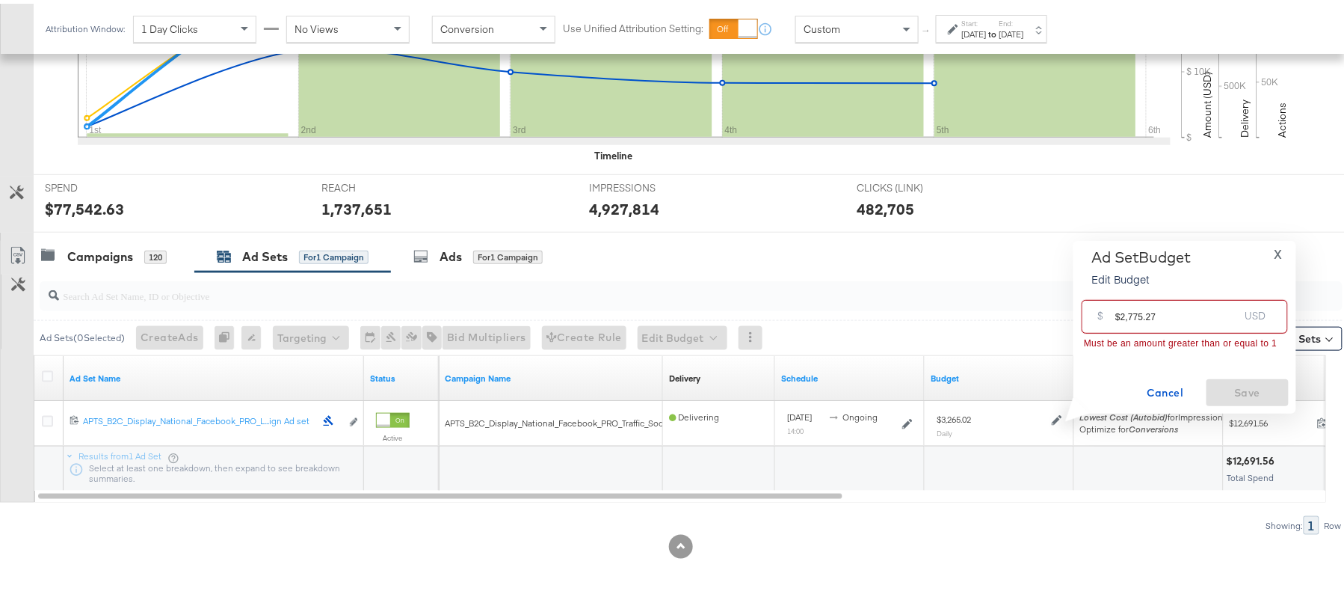
click at [1127, 309] on input "$2,775.27" at bounding box center [1176, 307] width 123 height 32
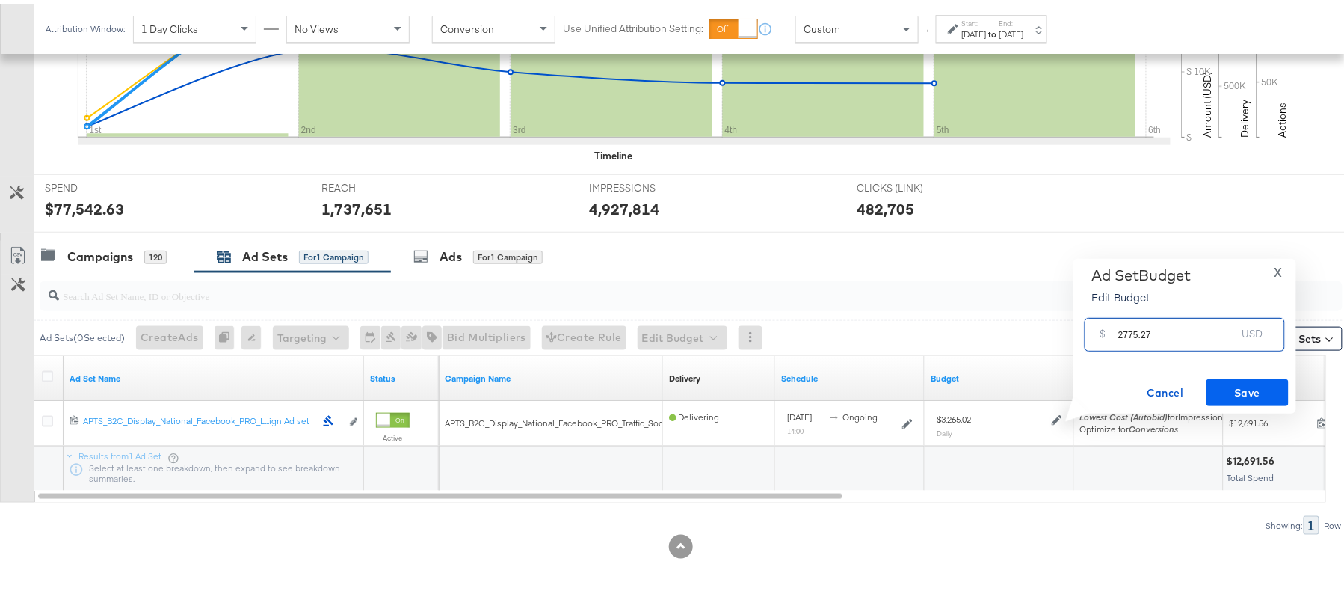
type input "2775.27"
click at [1223, 375] on button "Save" at bounding box center [1247, 388] width 82 height 27
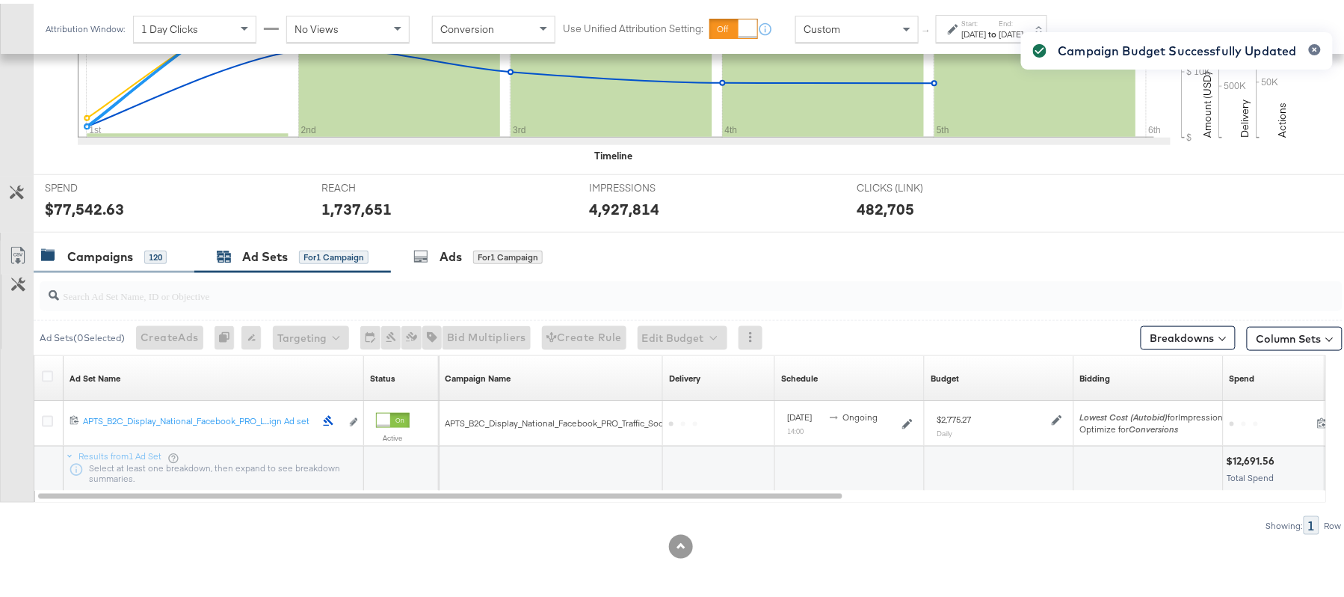
click at [82, 243] on div "Campaigns 120" at bounding box center [114, 253] width 161 height 32
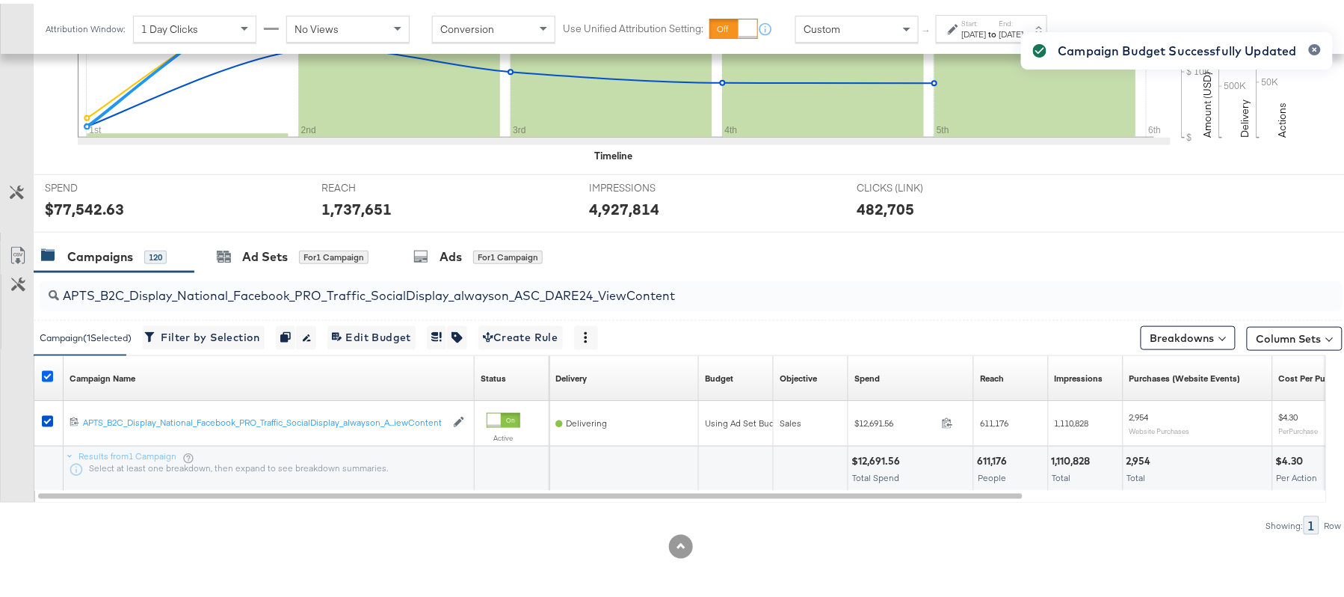
click at [46, 371] on icon at bounding box center [47, 372] width 11 height 11
click at [0, 0] on input "checkbox" at bounding box center [0, 0] width 0 height 0
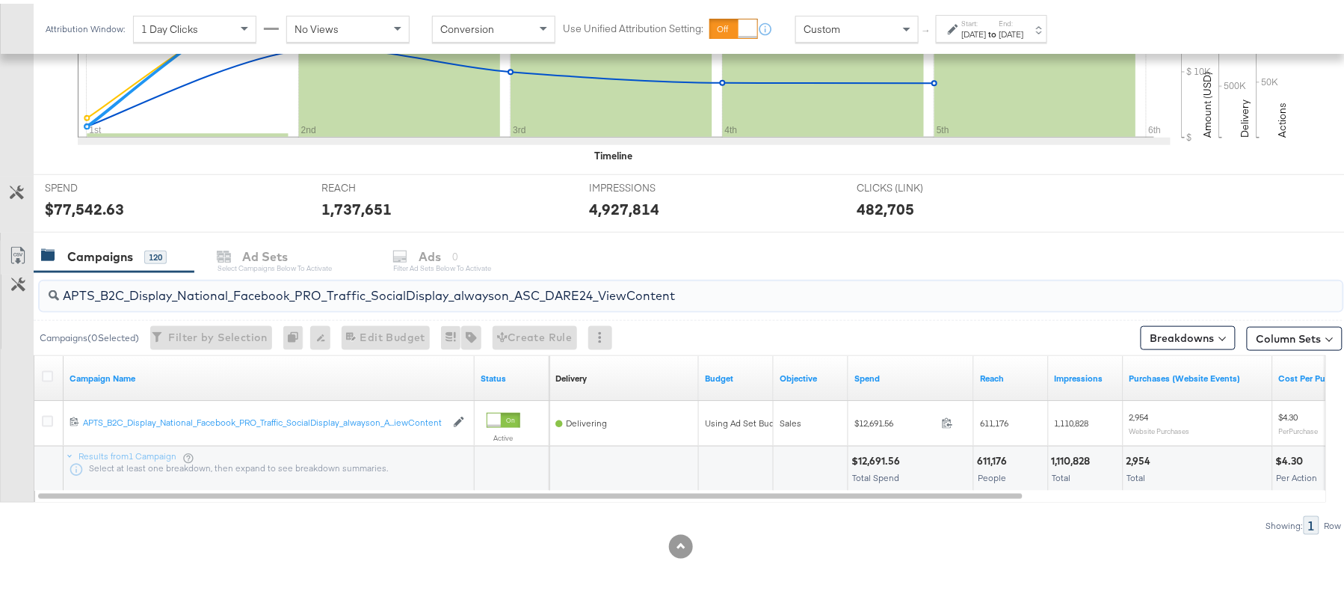
click at [326, 285] on input "APTS_B2C_Display_National_Facebook_PRO_Traffic_SocialDisplay_alwayson_ASC_DARE2…" at bounding box center [641, 285] width 1165 height 29
paste input "Leads_SocialDisplay_alwayson_ASC_DARE24_Purchase"
type input "APTS_B2C_Display_National_Facebook_PRO_Leads_SocialDisplay_alwayson_ASC_DARE24_…"
click at [49, 380] on div at bounding box center [50, 374] width 16 height 15
click at [48, 374] on icon at bounding box center [47, 372] width 11 height 11
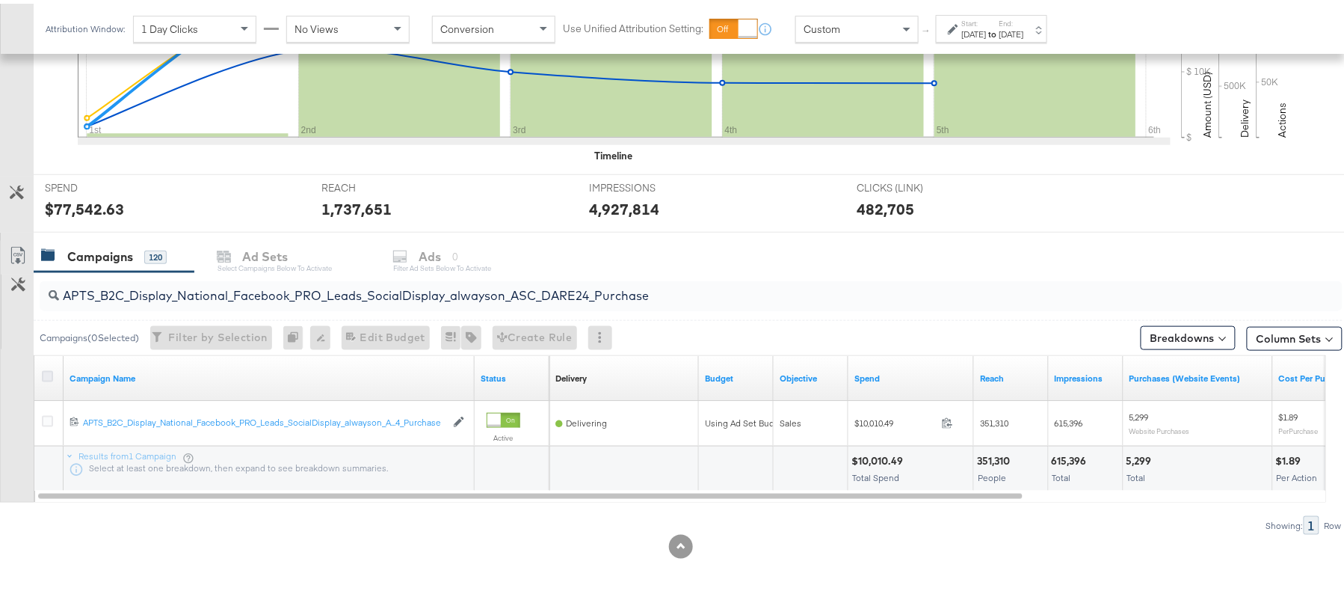
click at [0, 0] on input "checkbox" at bounding box center [0, 0] width 0 height 0
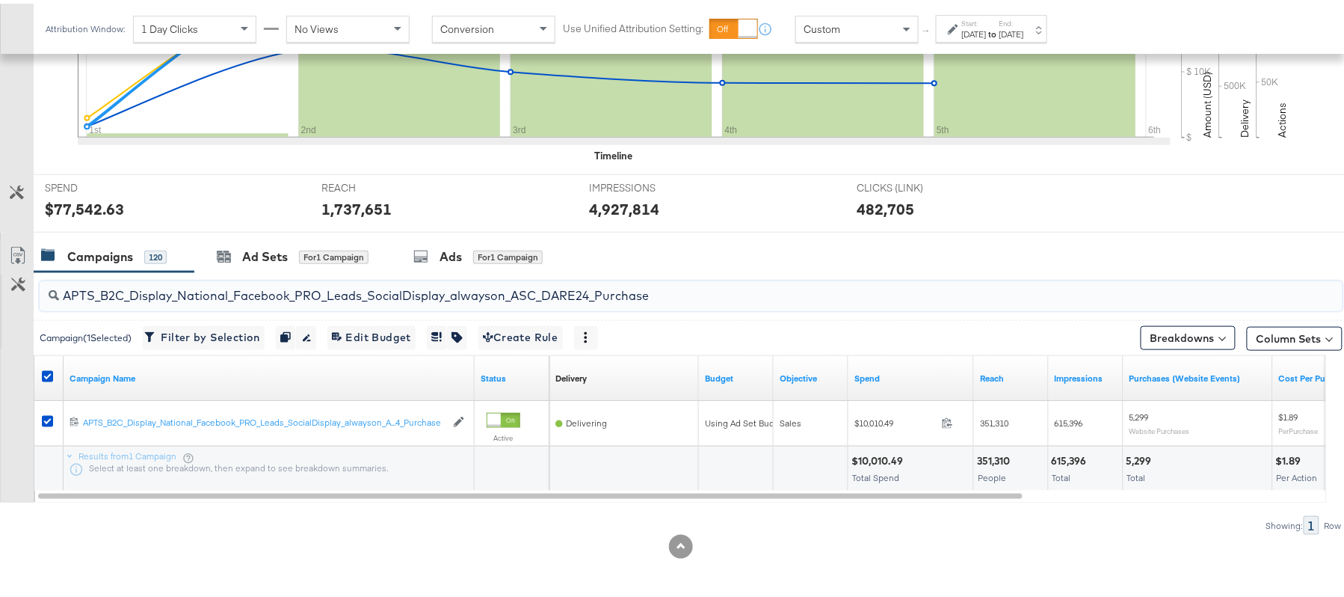
click at [286, 277] on input "APTS_B2C_Display_National_Facebook_PRO_Leads_SocialDisplay_alwayson_ASC_DARE24_…" at bounding box center [641, 285] width 1165 height 29
click at [265, 260] on div "Ad Sets" at bounding box center [265, 252] width 46 height 17
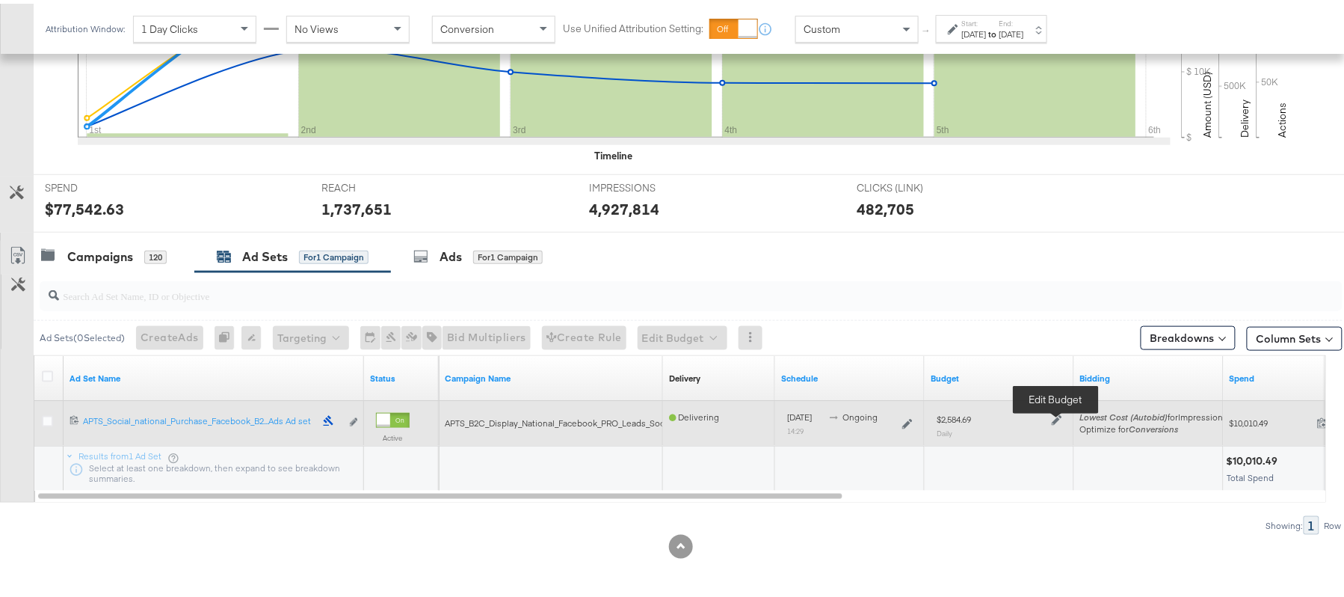
click at [1057, 419] on icon at bounding box center [1057, 416] width 10 height 10
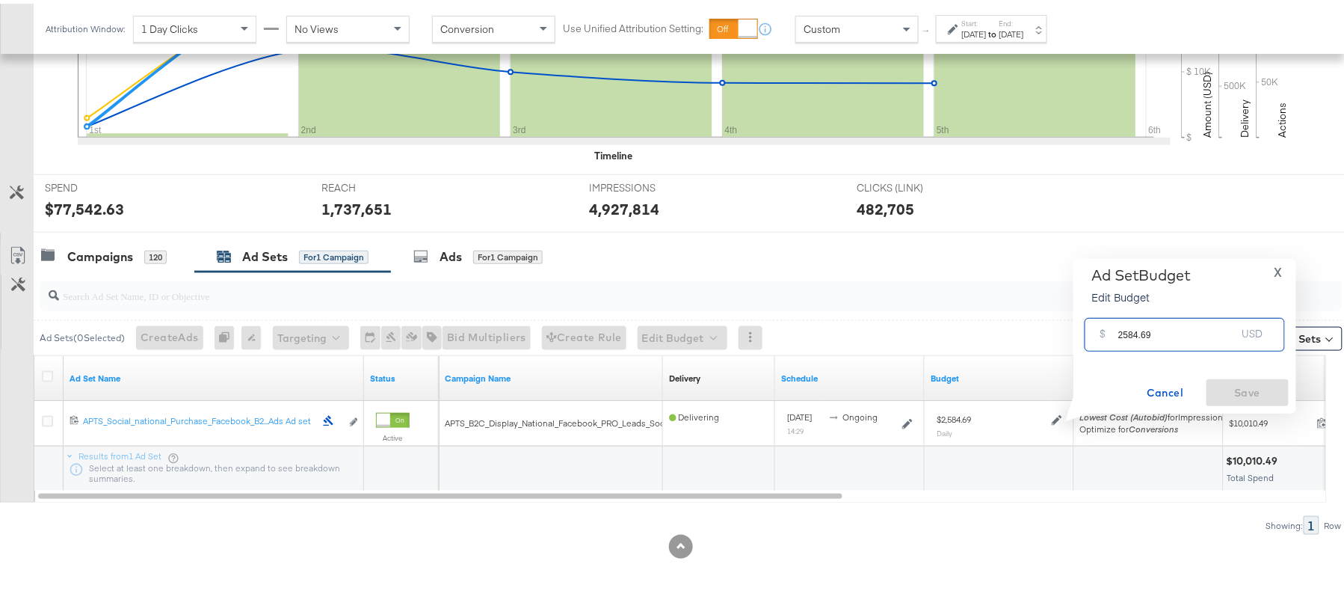
click at [1177, 326] on input "2584.69" at bounding box center [1177, 325] width 118 height 32
paste input "$2,196.9"
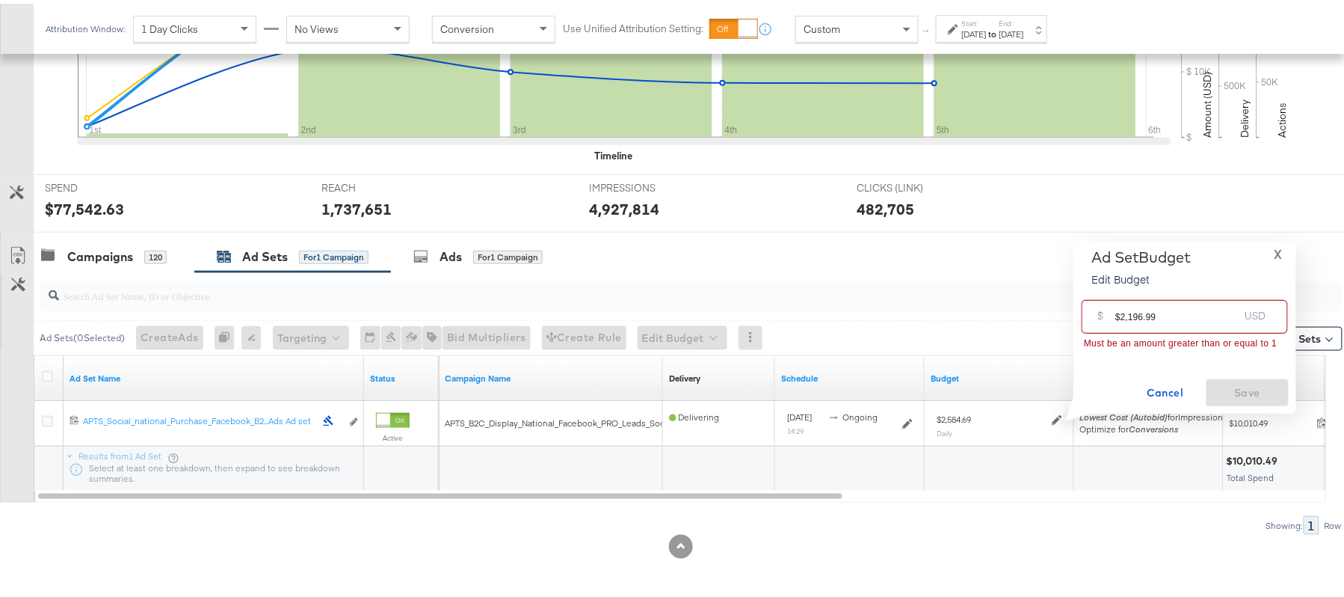
click at [1128, 311] on input "$2,196.99" at bounding box center [1176, 307] width 123 height 32
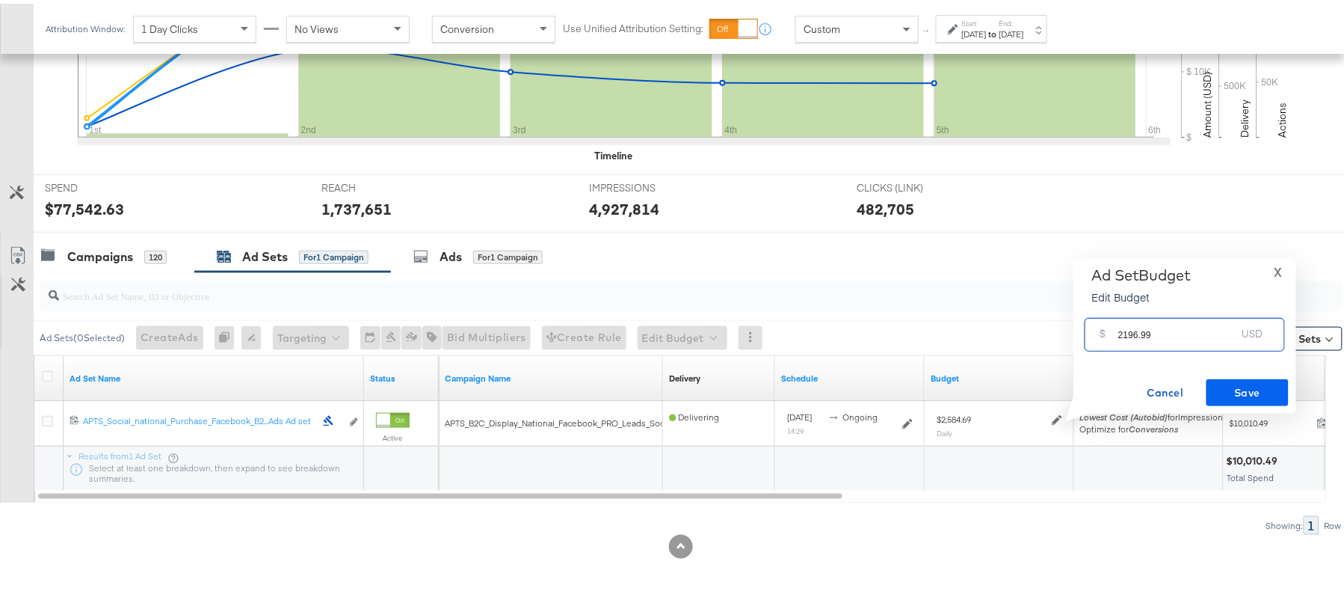
type input "2196.99"
click at [1224, 383] on span "Save" at bounding box center [1247, 389] width 70 height 19
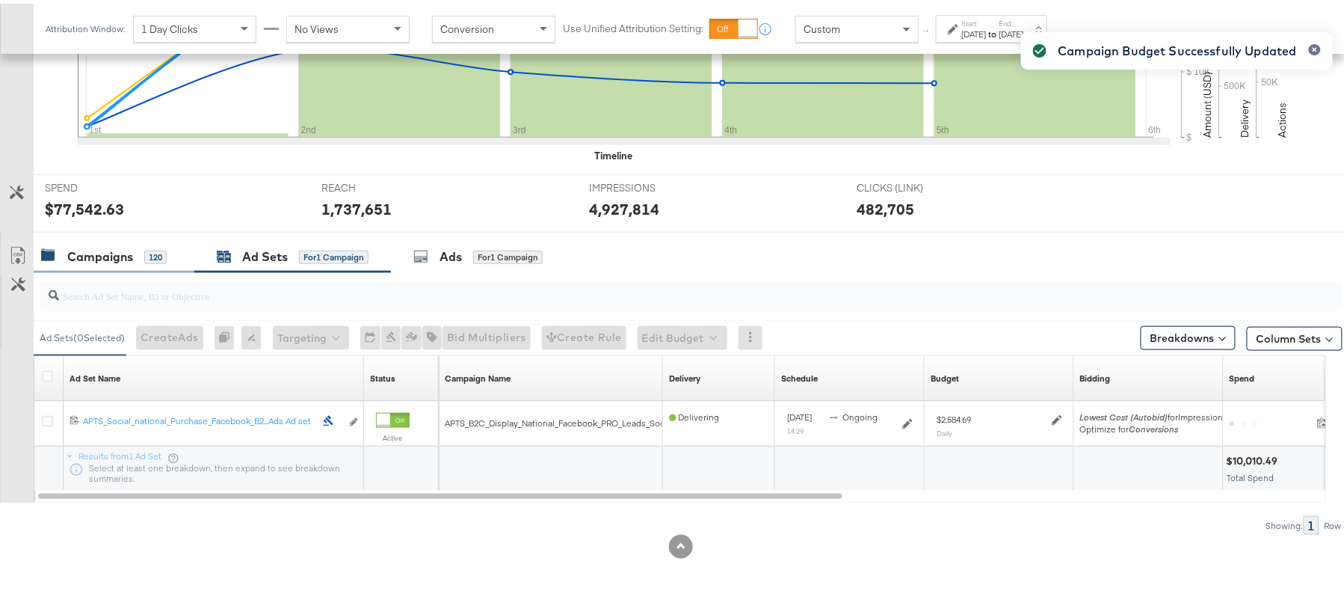
click at [111, 251] on div "Campaigns" at bounding box center [100, 252] width 66 height 17
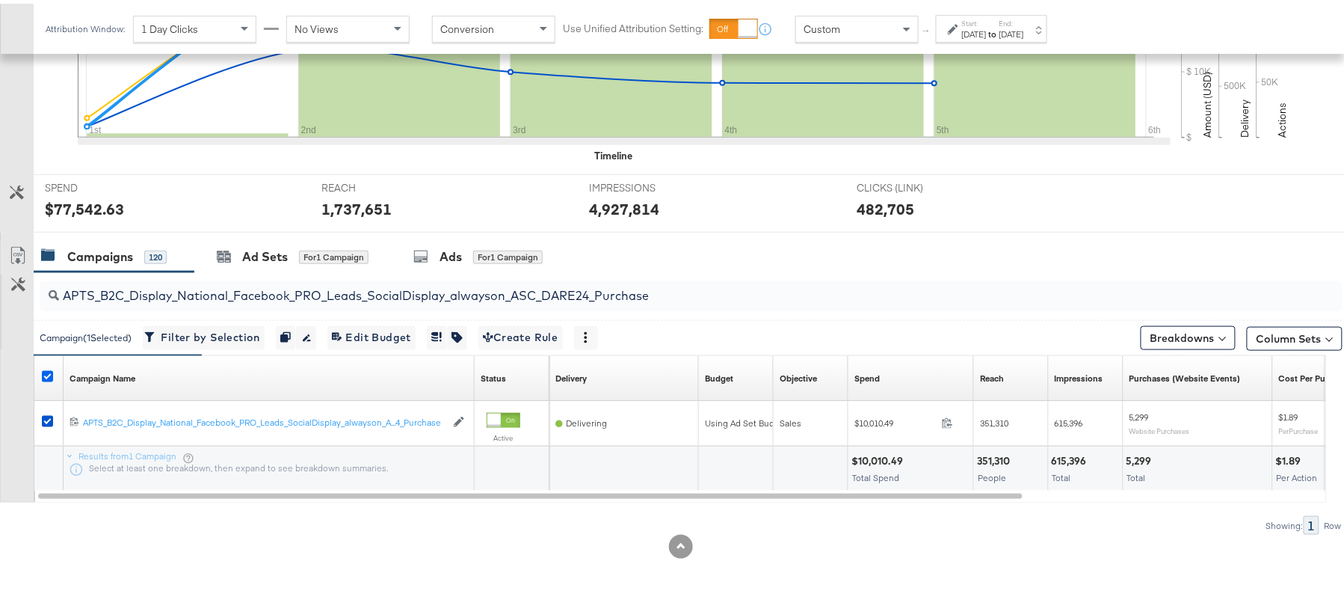
click at [49, 372] on icon at bounding box center [47, 372] width 11 height 11
click at [0, 0] on input "checkbox" at bounding box center [0, 0] width 0 height 0
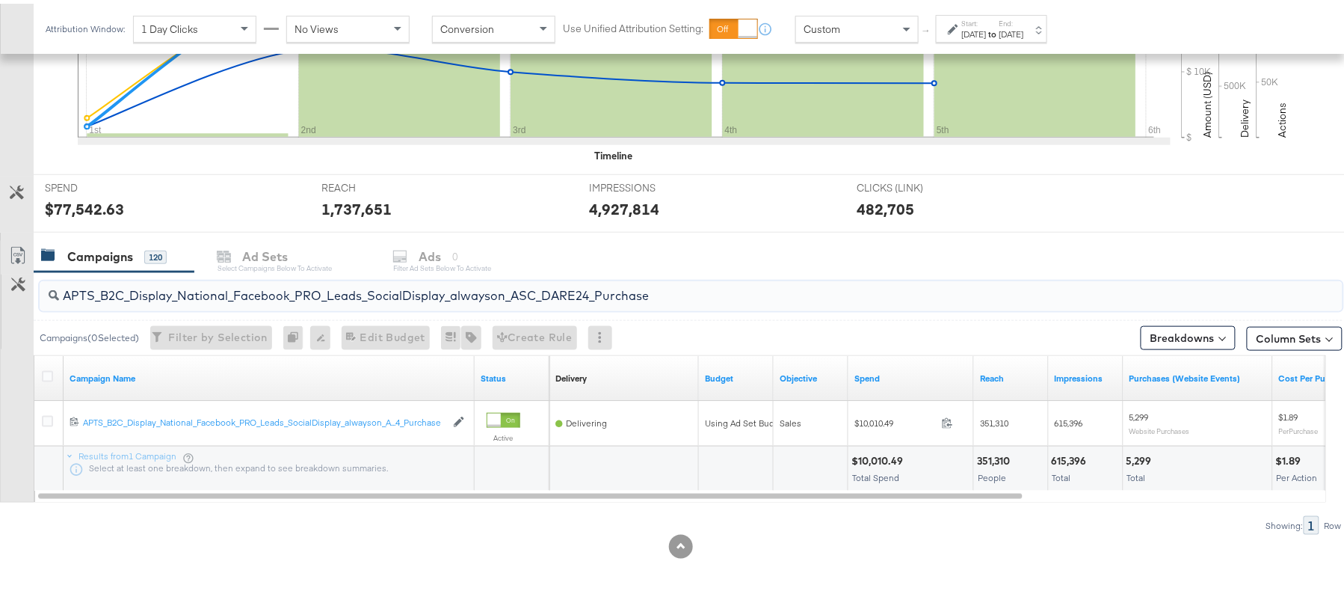
click at [342, 299] on input "APTS_B2C_Display_National_Facebook_PRO_Leads_SocialDisplay_alwayson_ASC_DARE24_…" at bounding box center [641, 285] width 1165 height 29
paste input "F_B2C_Display_National_Facebook_PRO_Traffic_SocialDisplay_alwayson_ASC_AF24_Vie…"
type input "AF_B2C_Display_National_Facebook_PRO_Traffic_SocialDisplay_alwayson_ASC_AF24_Vi…"
click at [49, 375] on icon at bounding box center [47, 372] width 11 height 11
click at [0, 0] on input "checkbox" at bounding box center [0, 0] width 0 height 0
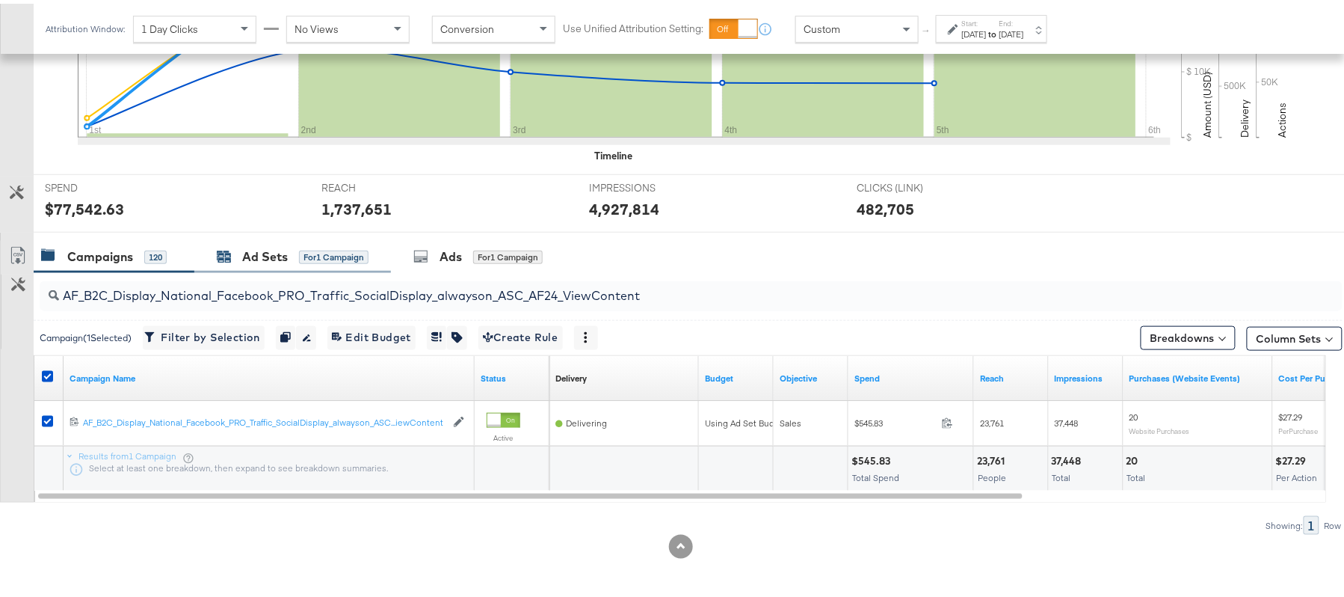
click at [285, 258] on div "Ad Sets" at bounding box center [265, 252] width 46 height 17
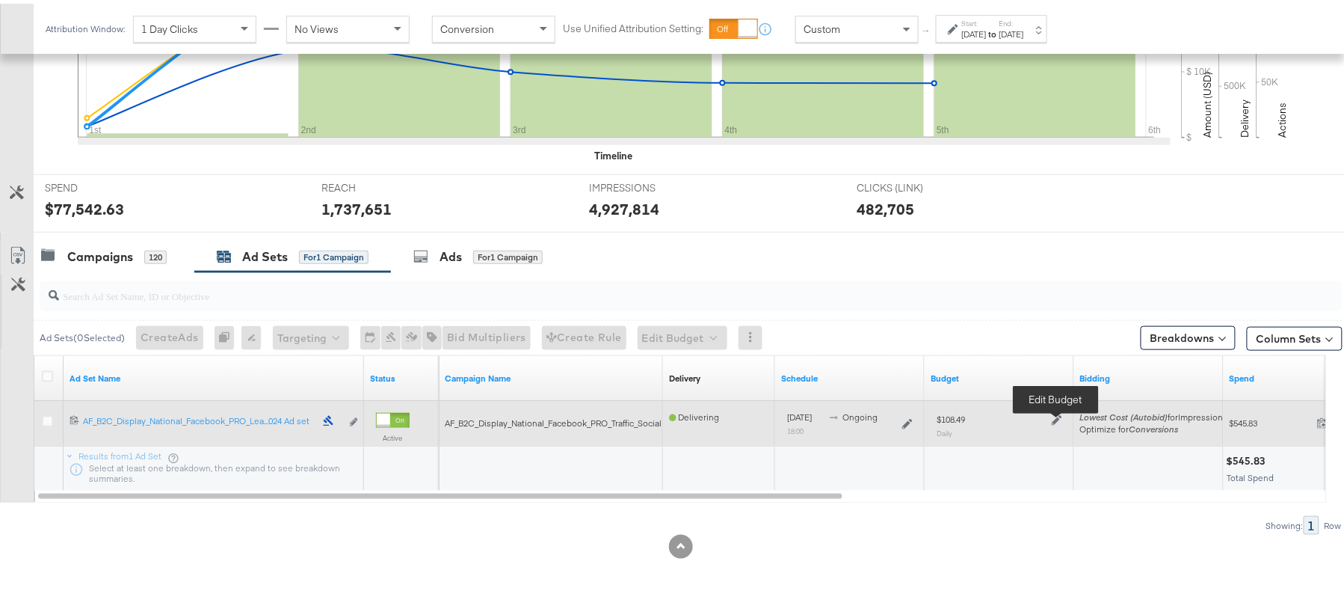
click at [1053, 411] on icon at bounding box center [1057, 416] width 10 height 10
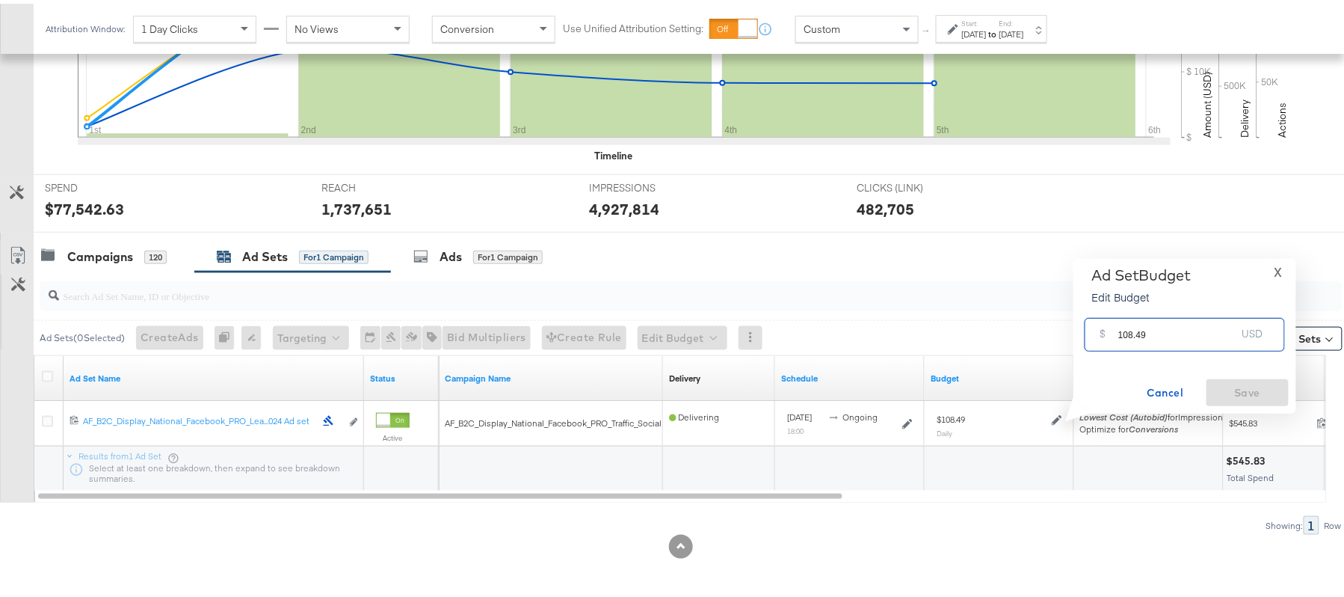
click at [1168, 335] on input "108.49" at bounding box center [1177, 325] width 118 height 32
paste input "$88.35"
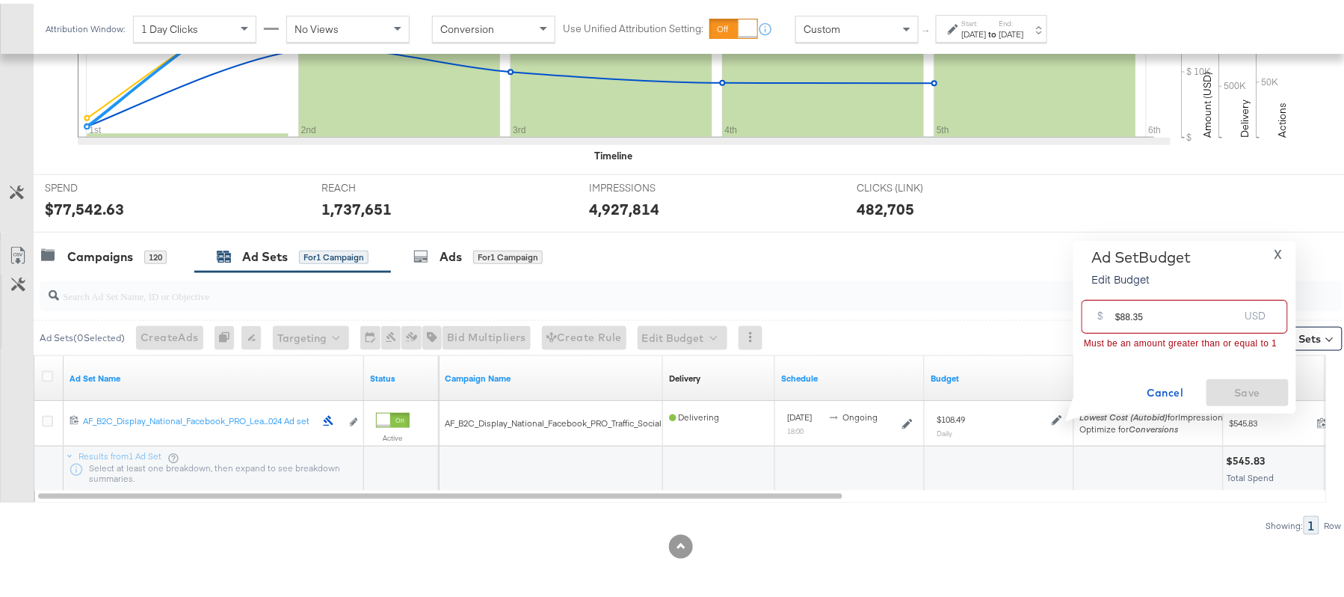
click at [1118, 308] on input "$88.35" at bounding box center [1176, 307] width 123 height 32
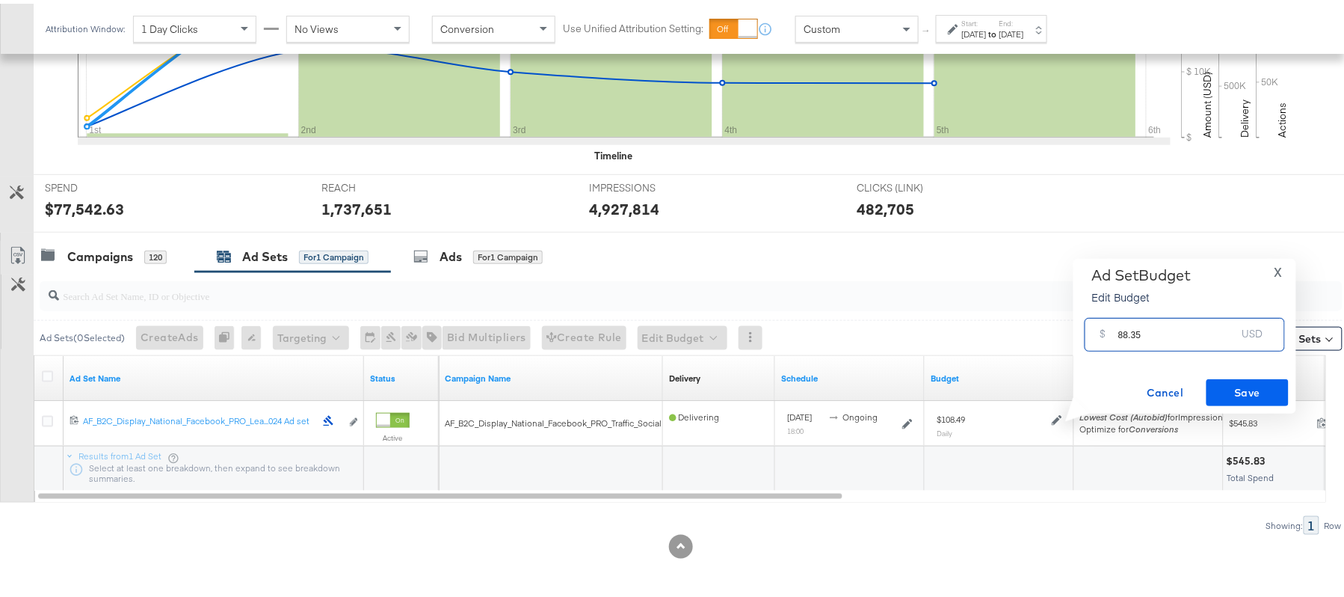
type input "88.35"
click at [1247, 381] on span "Save" at bounding box center [1247, 389] width 70 height 19
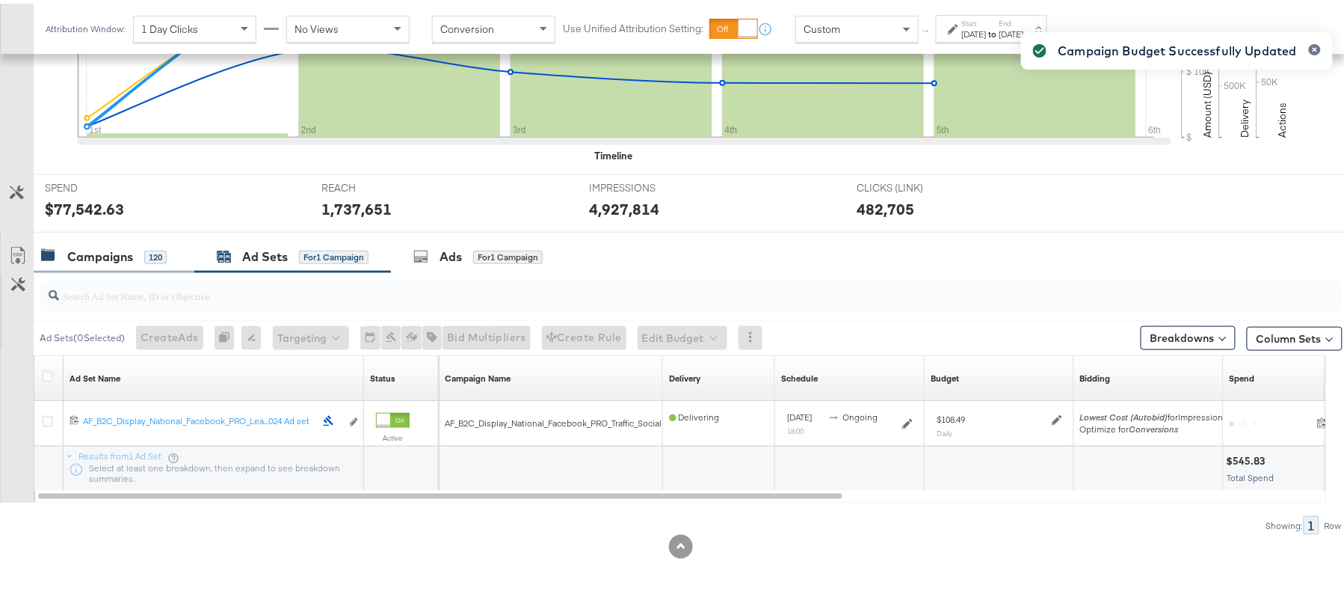
click at [103, 252] on div "Campaigns" at bounding box center [100, 252] width 66 height 17
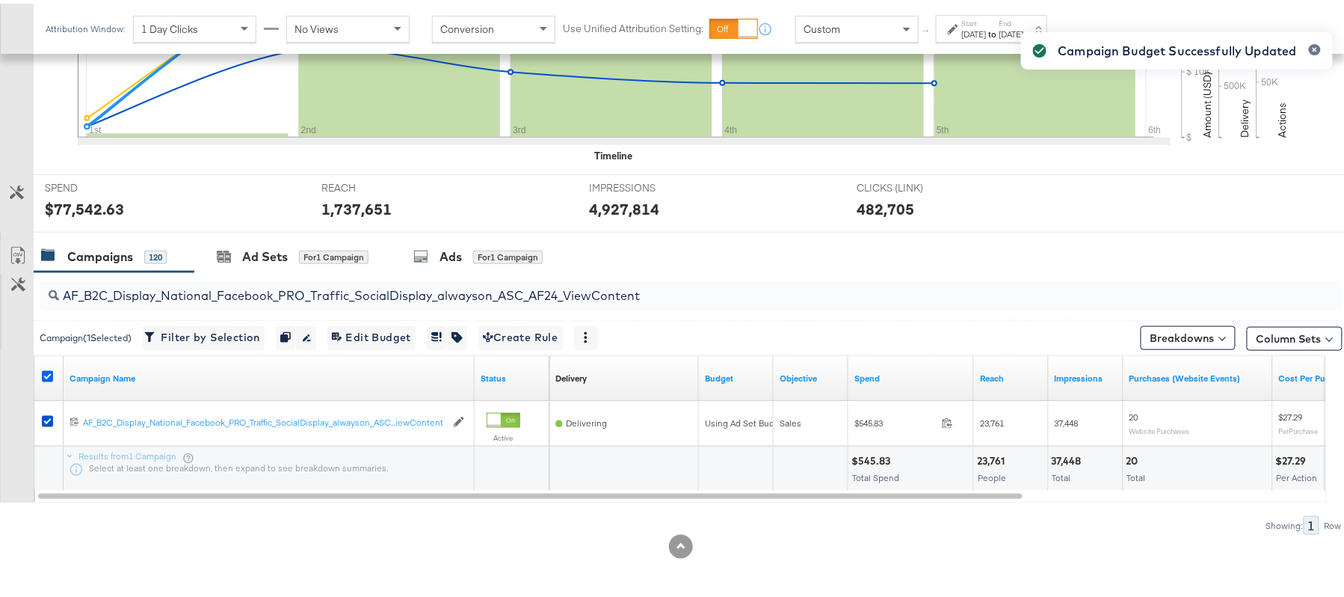
click at [48, 372] on icon at bounding box center [47, 372] width 11 height 11
click at [0, 0] on input "checkbox" at bounding box center [0, 0] width 0 height 0
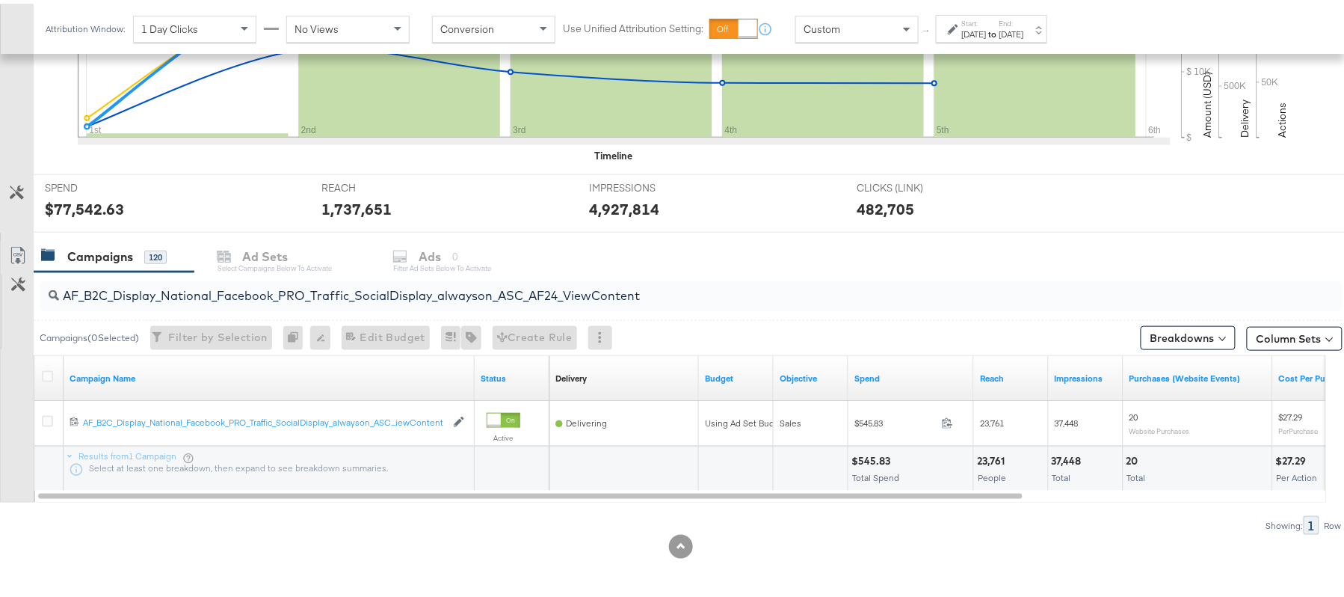
click at [300, 300] on div "AF_B2C_Display_National_Facebook_PRO_Traffic_SocialDisplay_alwayson_ASC_AF24_Vi…" at bounding box center [691, 292] width 1303 height 30
paste input "FR_B2C_Display_National_Facebook_PRO_Traffic_SocialDisplay_alwayson_ASC_FR"
type input "FR_B2C_Display_National_Facebook_PRO_Traffic_SocialDisplay_alwayson_ASC_FR24_Vi…"
click at [43, 369] on icon at bounding box center [47, 372] width 11 height 11
click at [0, 0] on input "checkbox" at bounding box center [0, 0] width 0 height 0
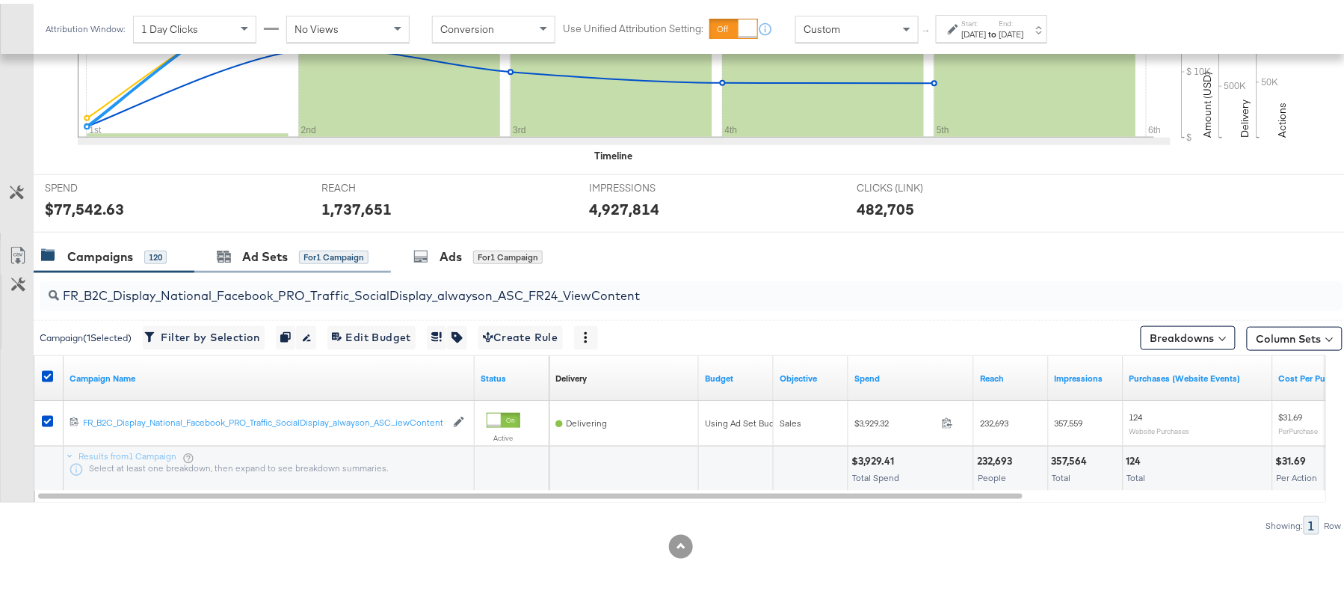
click at [261, 265] on div "Ad Sets for 1 Campaign" at bounding box center [292, 253] width 197 height 32
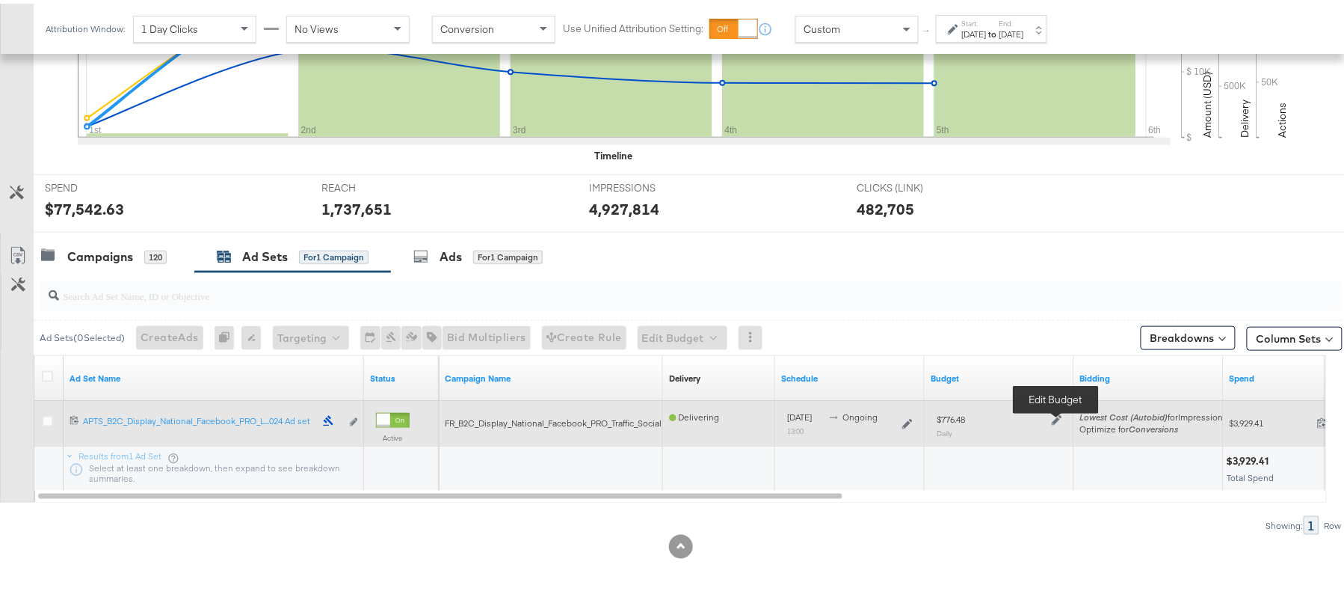
click at [1058, 416] on icon at bounding box center [1057, 416] width 10 height 10
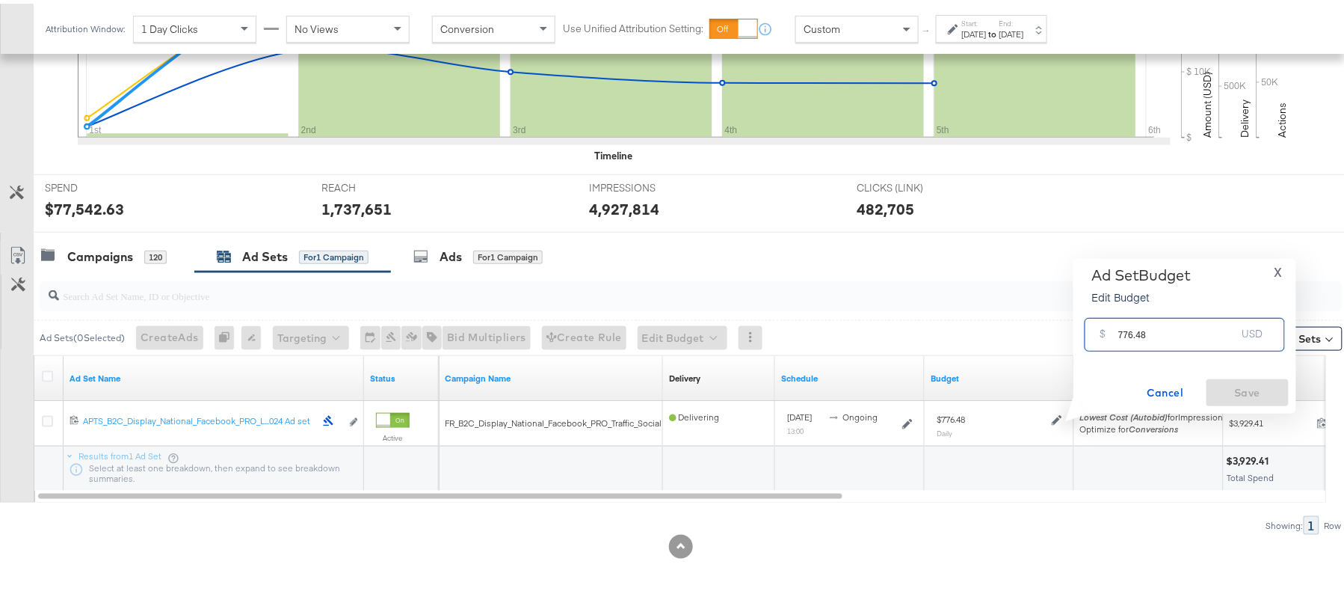
click at [1163, 332] on input "776.48" at bounding box center [1177, 325] width 118 height 32
paste input "$638.45"
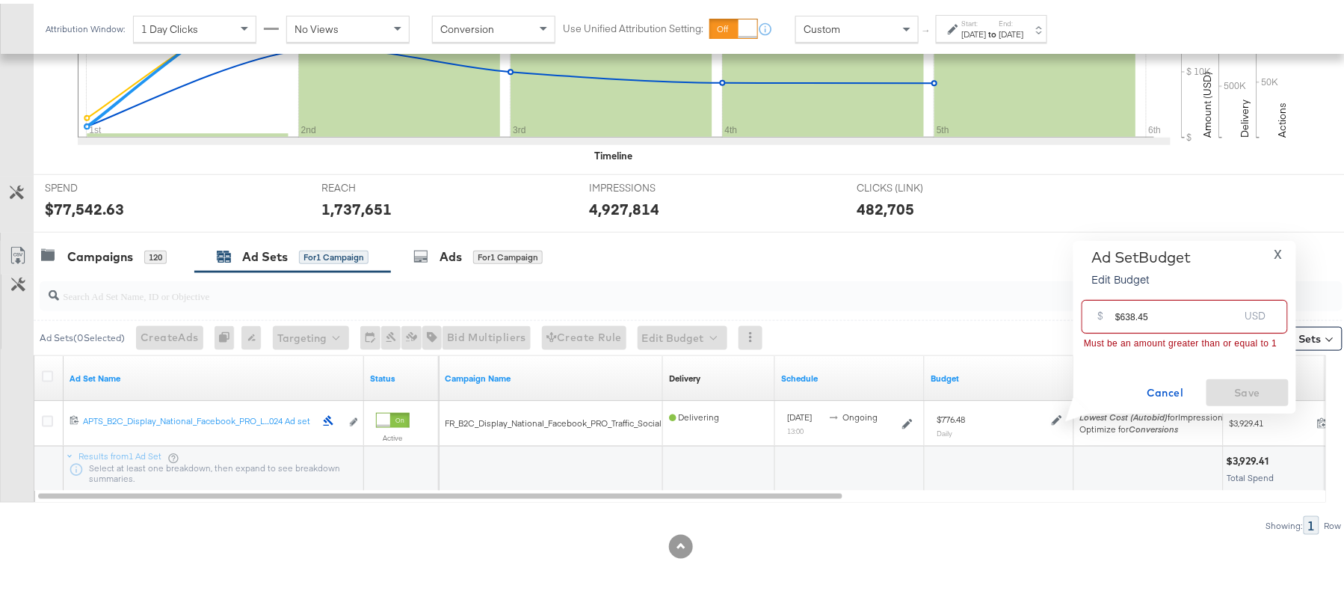
click at [1119, 309] on input "$638.45" at bounding box center [1176, 307] width 123 height 32
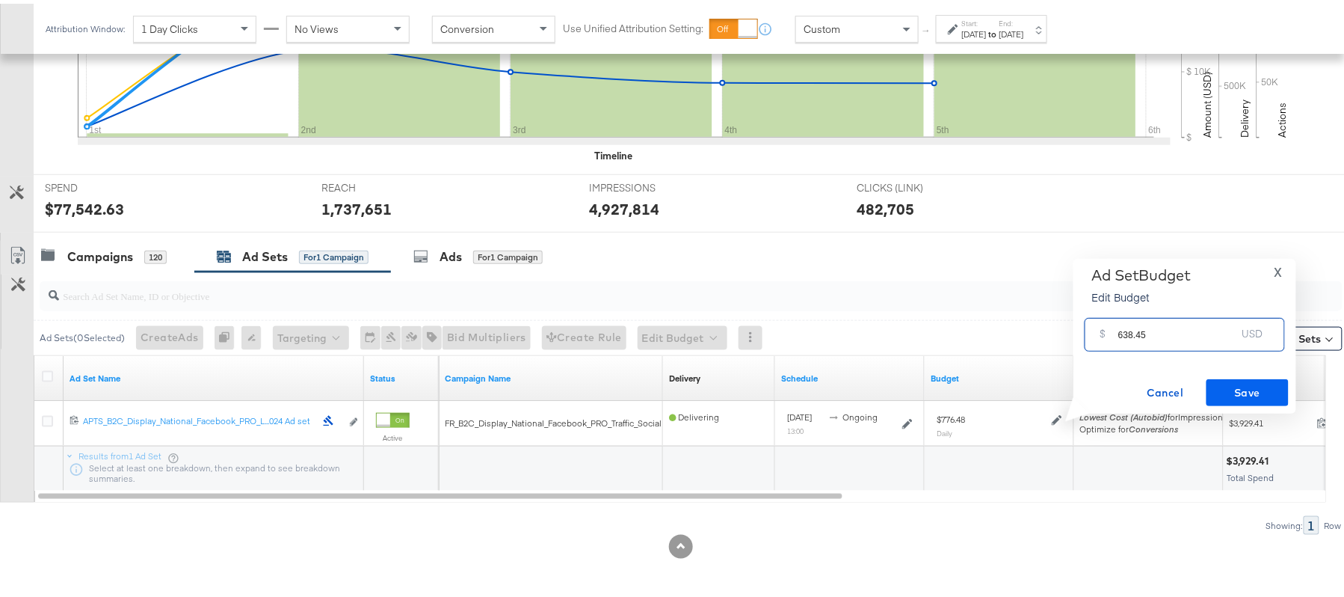
type input "638.45"
click at [1266, 380] on span "Save" at bounding box center [1247, 389] width 70 height 19
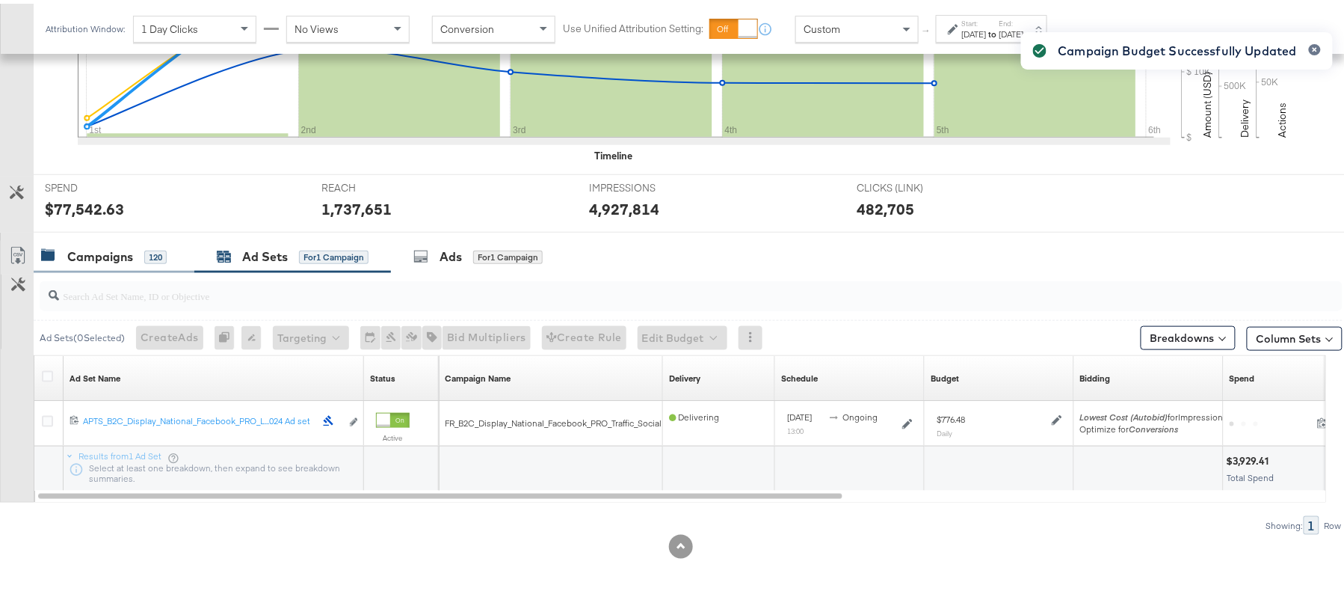
click at [84, 253] on div "Campaigns" at bounding box center [100, 252] width 66 height 17
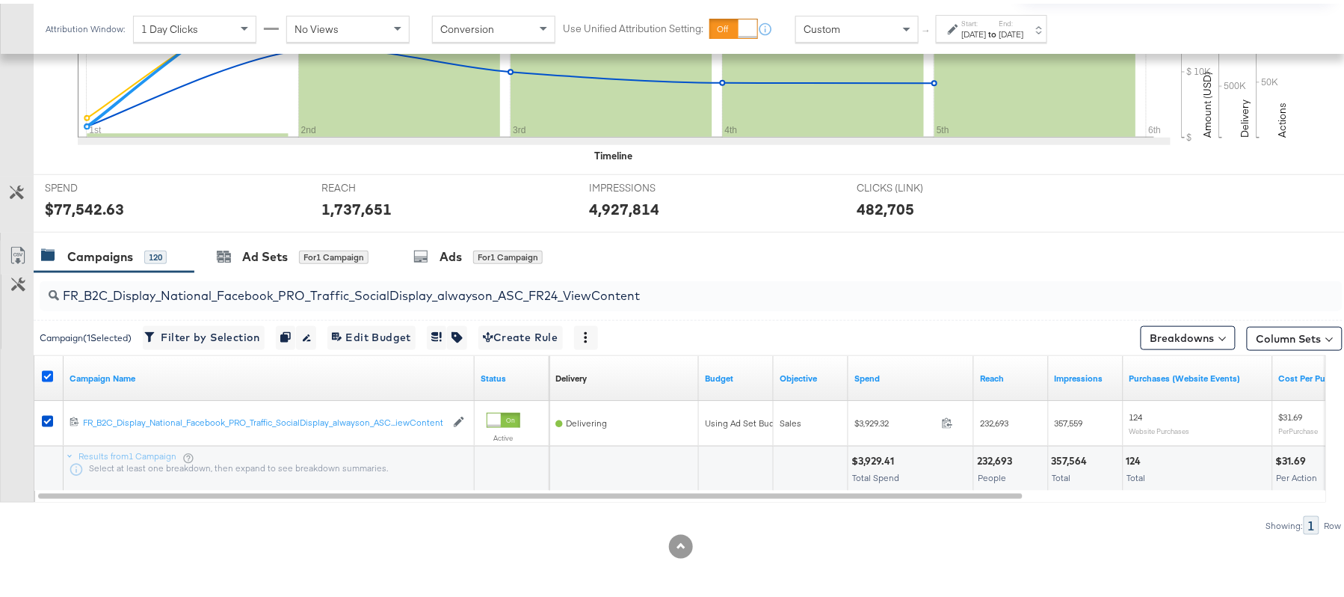
click at [45, 374] on icon at bounding box center [47, 372] width 11 height 11
click at [0, 0] on input "checkbox" at bounding box center [0, 0] width 0 height 0
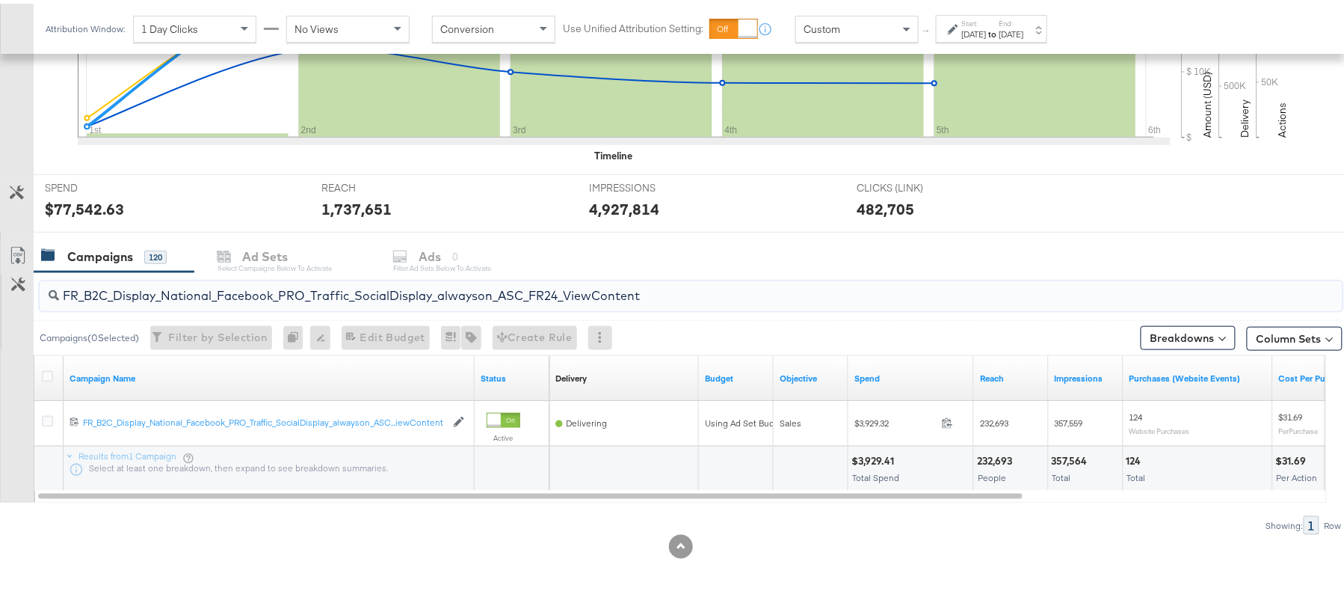
drag, startPoint x: 281, startPoint y: 309, endPoint x: 341, endPoint y: 284, distance: 65.0
click at [341, 284] on div "FR_B2C_Display_National_Facebook_PRO_Traffic_SocialDisplay_alwayson_ASC_FR24_Vi…" at bounding box center [688, 292] width 1309 height 48
click at [341, 284] on input "FR_B2C_Display_National_Facebook_PRO_Traffic_SocialDisplay_alwayson_ASC_FR24_Vi…" at bounding box center [641, 285] width 1165 height 29
paste input "AHL_B2C_Display_National_Facebook_PRO_Traffic_SocialDisplay_alwayson_ASC_AHL"
type input "AHL_B2C_Display_National_Facebook_PRO_Traffic_SocialDisplay_alwayson_ASC_AHL24_…"
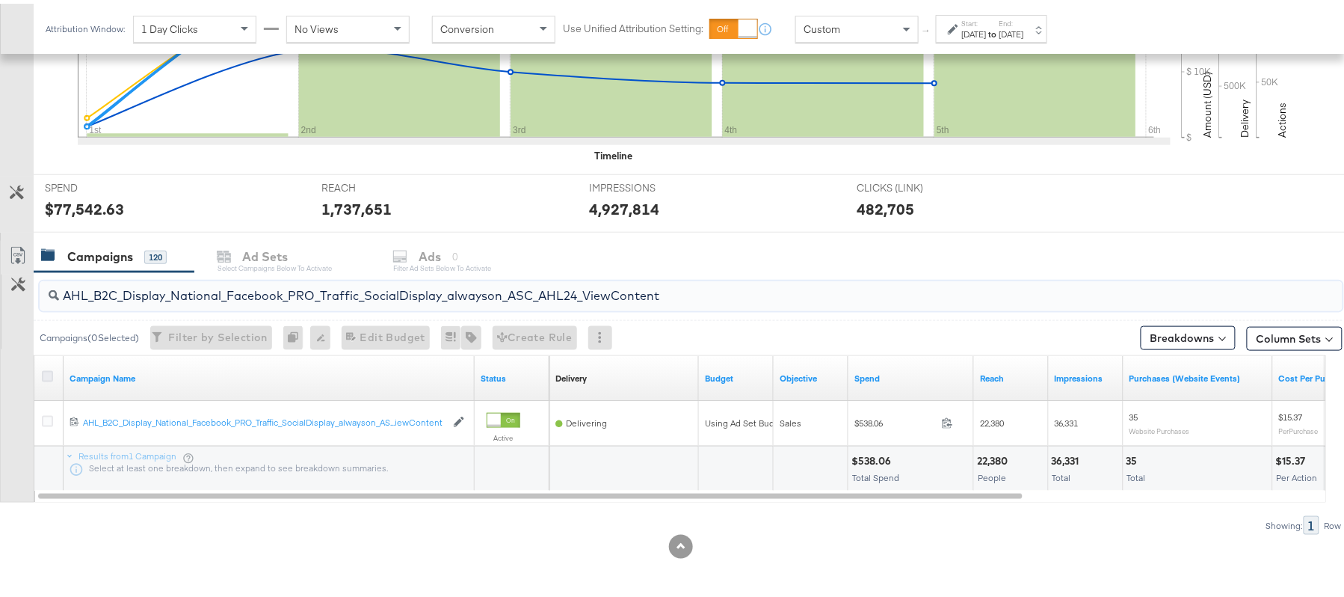
click at [46, 374] on icon at bounding box center [47, 372] width 11 height 11
click at [0, 0] on input "checkbox" at bounding box center [0, 0] width 0 height 0
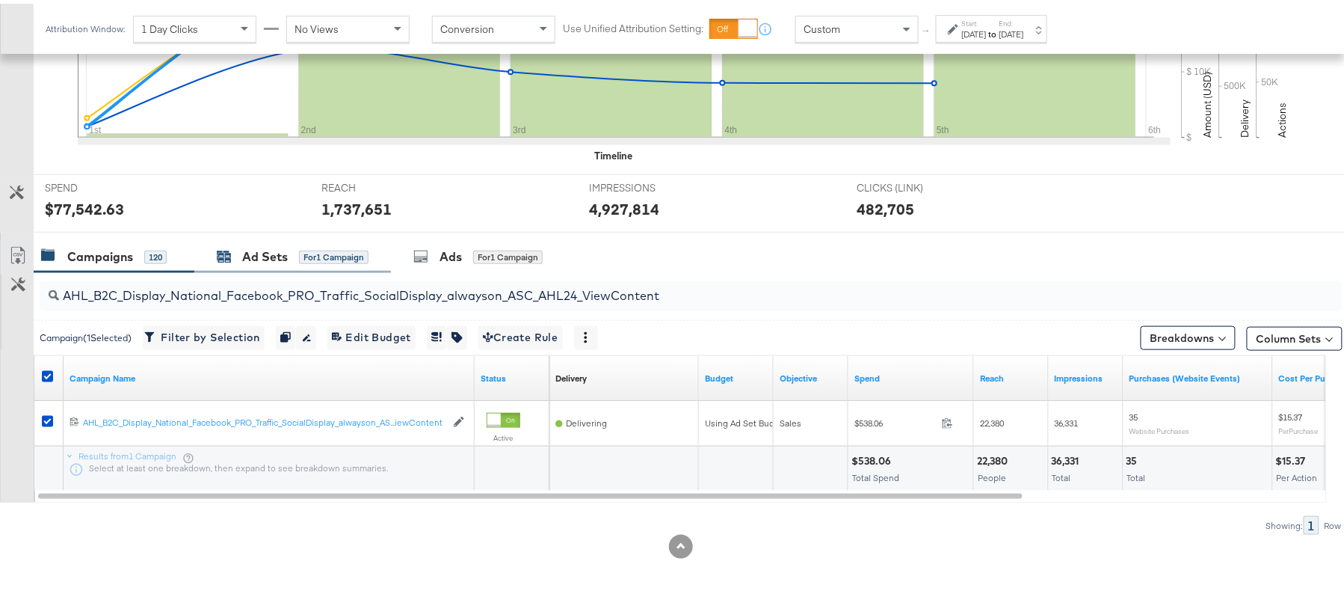
click at [297, 261] on div "Ad Sets for 1 Campaign" at bounding box center [293, 252] width 152 height 17
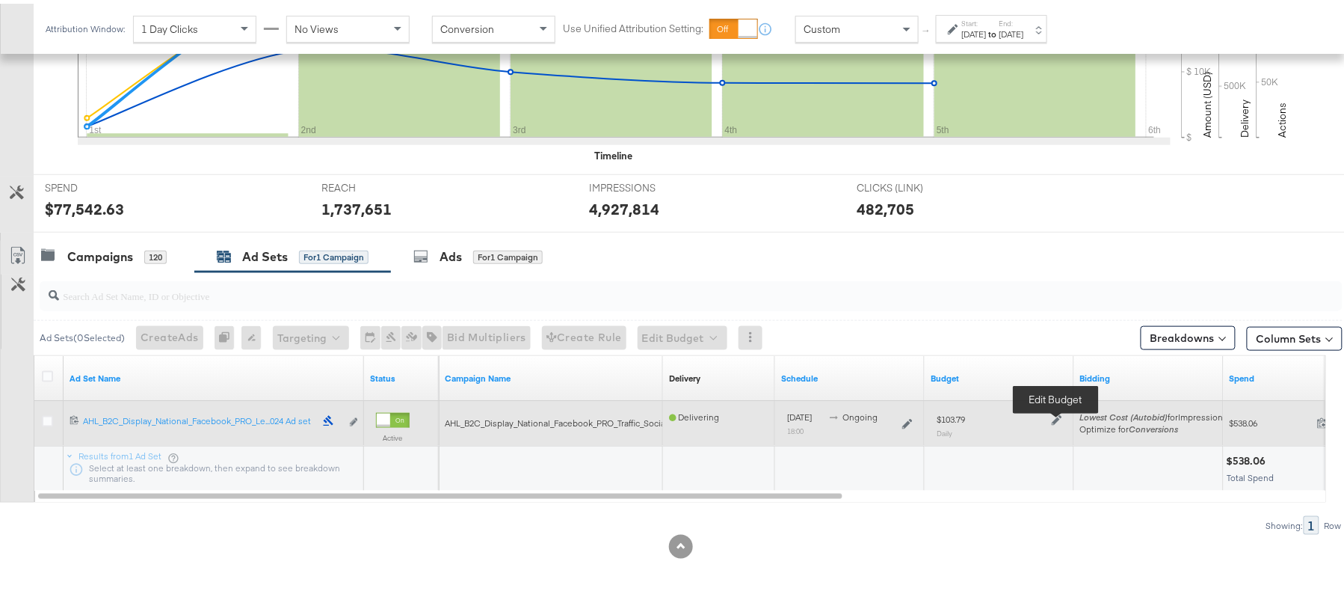
click at [1054, 417] on icon at bounding box center [1057, 416] width 10 height 10
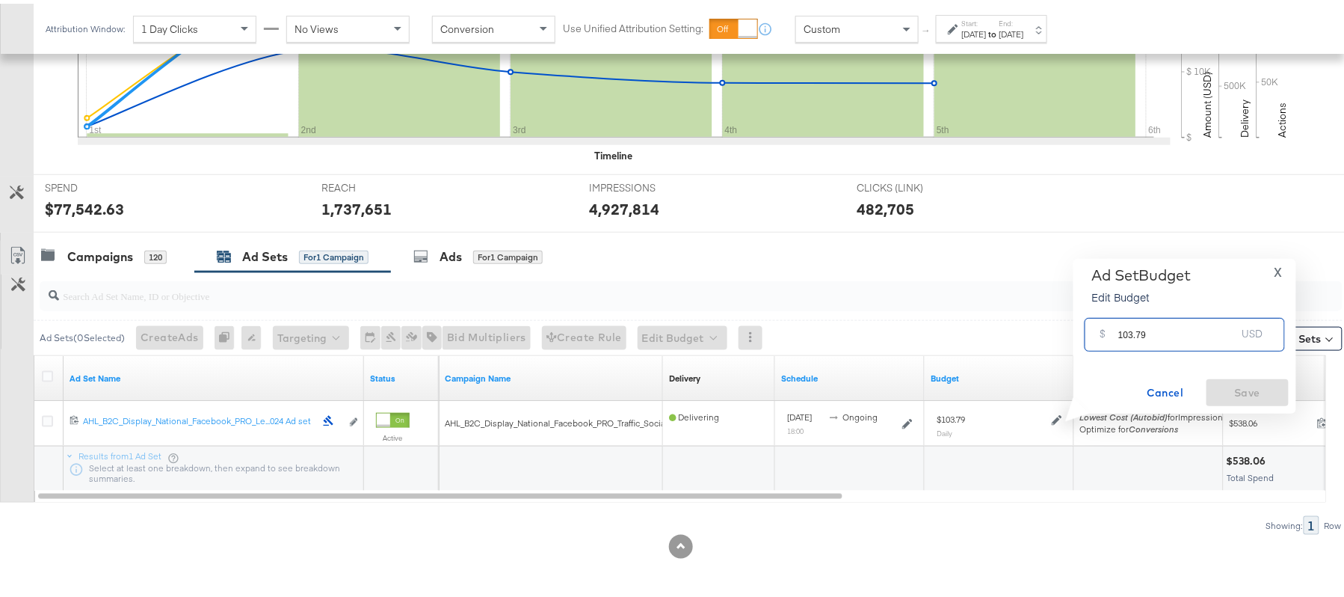
click at [1191, 321] on input "103.79" at bounding box center [1177, 325] width 118 height 32
paste input "$88.63"
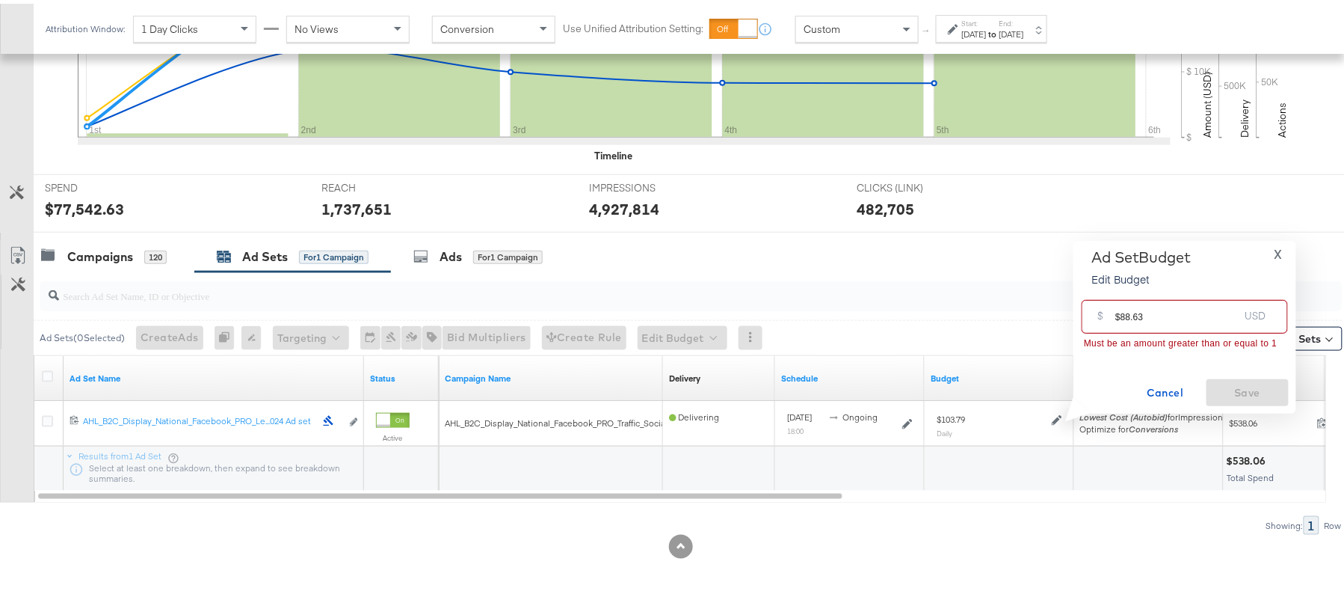
click at [1118, 309] on input "$88.63" at bounding box center [1176, 307] width 123 height 32
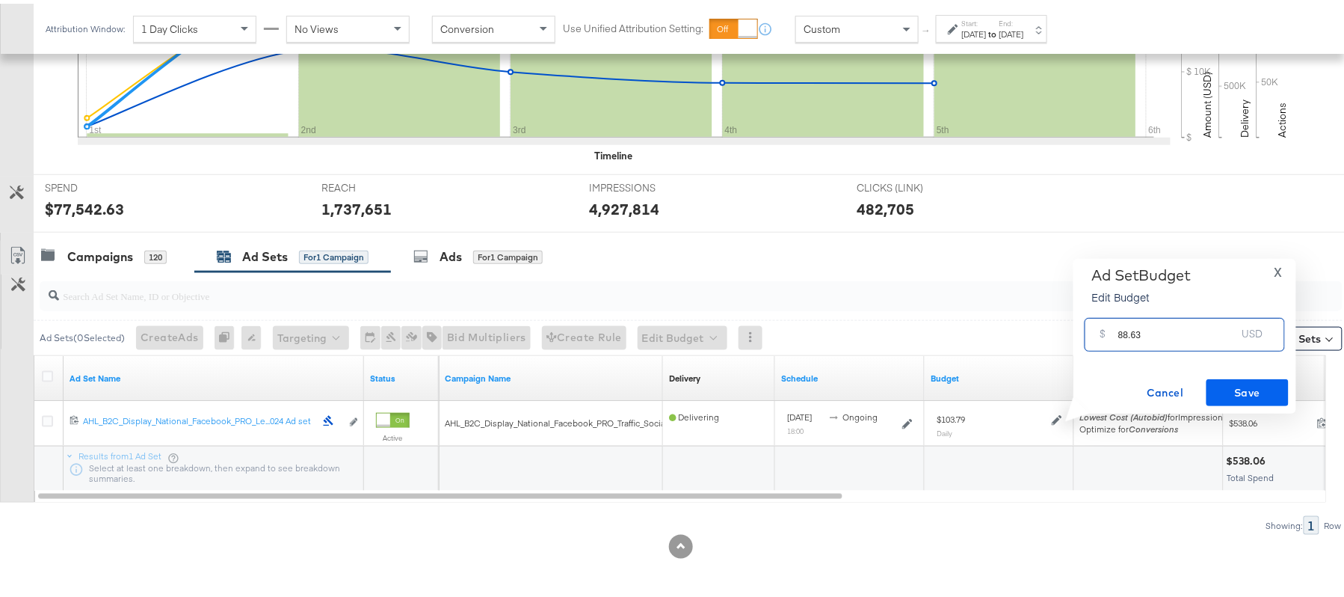
type input "88.63"
click at [1257, 384] on span "Save" at bounding box center [1247, 389] width 70 height 19
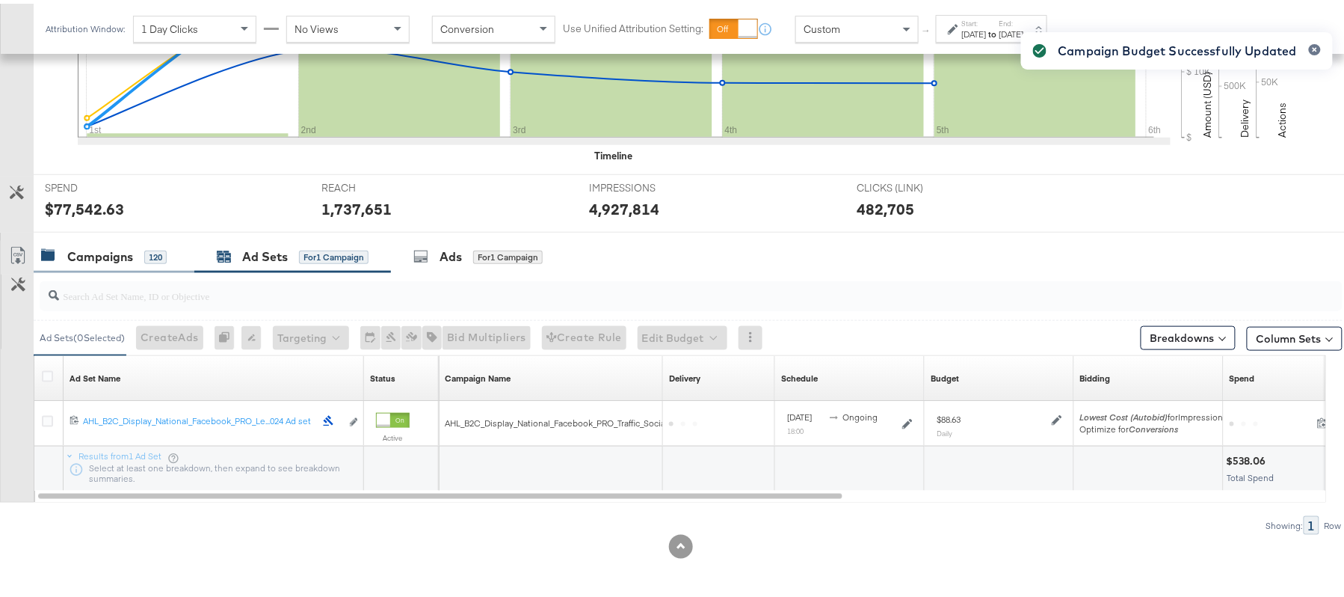
click at [118, 254] on div "Campaigns" at bounding box center [100, 252] width 66 height 17
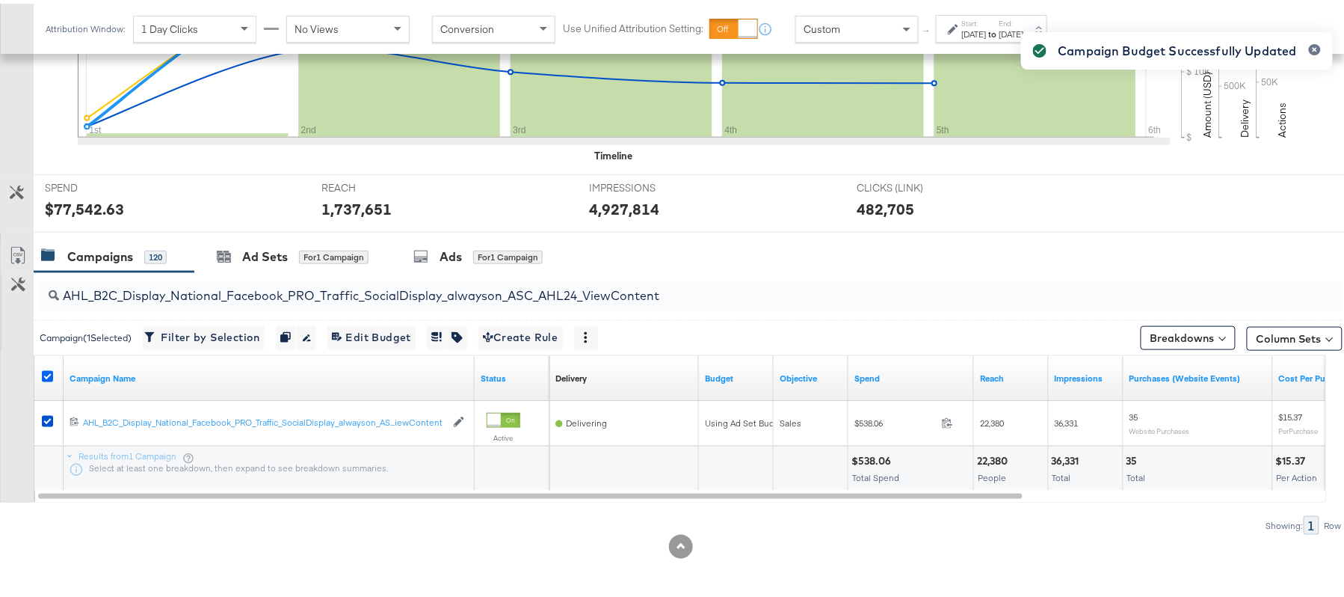
click at [46, 377] on icon at bounding box center [47, 372] width 11 height 11
click at [0, 0] on input "checkbox" at bounding box center [0, 0] width 0 height 0
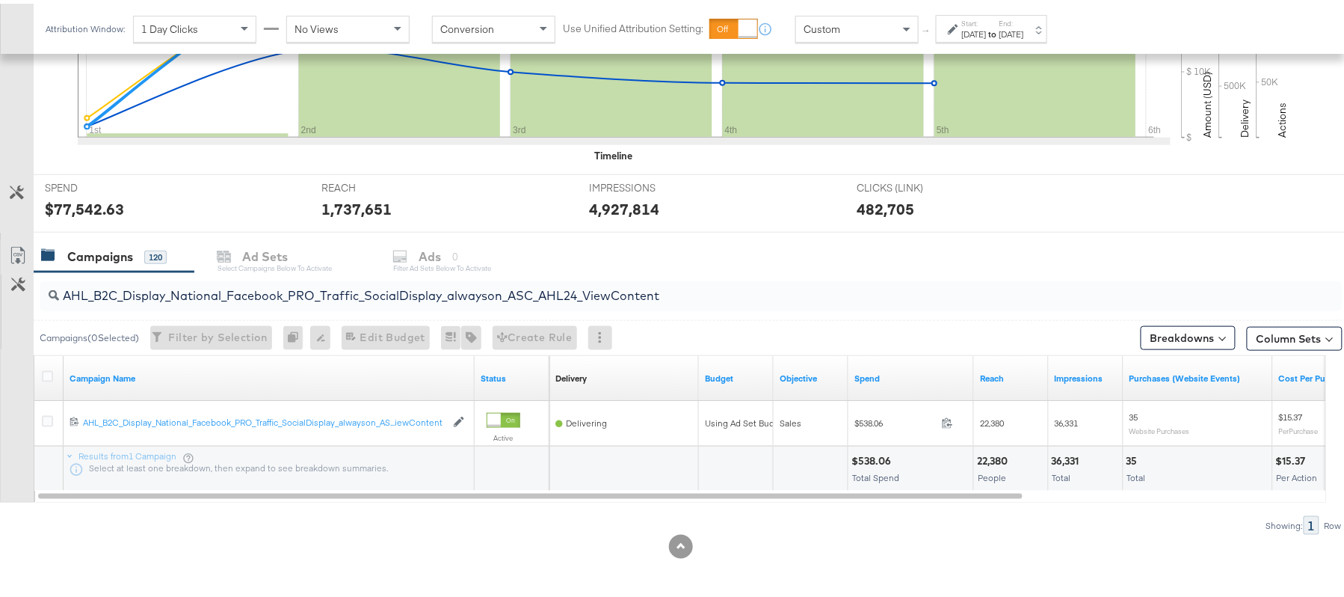
click at [1133, 147] on div "[DATE] Reach: 847,666 1st 2nd 3rd 4th 5th 6th" at bounding box center [624, 33] width 1093 height 247
